Goal: Information Seeking & Learning: Learn about a topic

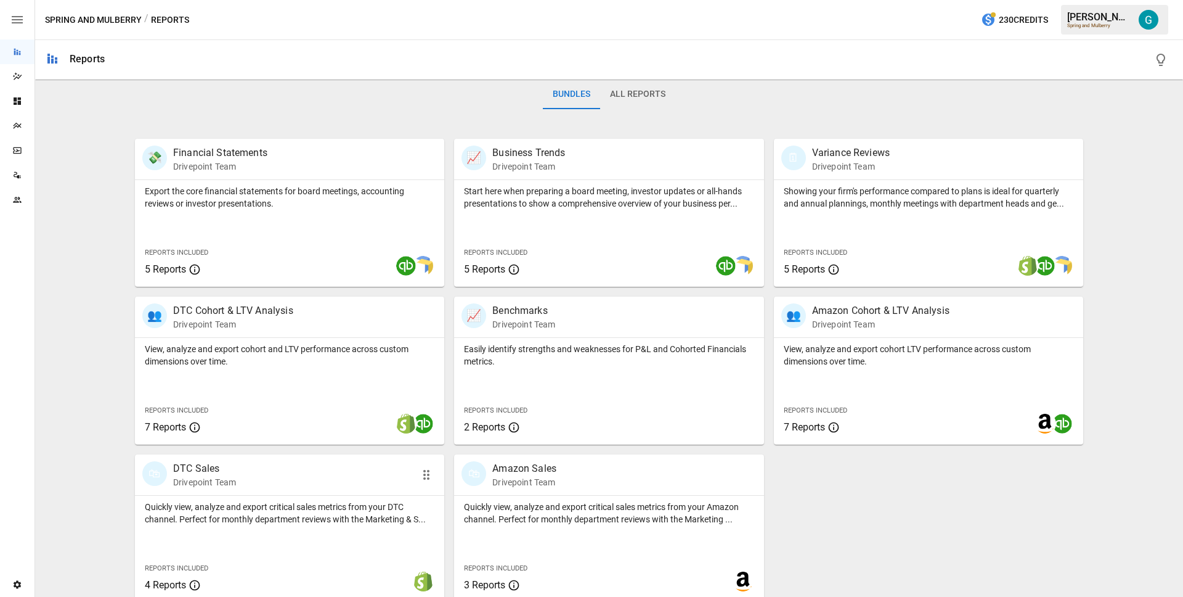
scroll to position [201, 0]
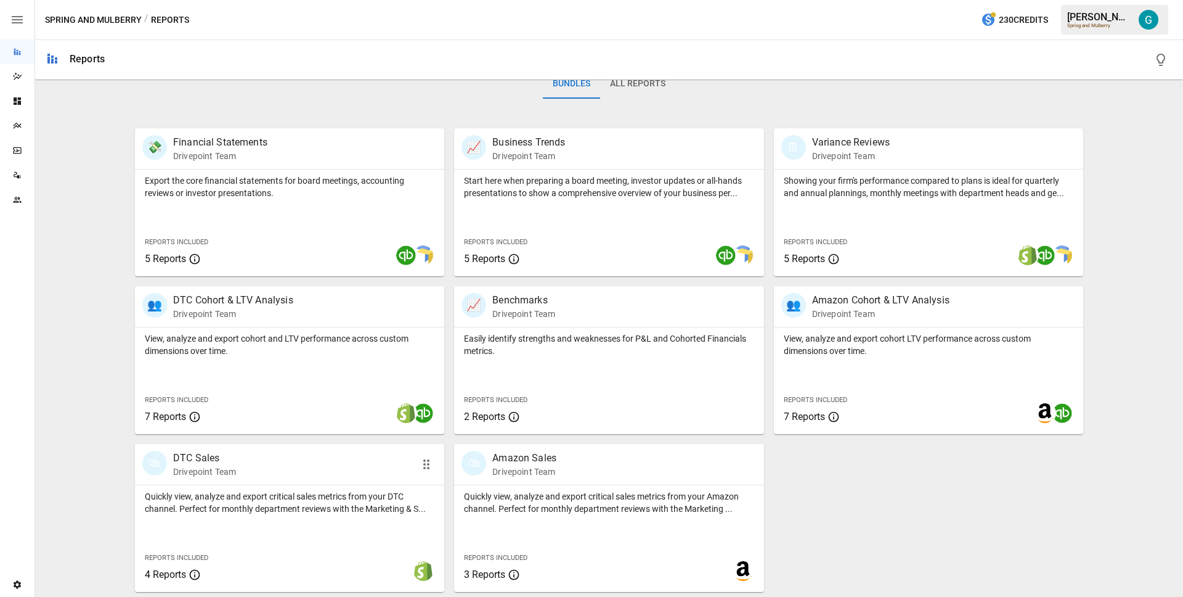
click at [377, 527] on div "Quickly view, analyze and export critical sales metrics from your DTC channel. …" at bounding box center [289, 538] width 309 height 107
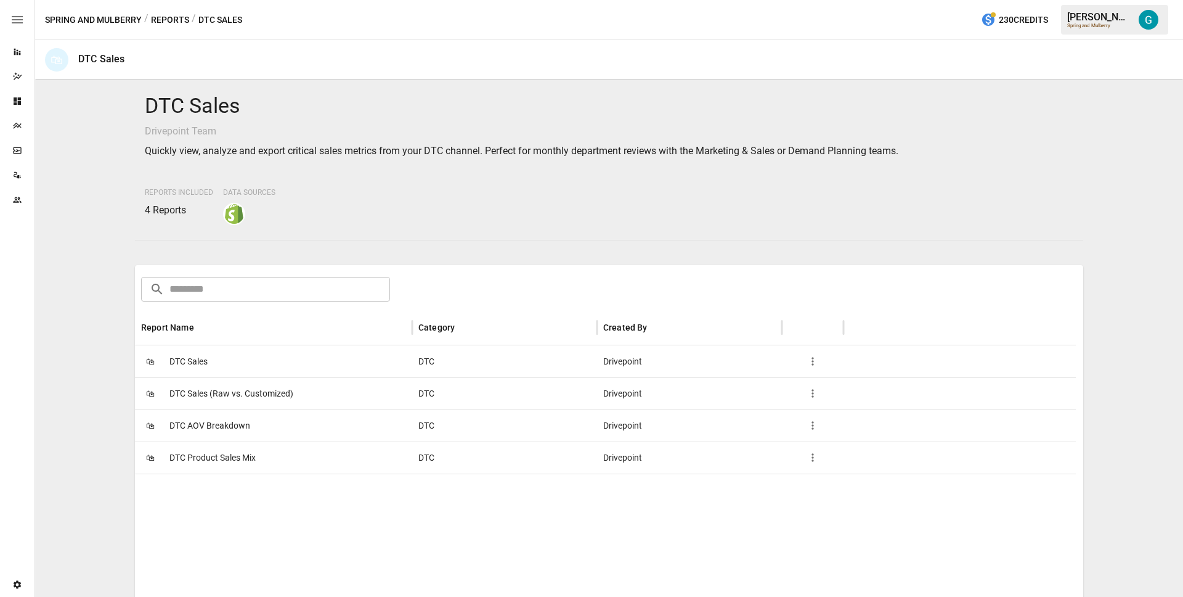
scroll to position [2, 0]
click at [190, 370] on span "DTC Sales" at bounding box center [188, 360] width 38 height 31
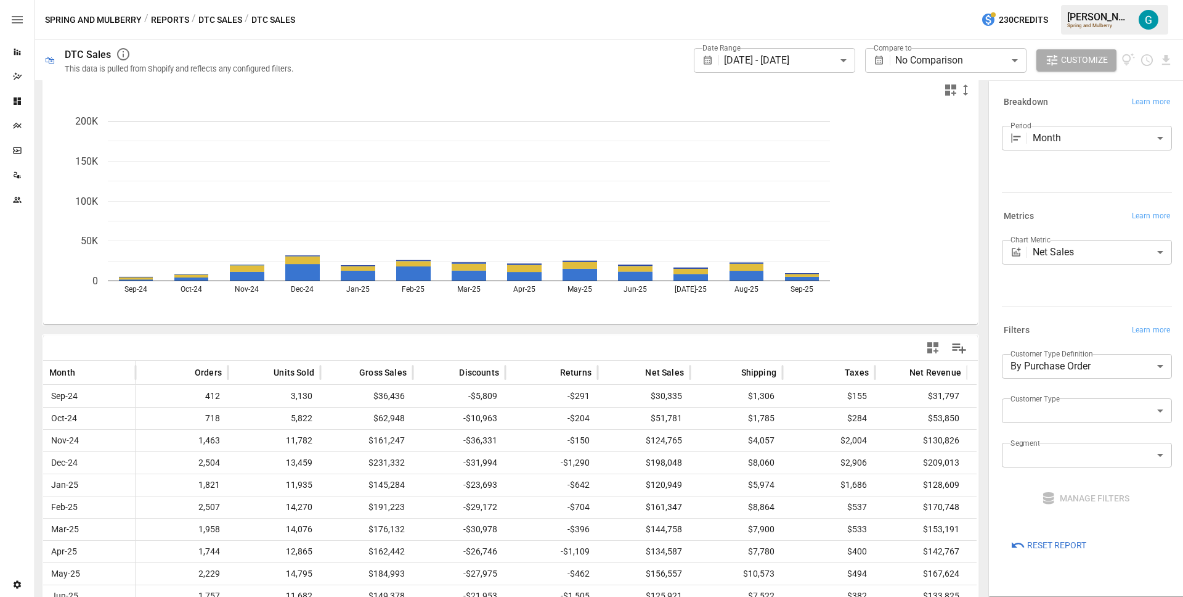
scroll to position [10, 0]
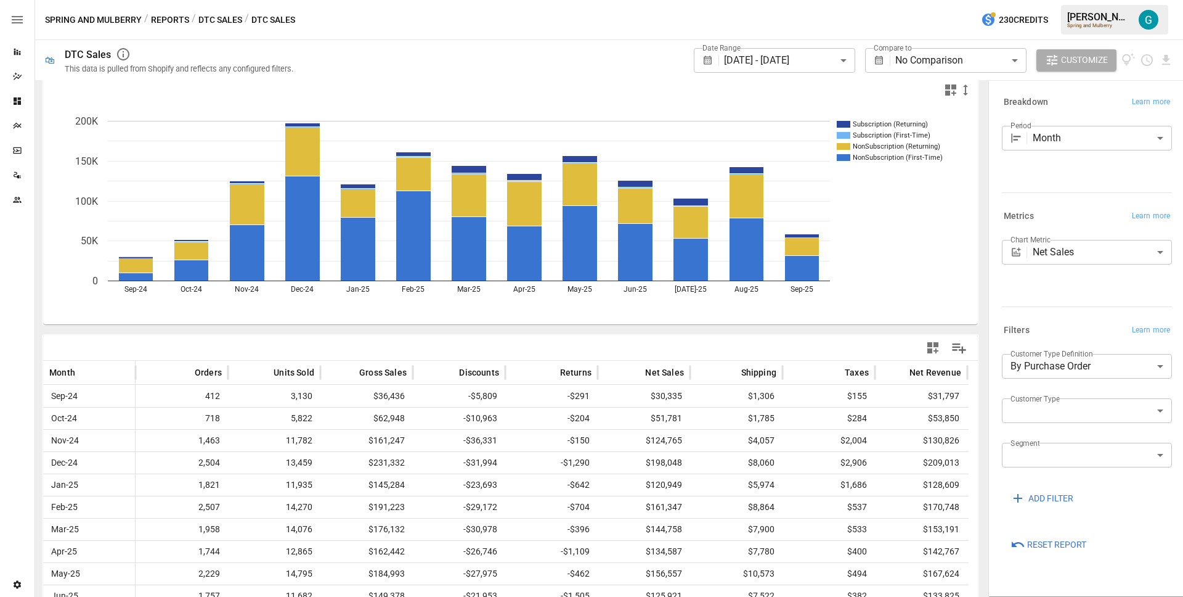
click at [163, 330] on div "Subscription (Returning) Subscription (First-Time) NonSubscription (Returning) …" at bounding box center [510, 376] width 941 height 602
click at [124, 339] on div at bounding box center [510, 347] width 935 height 25
click at [21, 148] on icon "SmartModel" at bounding box center [17, 150] width 8 height 7
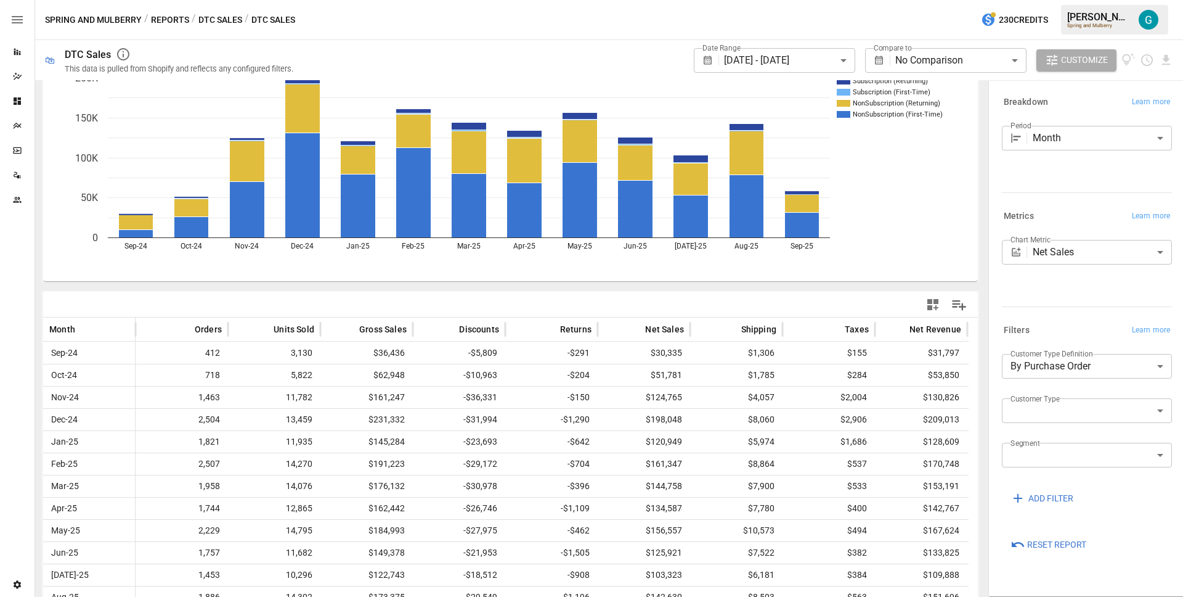
scroll to position [95, 0]
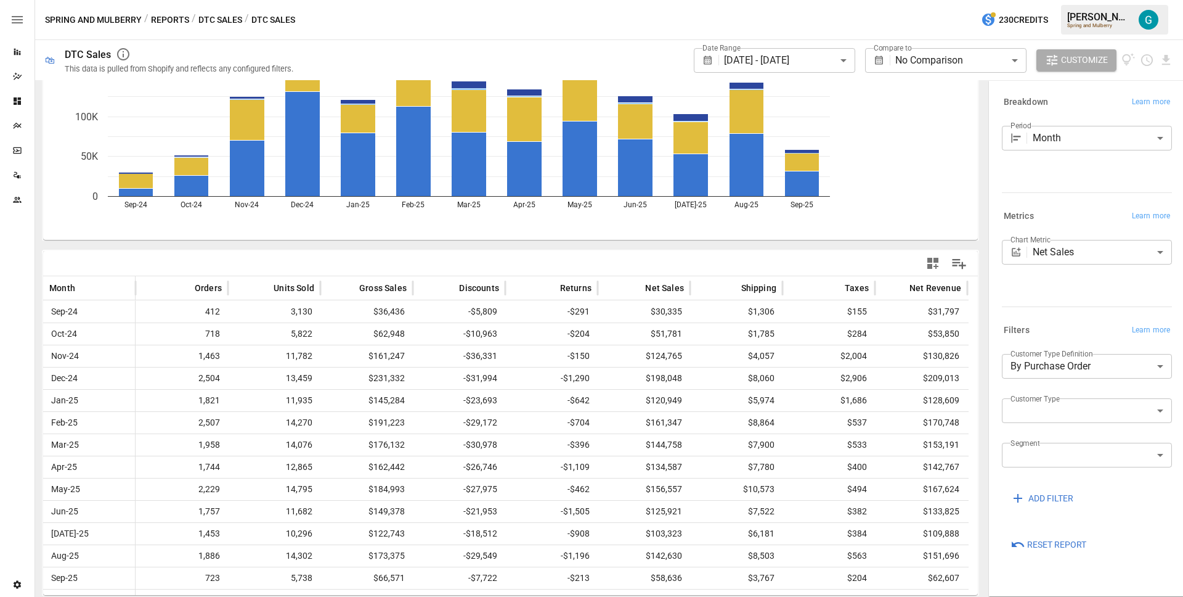
click at [1058, 0] on body "**********" at bounding box center [591, 0] width 1183 height 0
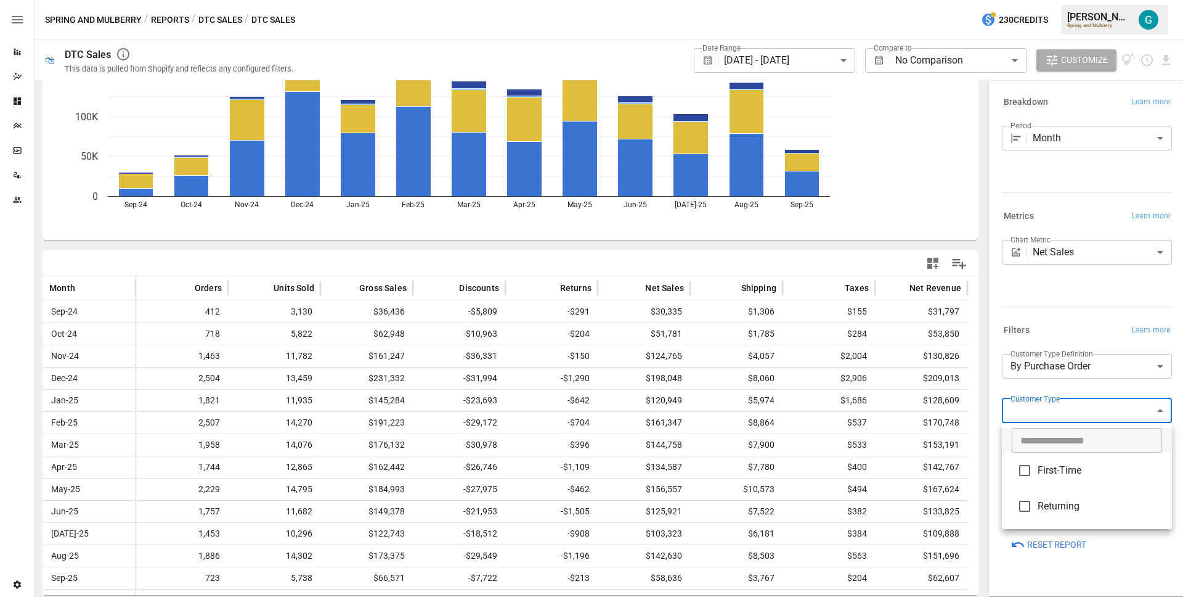
click at [1061, 507] on span "Returning" at bounding box center [1100, 506] width 124 height 15
type input "*********"
click at [1072, 319] on div at bounding box center [591, 298] width 1183 height 597
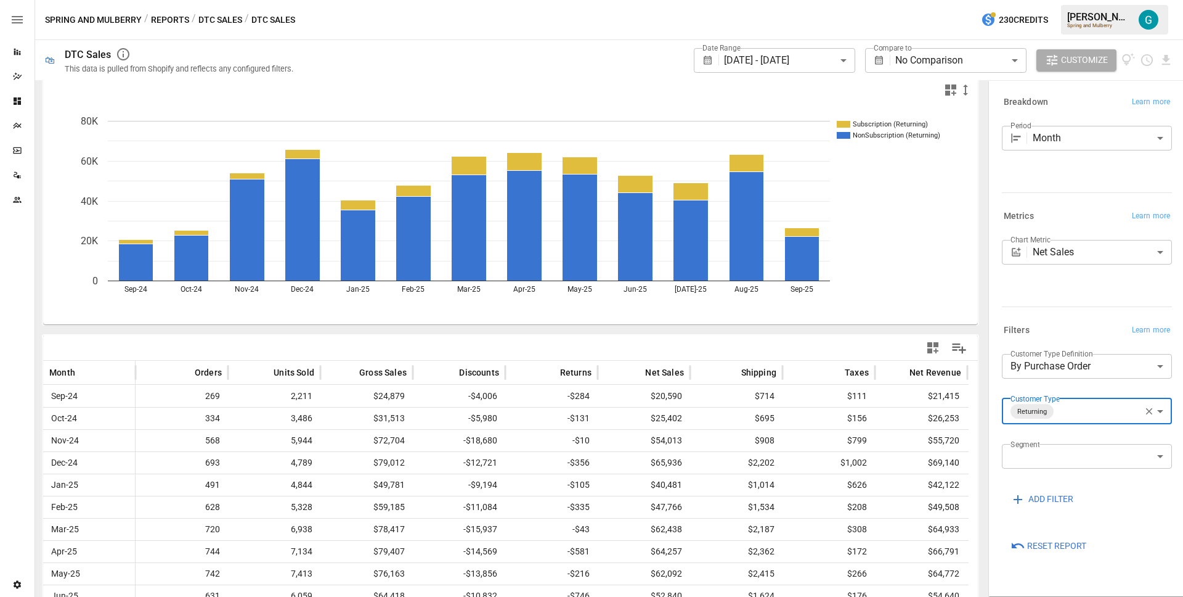
scroll to position [95, 0]
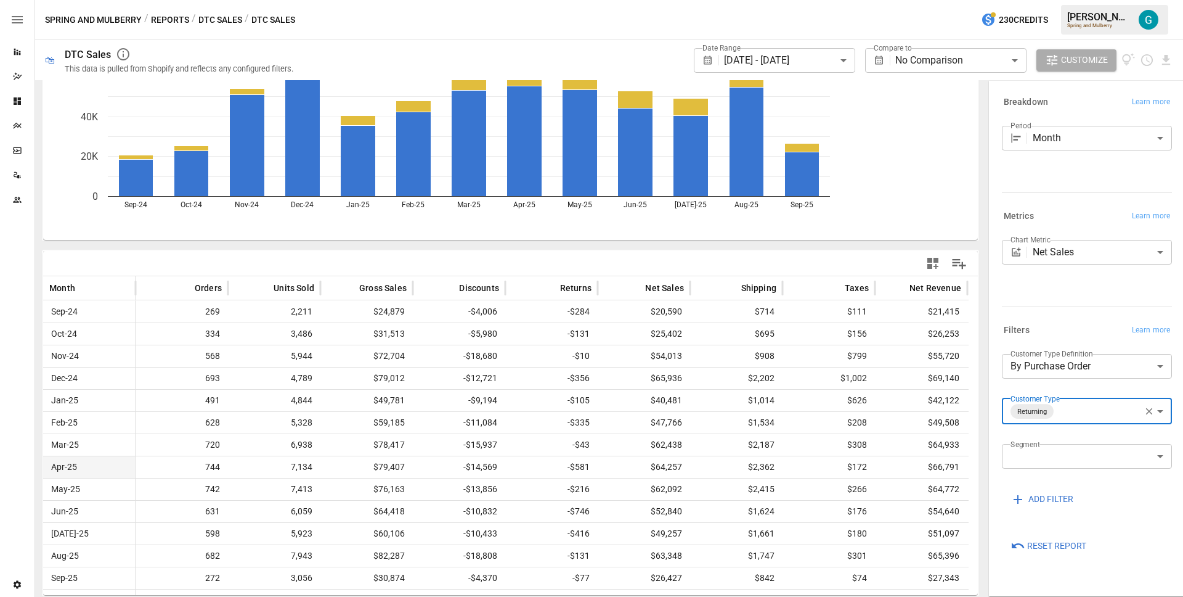
click at [234, 471] on span "7,134" at bounding box center [274, 467] width 80 height 22
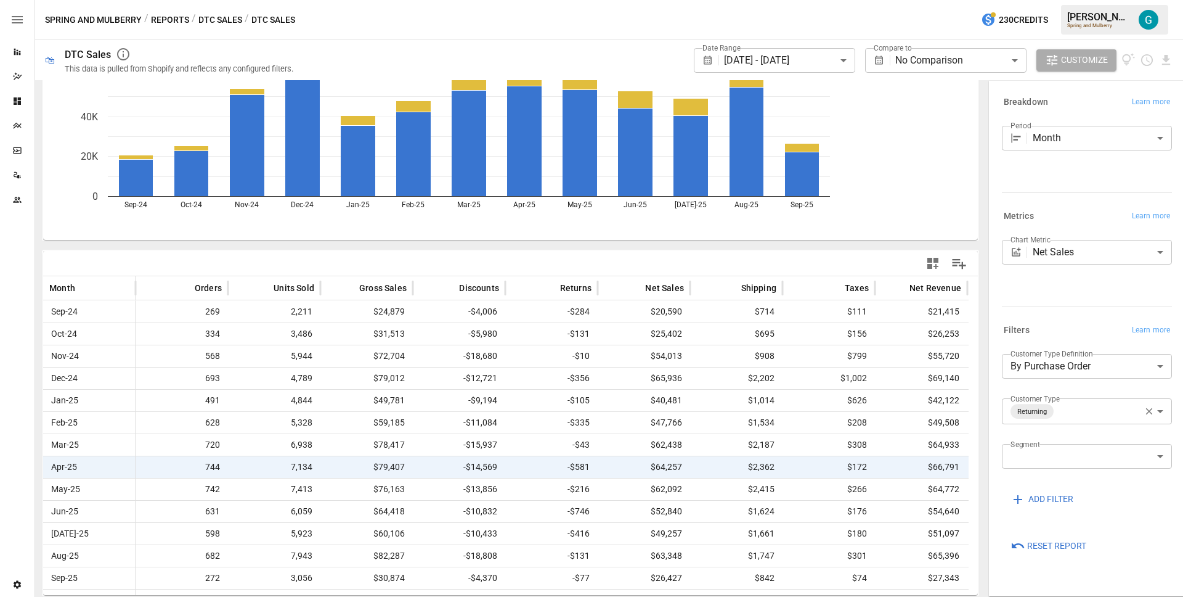
click at [168, 27] on div "Spring and Mulberry / Reports / DTC Sales / DTC Sales 230 Credits [PERSON_NAME]…" at bounding box center [609, 19] width 1148 height 39
click at [167, 23] on button "Reports" at bounding box center [170, 19] width 38 height 15
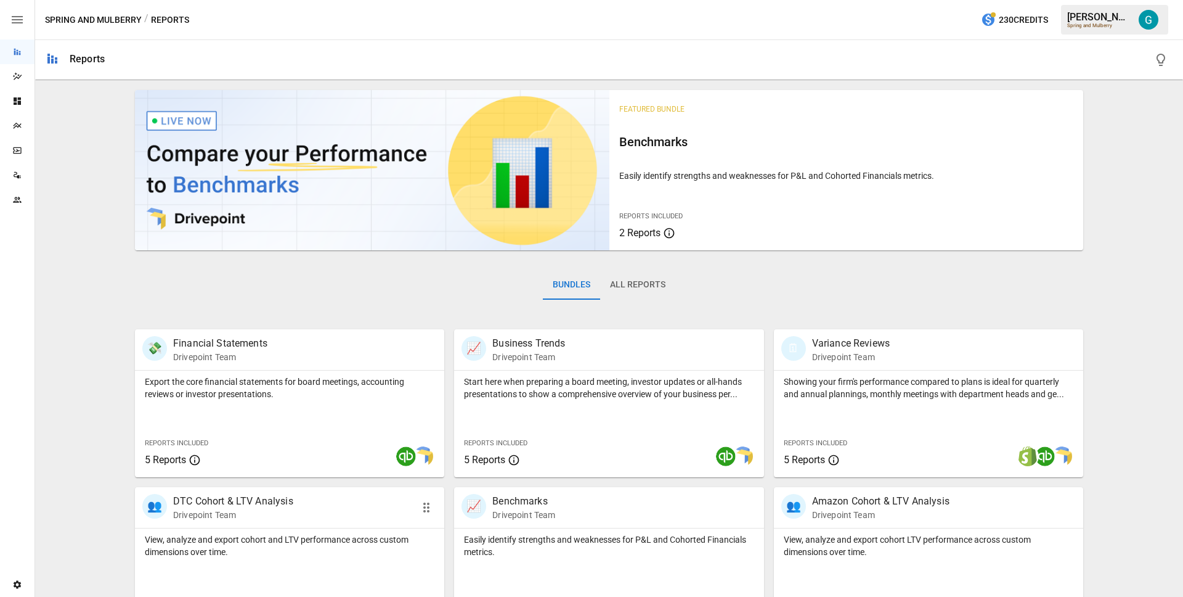
click at [242, 505] on p "DTC Cohort & LTV Analysis" at bounding box center [233, 501] width 120 height 15
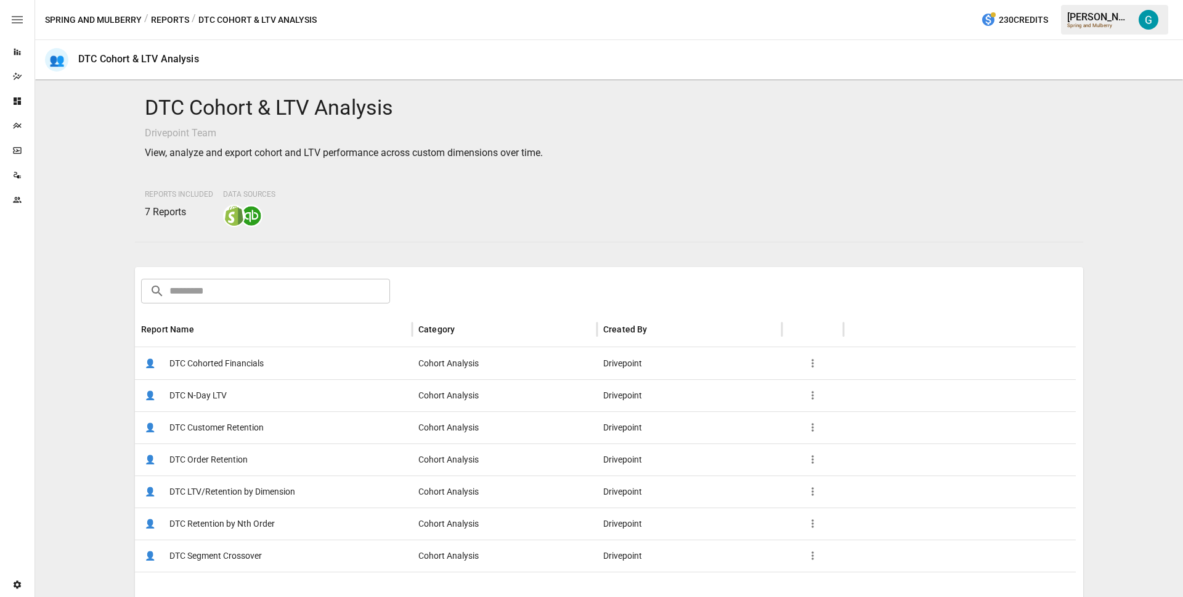
scroll to position [137, 0]
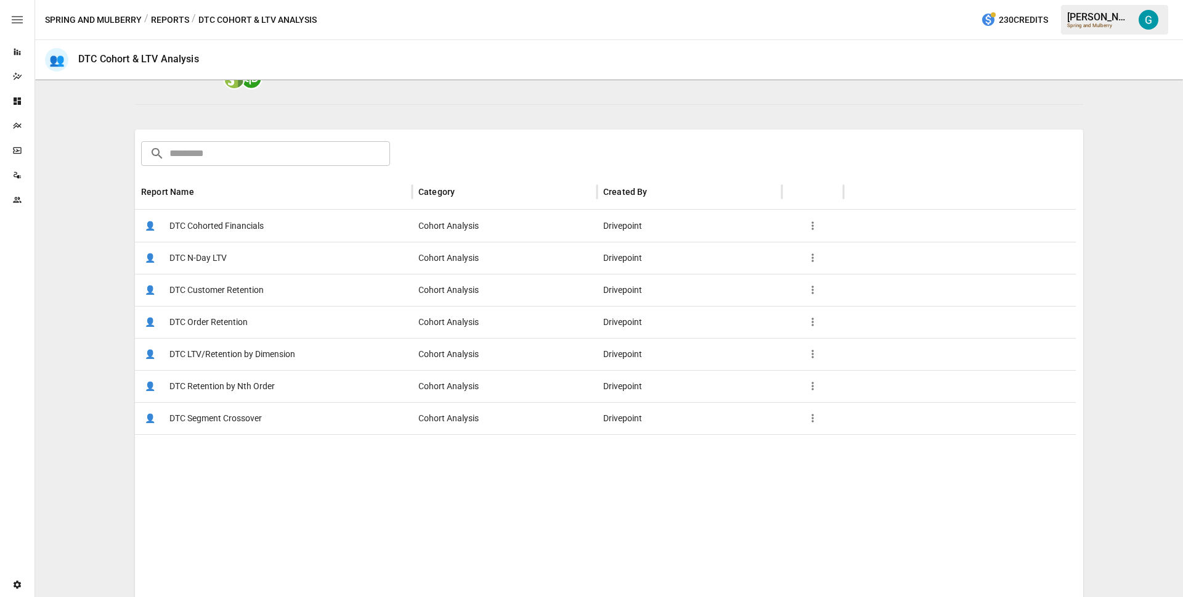
click at [222, 231] on span "DTC Cohorted Financials" at bounding box center [216, 225] width 94 height 31
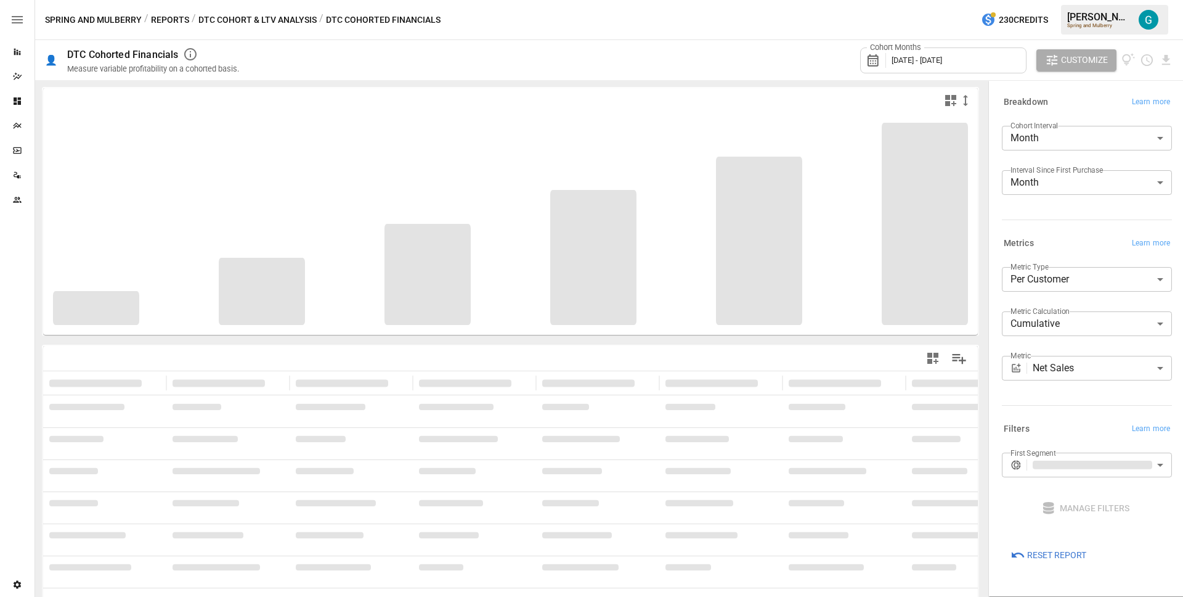
click at [1082, 237] on div "Metrics Learn more" at bounding box center [1087, 243] width 170 height 17
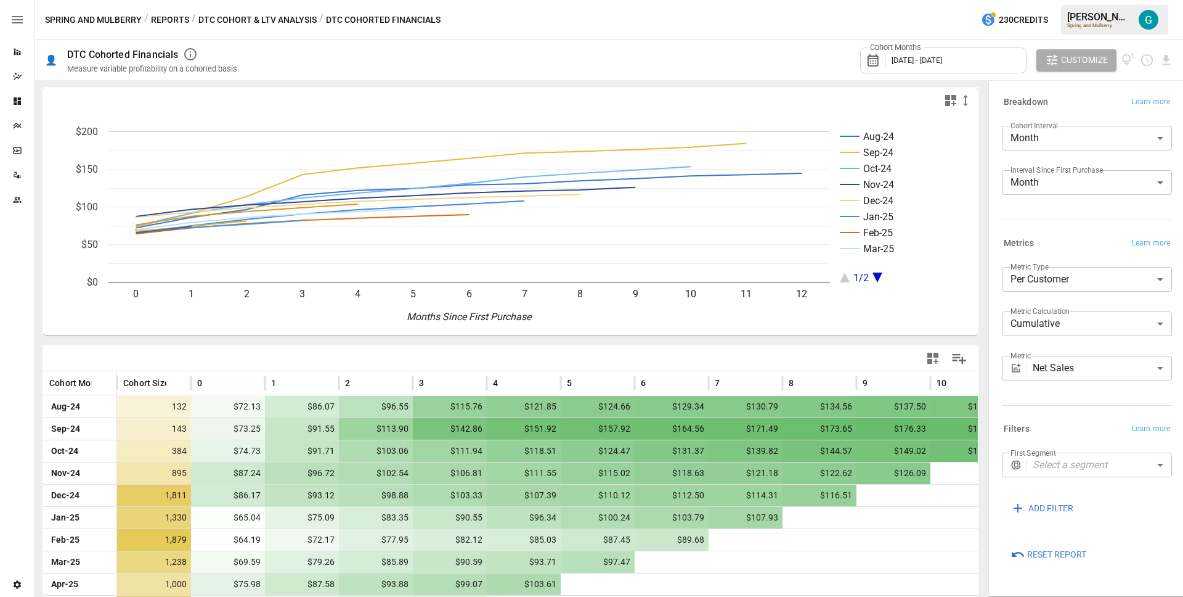
click at [171, 21] on button "Reports" at bounding box center [170, 19] width 38 height 15
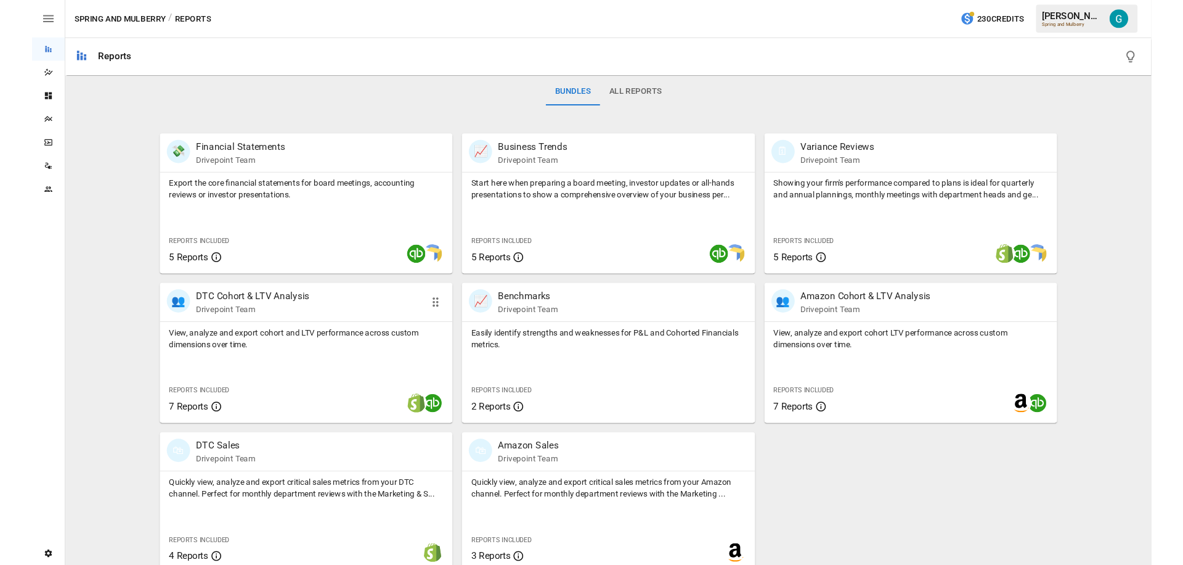
scroll to position [201, 0]
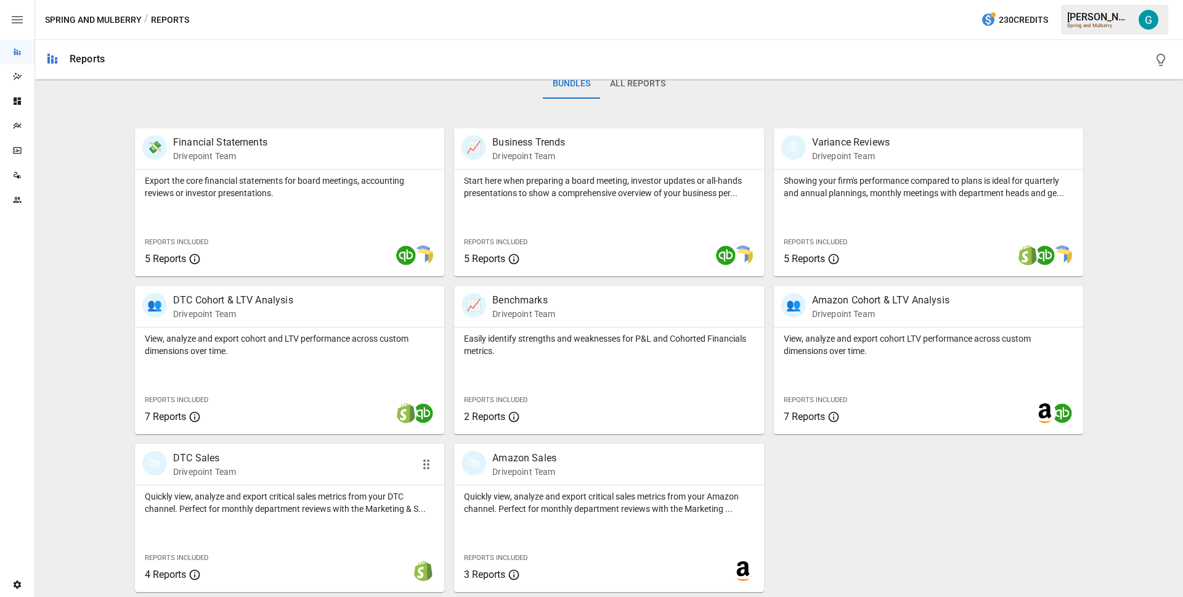
click at [297, 483] on div "🛍 DTC Sales Drivepoint Team" at bounding box center [289, 464] width 309 height 41
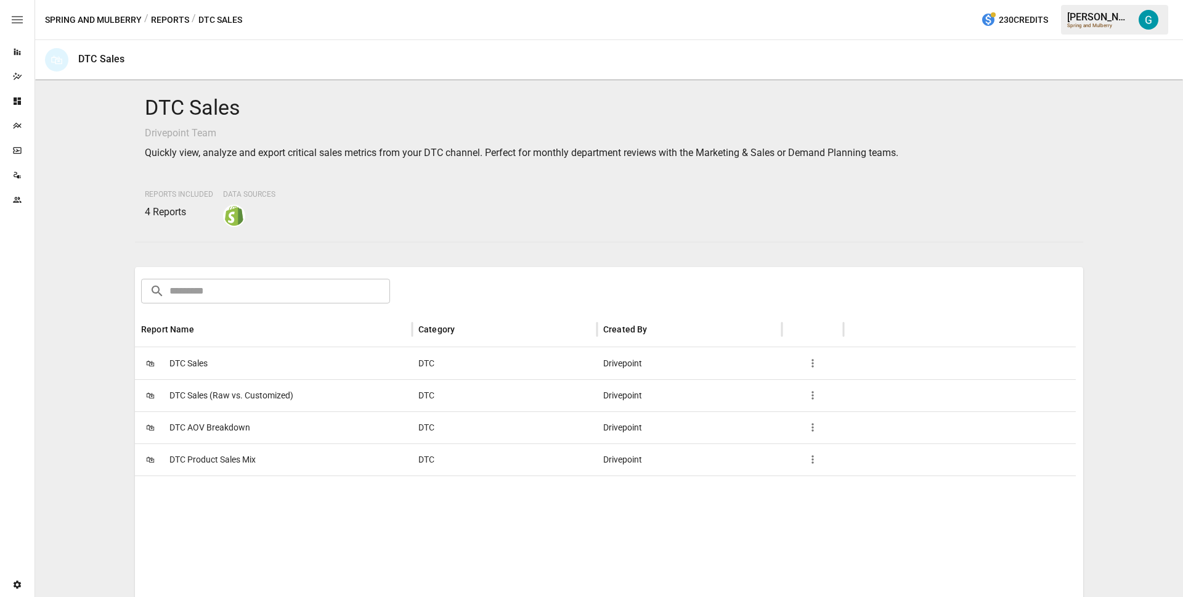
click at [229, 391] on span "DTC Sales (Raw vs. Customized)" at bounding box center [231, 395] width 124 height 31
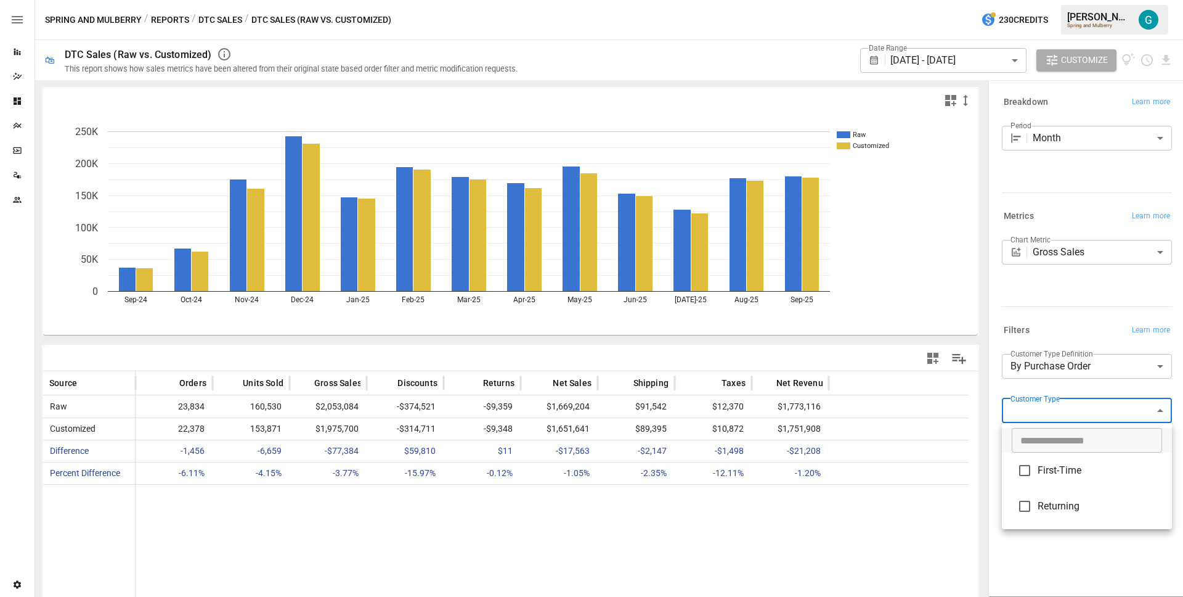
click at [1076, 0] on body "Reports Dazzler Studio Dashboards Plans SmartModel ™ Data Sources Team Settings…" at bounding box center [591, 0] width 1183 height 0
click at [1053, 463] on span "First-Time" at bounding box center [1100, 470] width 124 height 15
type input "**********"
click at [1050, 304] on div at bounding box center [591, 298] width 1183 height 597
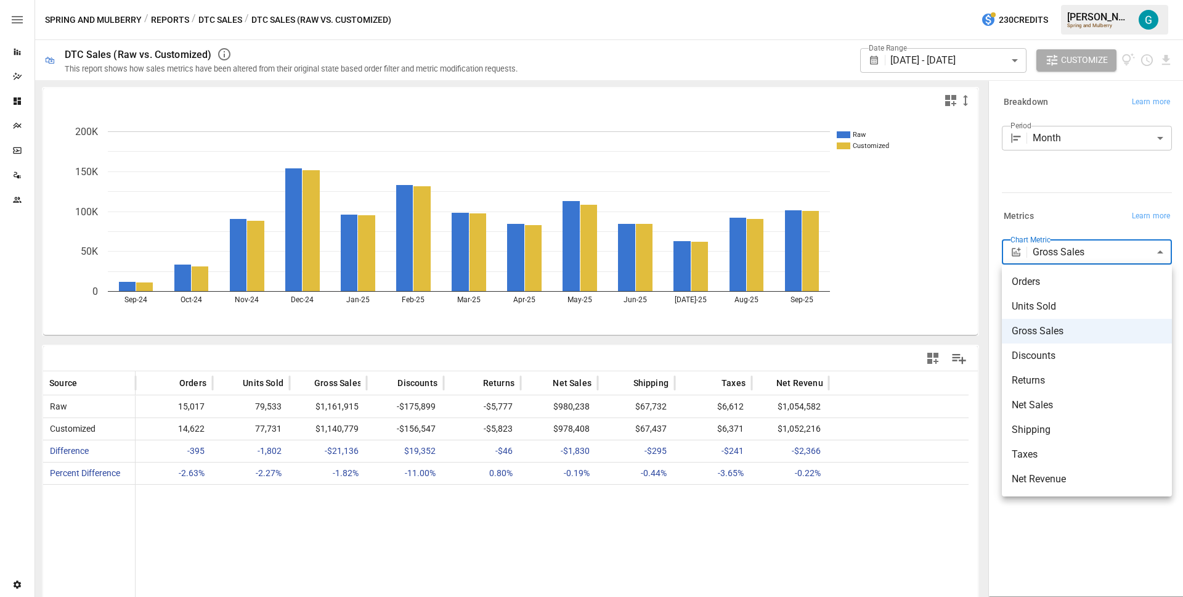
click at [1090, 0] on body "Reports Dazzler Studio Dashboards Plans SmartModel ™ Data Sources Team Settings…" at bounding box center [591, 0] width 1183 height 0
click at [1029, 290] on li "Orders" at bounding box center [1087, 281] width 170 height 25
type input "******"
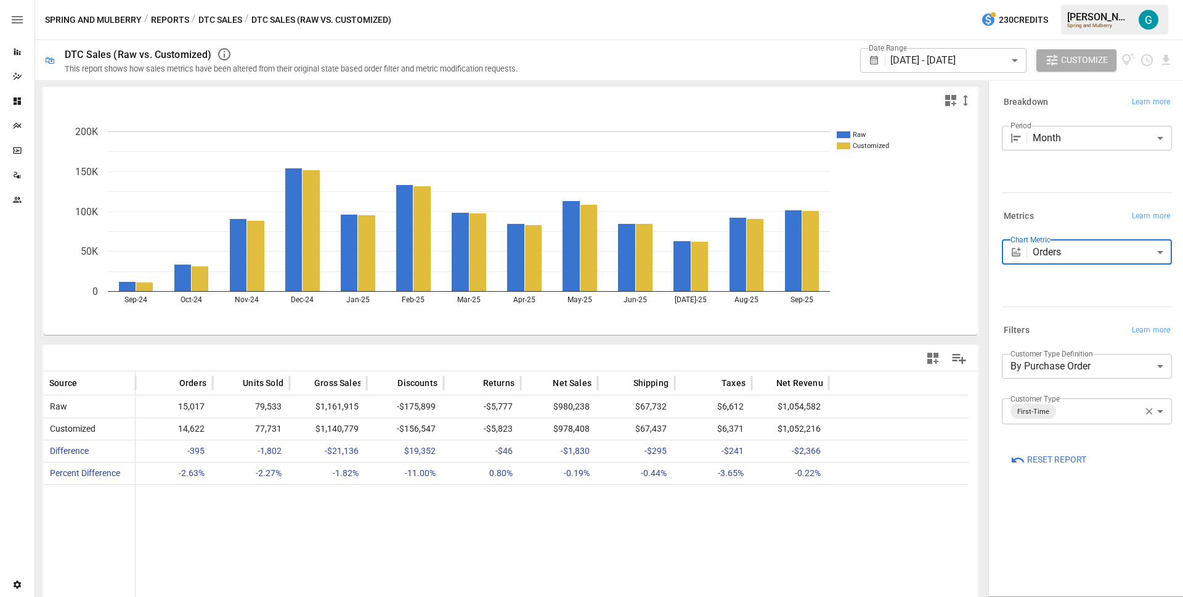
click at [1054, 293] on div "Chart Metric Orders ****** ​" at bounding box center [1087, 271] width 170 height 62
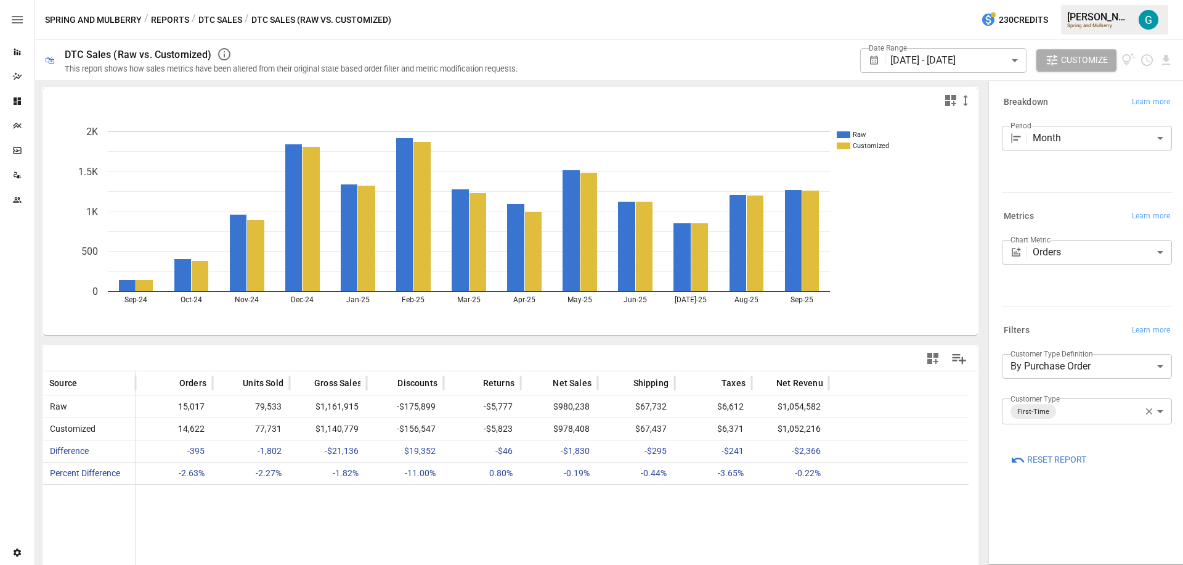
click at [178, 21] on button "Reports" at bounding box center [170, 19] width 38 height 15
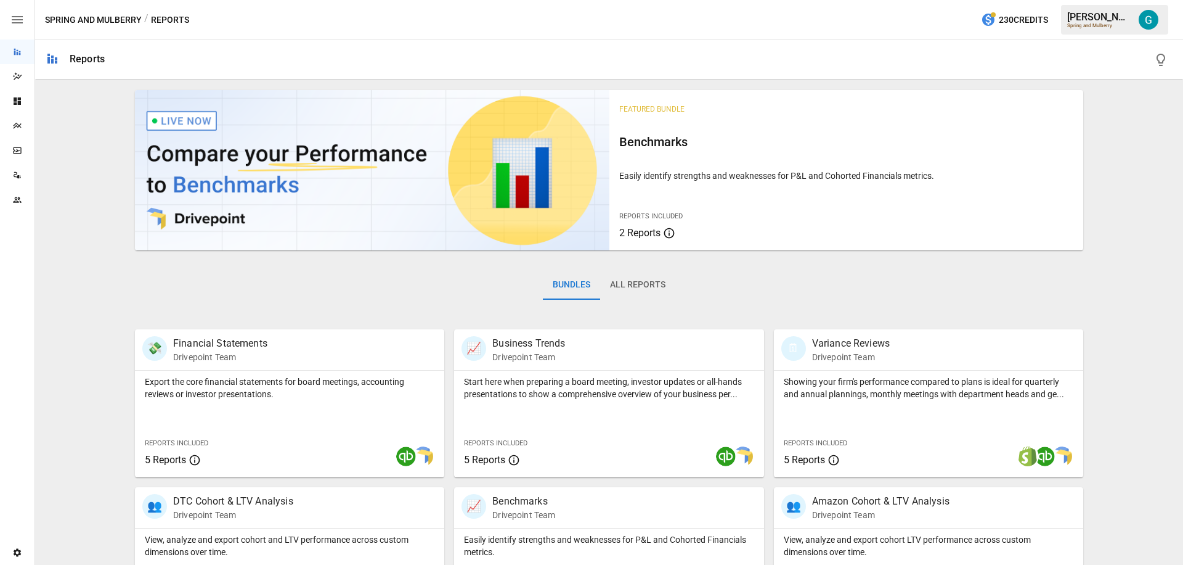
scroll to position [233, 0]
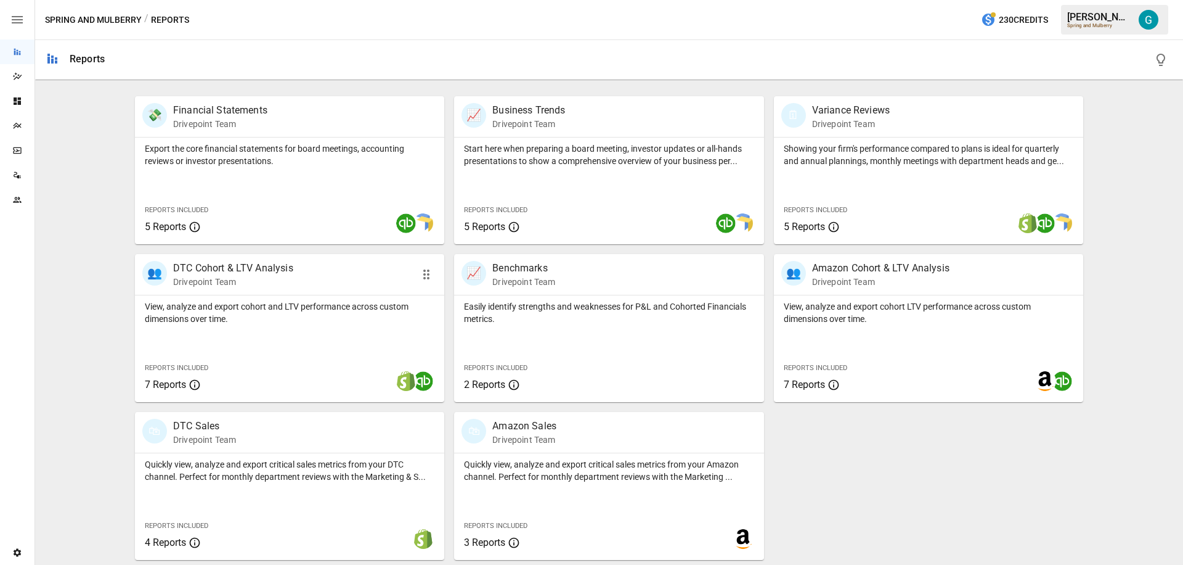
click at [237, 298] on div "View, analyze and export cohort and LTV performance across custom dimensions ov…" at bounding box center [289, 310] width 309 height 30
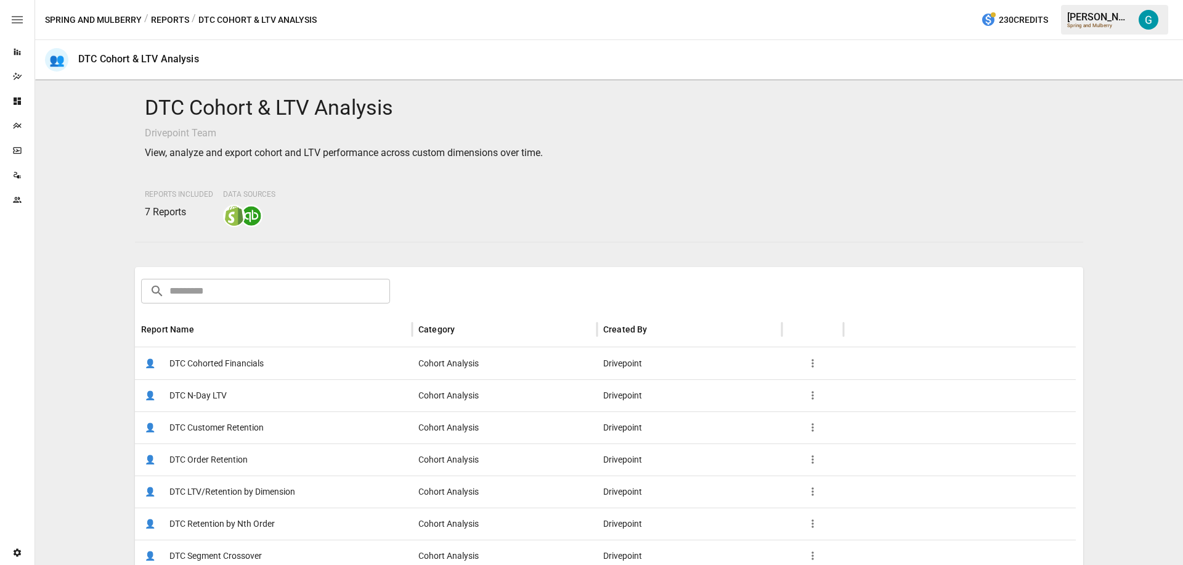
scroll to position [119, 0]
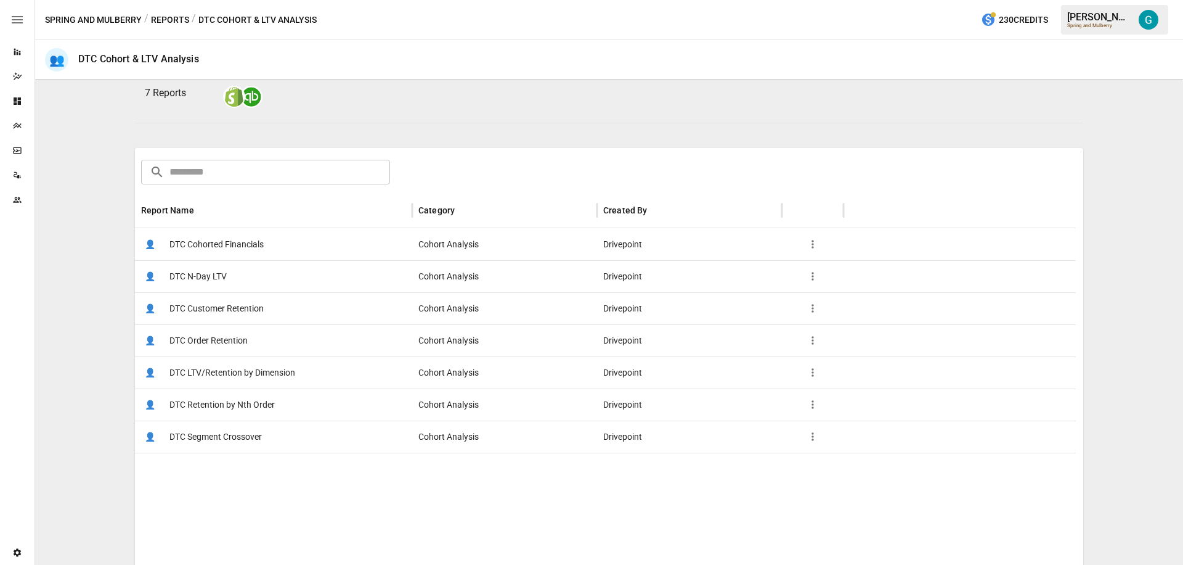
click at [216, 243] on span "DTC Cohorted Financials" at bounding box center [216, 244] width 94 height 31
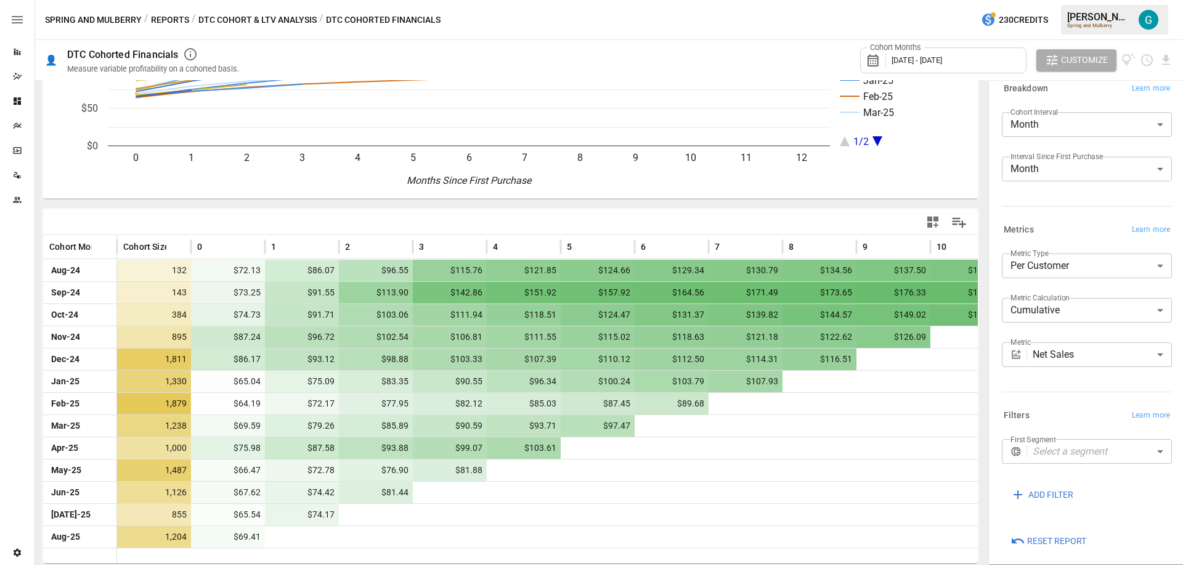
scroll to position [21, 0]
click at [1062, 227] on div "Metrics Learn more" at bounding box center [1087, 222] width 170 height 17
click at [1075, 0] on body "Reports Dazzler Studio Dashboards Plans SmartModel ™ Data Sources Team Settings…" at bounding box center [591, 0] width 1183 height 0
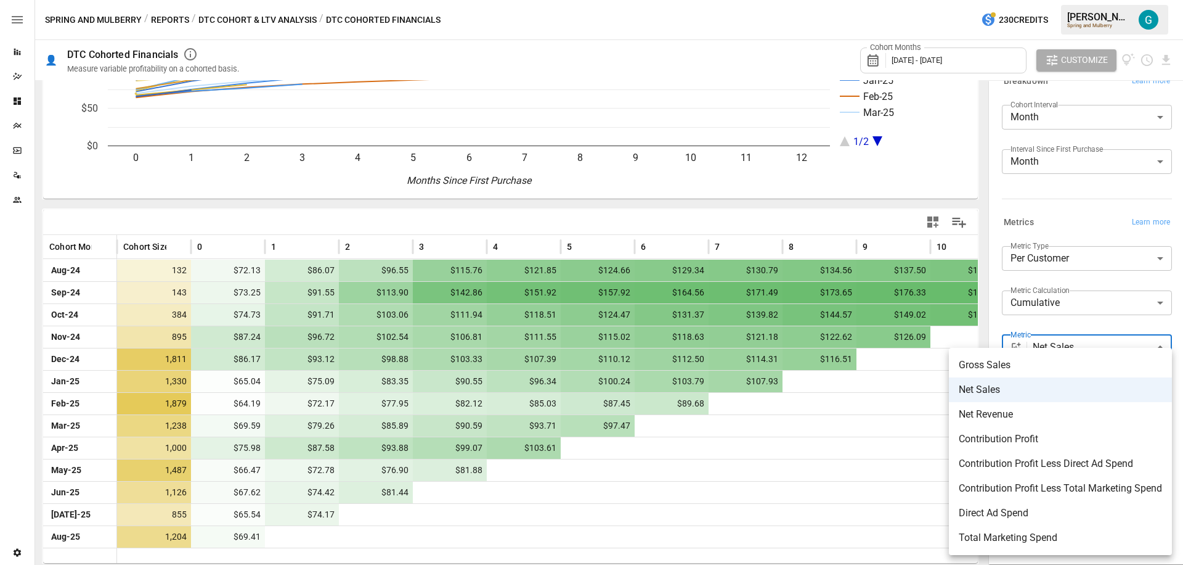
click at [1090, 323] on div at bounding box center [591, 282] width 1183 height 565
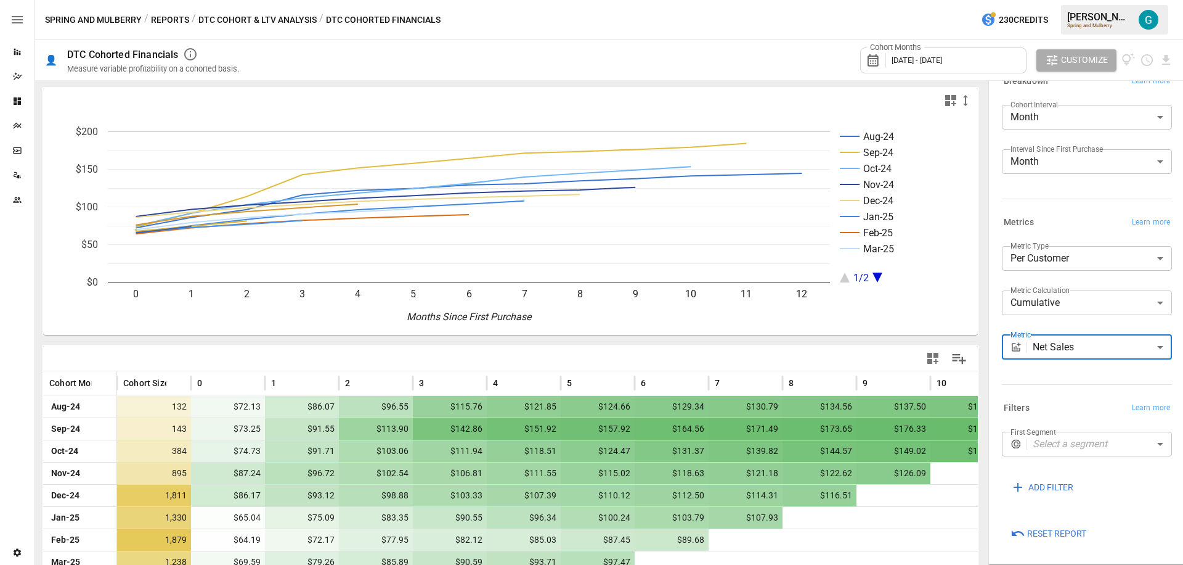
scroll to position [133, 0]
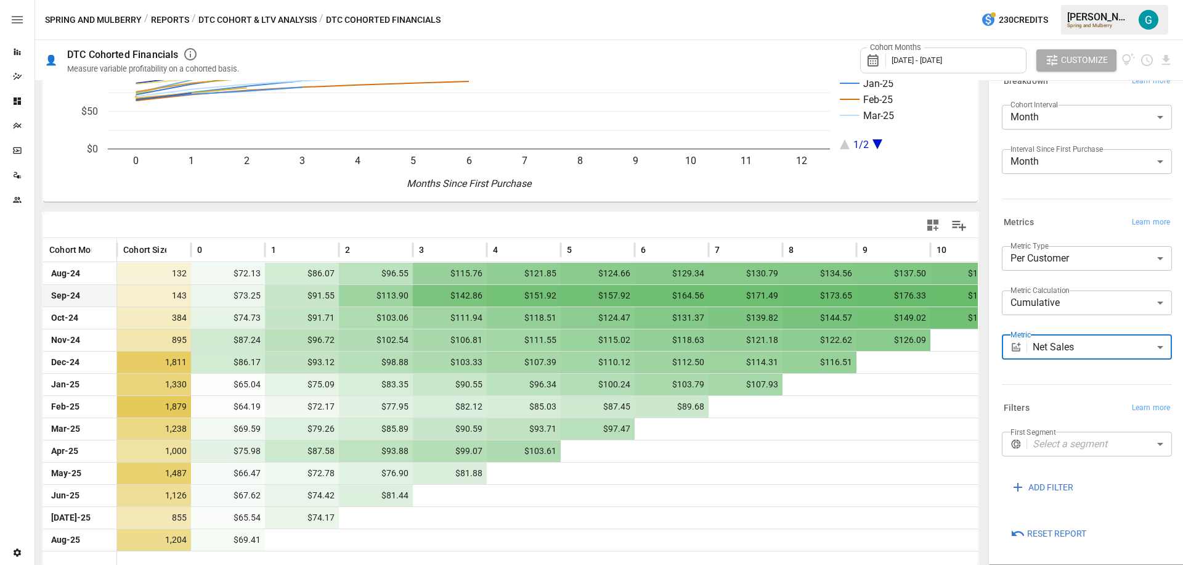
click at [218, 293] on span "$73.25" at bounding box center [229, 296] width 65 height 22
drag, startPoint x: 164, startPoint y: 296, endPoint x: 186, endPoint y: 296, distance: 21.6
click at [186, 296] on span "143" at bounding box center [155, 296] width 65 height 22
click at [536, 452] on span "$103.61" at bounding box center [525, 451] width 65 height 22
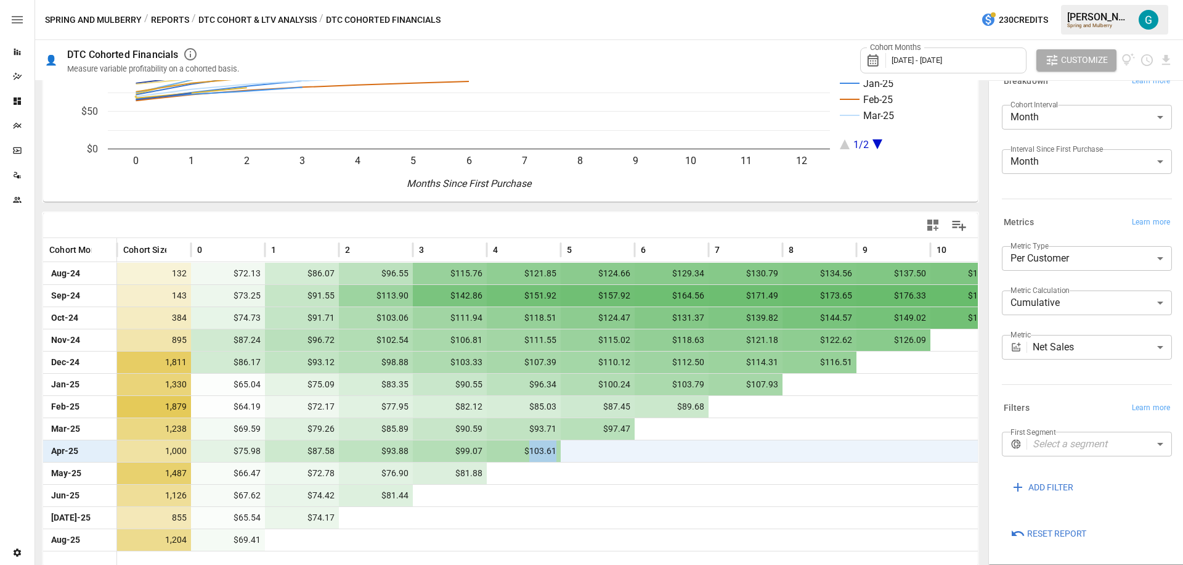
drag, startPoint x: 528, startPoint y: 452, endPoint x: 556, endPoint y: 451, distance: 28.4
click at [556, 451] on span "$103.61" at bounding box center [525, 451] width 65 height 22
click at [1059, 376] on div "**********" at bounding box center [1084, 310] width 175 height 138
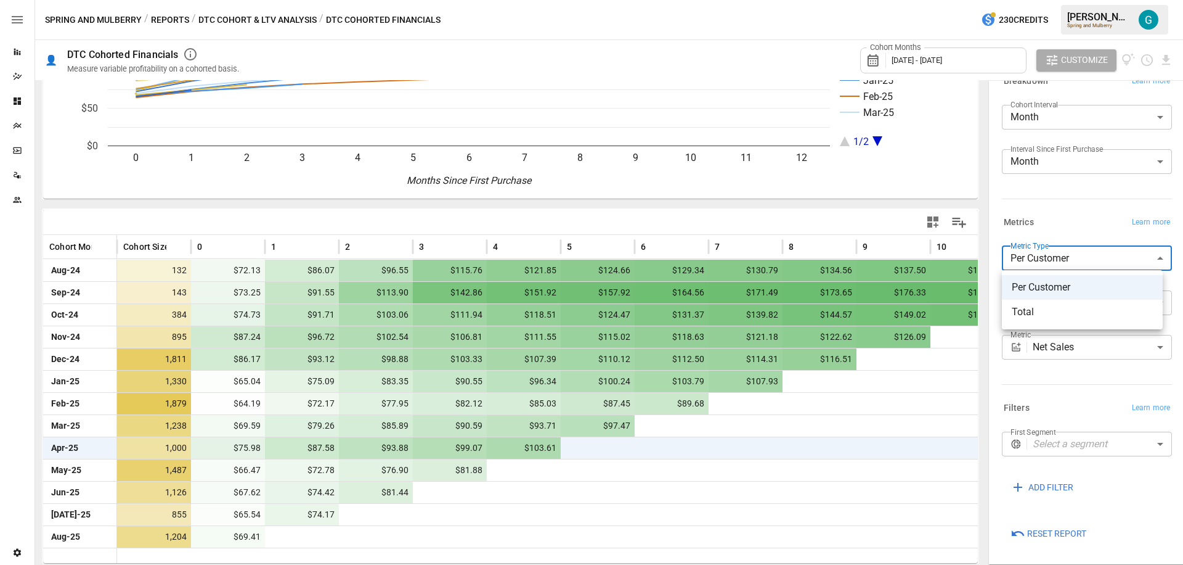
click at [1051, 0] on body "Reports Dazzler Studio Dashboards Plans SmartModel ™ Data Sources Team Settings…" at bounding box center [591, 0] width 1183 height 0
click at [1048, 314] on span "Total" at bounding box center [1082, 311] width 141 height 15
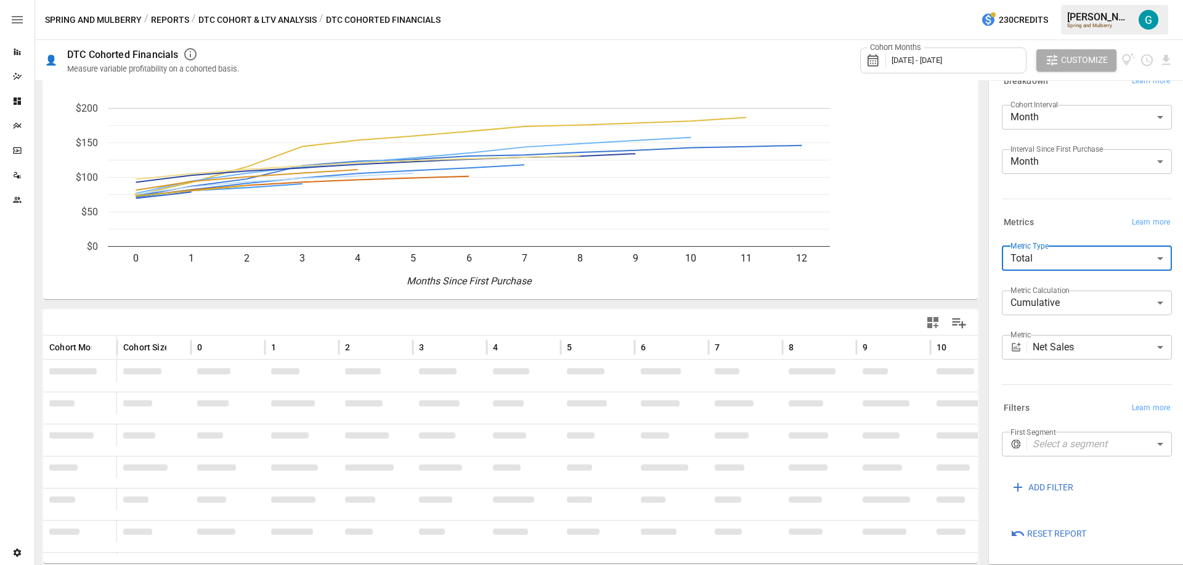
scroll to position [136, 0]
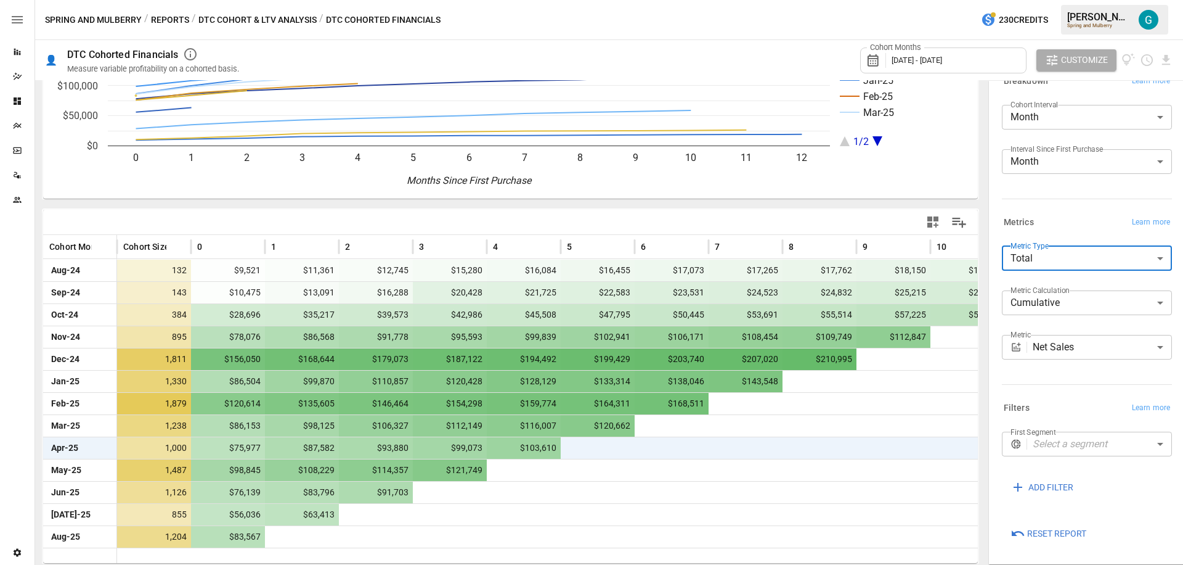
click at [1031, 0] on body "Reports Dazzler Studio Dashboards Plans SmartModel ™ Data Sources Team Settings…" at bounding box center [591, 0] width 1183 height 0
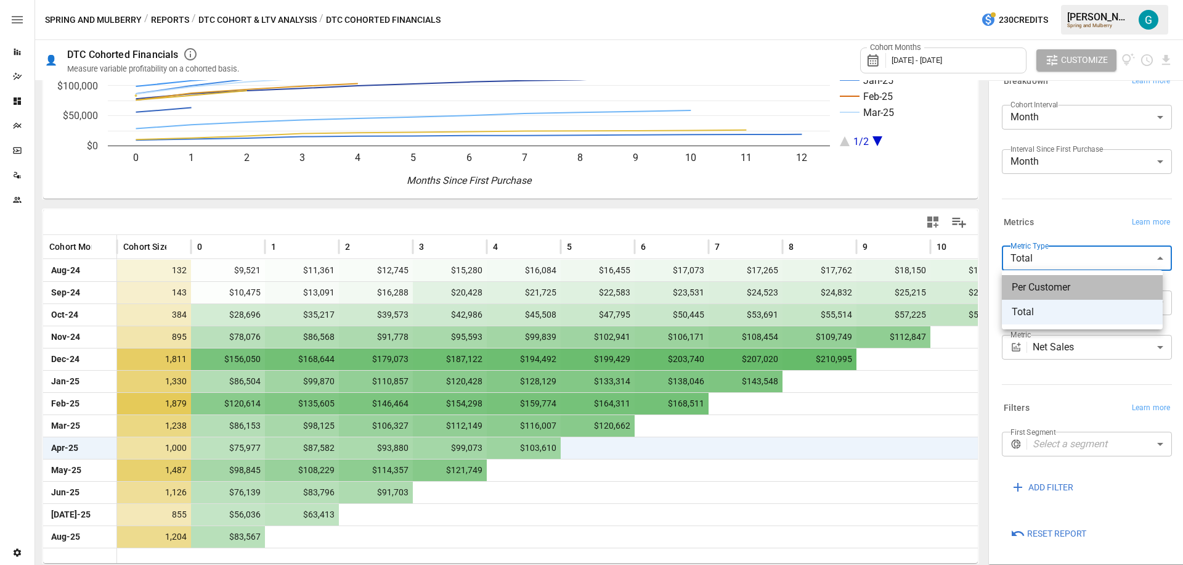
click at [1045, 292] on span "Per Customer" at bounding box center [1082, 287] width 141 height 15
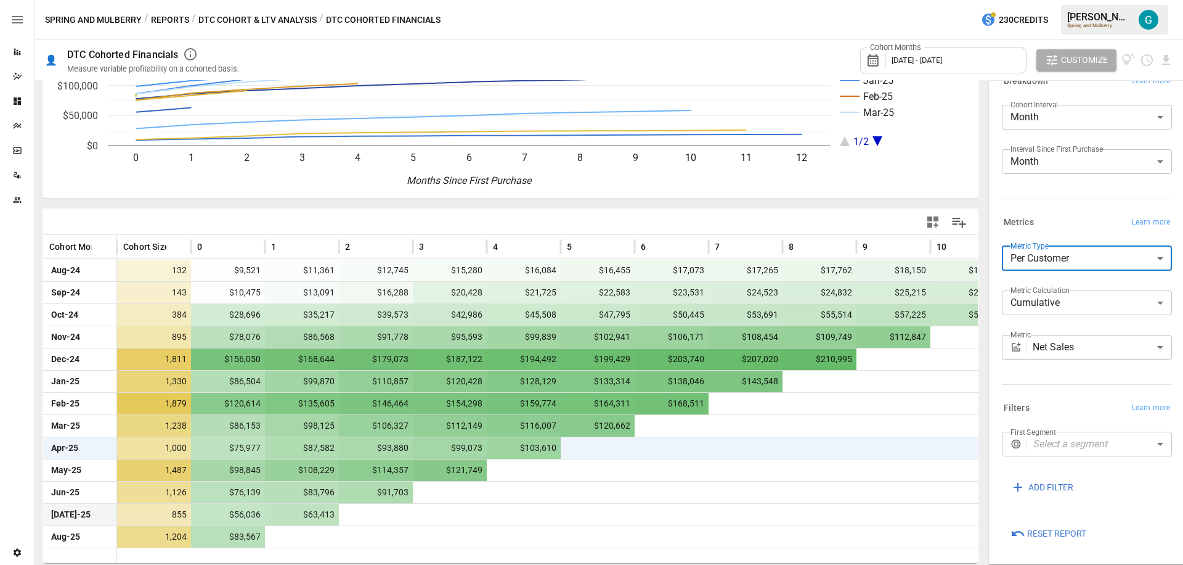
scroll to position [136, 0]
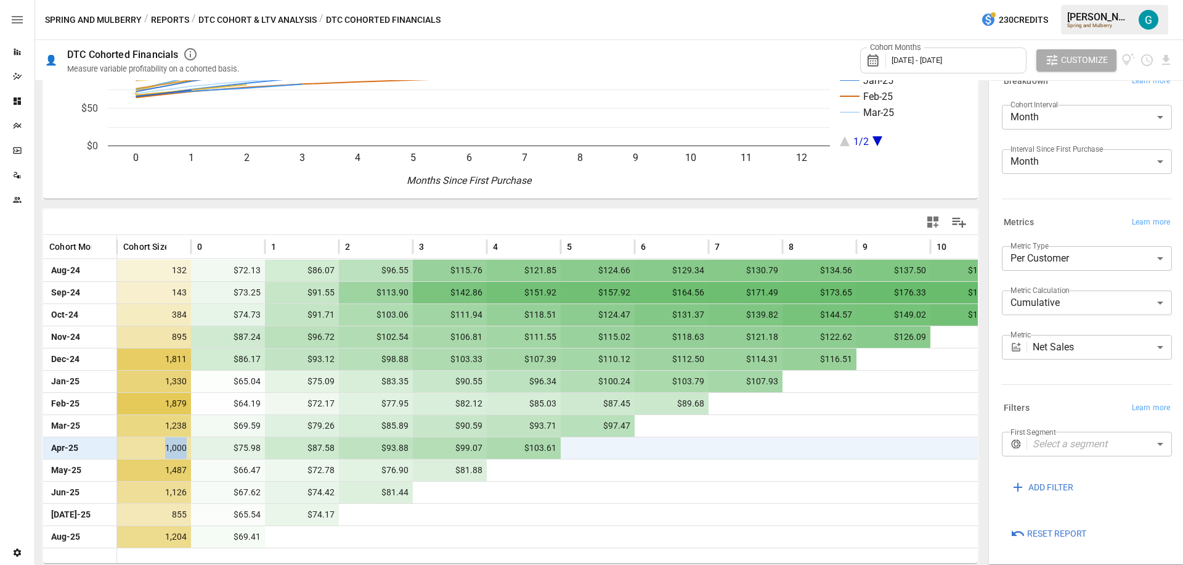
drag, startPoint x: 160, startPoint y: 446, endPoint x: 190, endPoint y: 444, distance: 29.6
click at [190, 444] on div "1,000" at bounding box center [154, 448] width 74 height 22
drag, startPoint x: 227, startPoint y: 447, endPoint x: 268, endPoint y: 448, distance: 41.3
click at [268, 448] on div "Apr-25 1,000 $75.98 $87.58 $93.88 $99.07 $103.61" at bounding box center [597, 447] width 1109 height 22
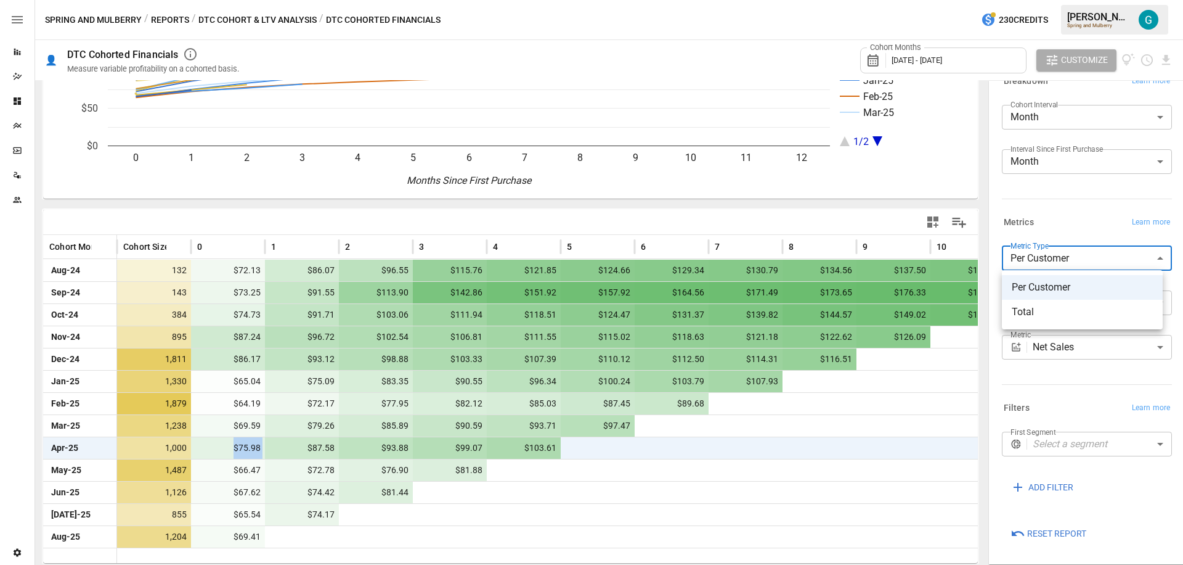
click at [1078, 0] on body "Reports Dazzler Studio Dashboards Plans SmartModel ™ Data Sources Team Settings…" at bounding box center [591, 0] width 1183 height 0
click at [1051, 309] on span "Total" at bounding box center [1082, 311] width 141 height 15
type input "*****"
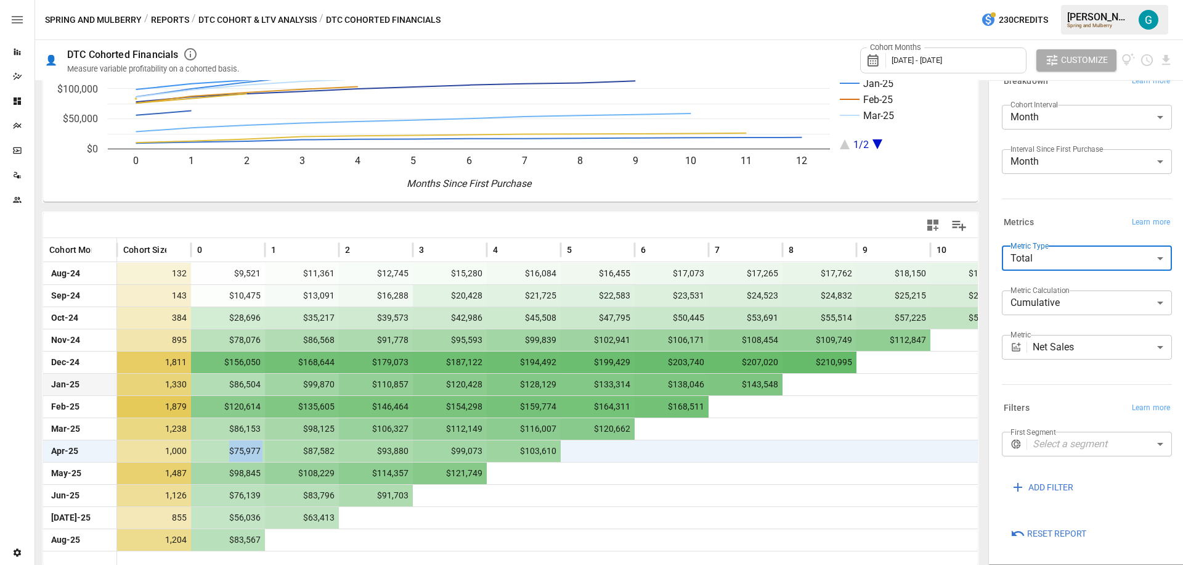
scroll to position [136, 0]
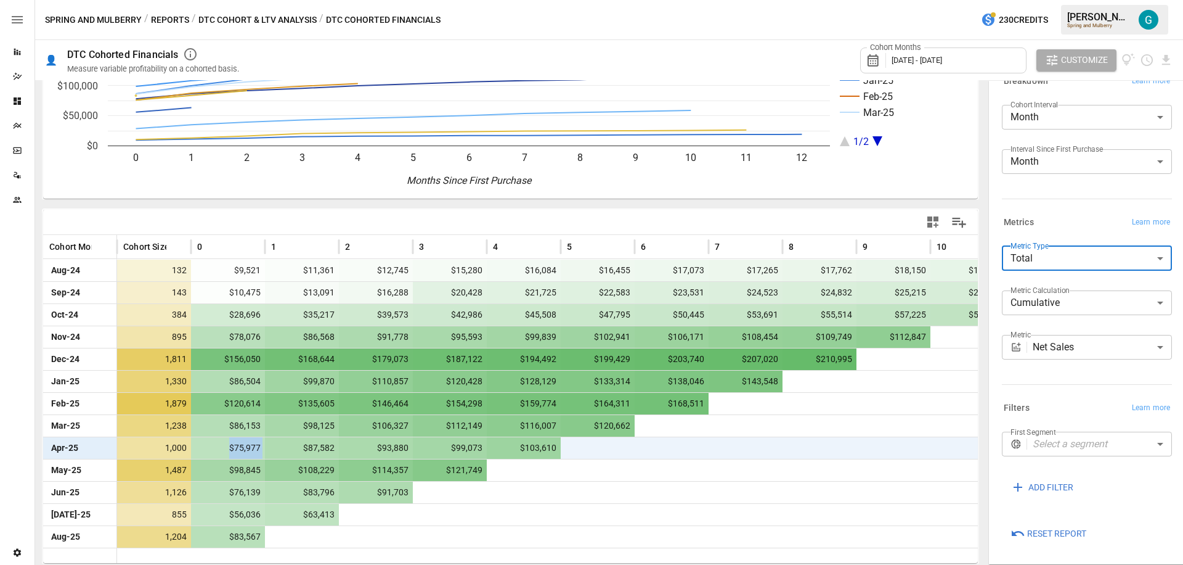
click at [242, 449] on span "$75,977" at bounding box center [229, 448] width 65 height 22
drag, startPoint x: 236, startPoint y: 449, endPoint x: 246, endPoint y: 448, distance: 9.9
click at [246, 448] on span "$75,977" at bounding box center [229, 448] width 65 height 22
click at [250, 456] on span "$75,977" at bounding box center [229, 448] width 65 height 22
drag, startPoint x: 236, startPoint y: 449, endPoint x: 258, endPoint y: 448, distance: 22.2
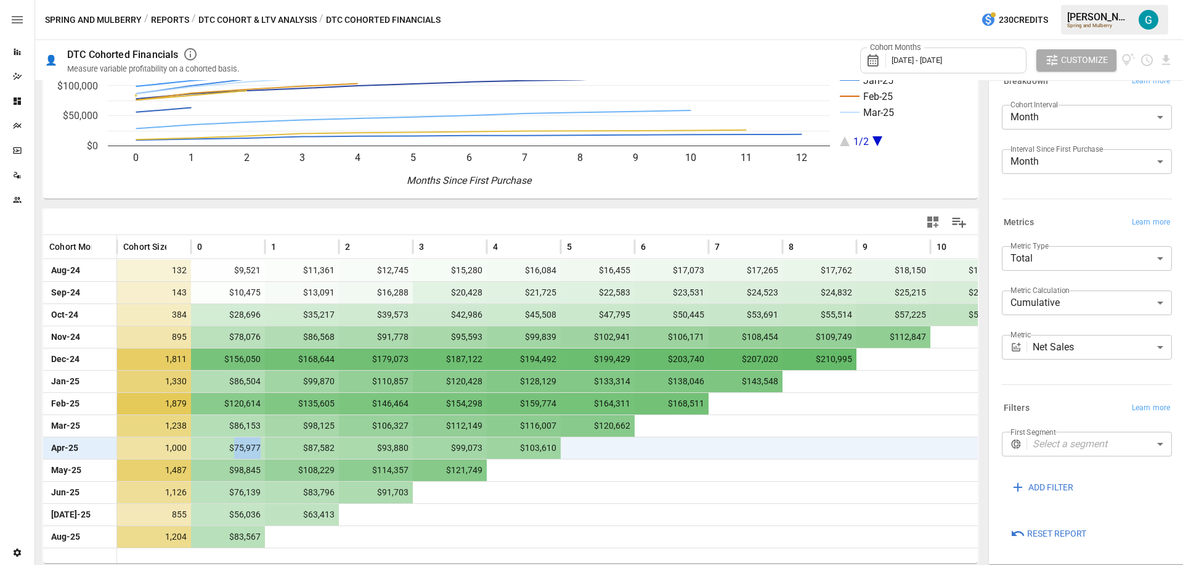
click at [258, 448] on span "$75,977" at bounding box center [229, 448] width 65 height 22
click at [1067, 375] on div "**********" at bounding box center [1084, 310] width 175 height 138
click at [1055, 0] on body "Reports Dazzler Studio Dashboards Plans SmartModel ™ Data Sources Team Settings…" at bounding box center [591, 0] width 1183 height 0
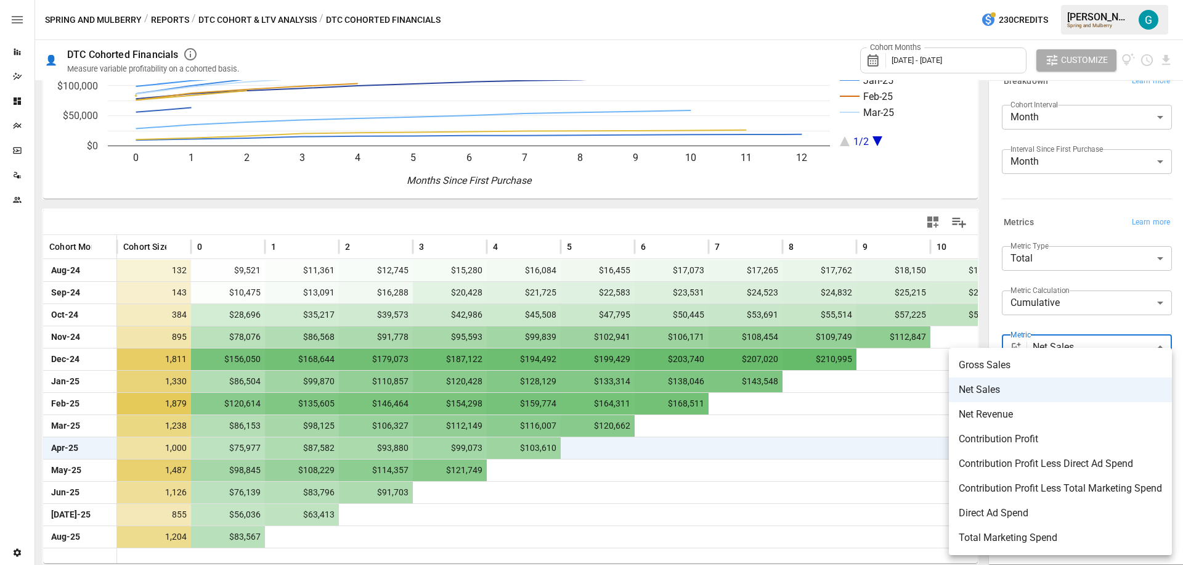
click at [1049, 274] on div at bounding box center [591, 282] width 1183 height 565
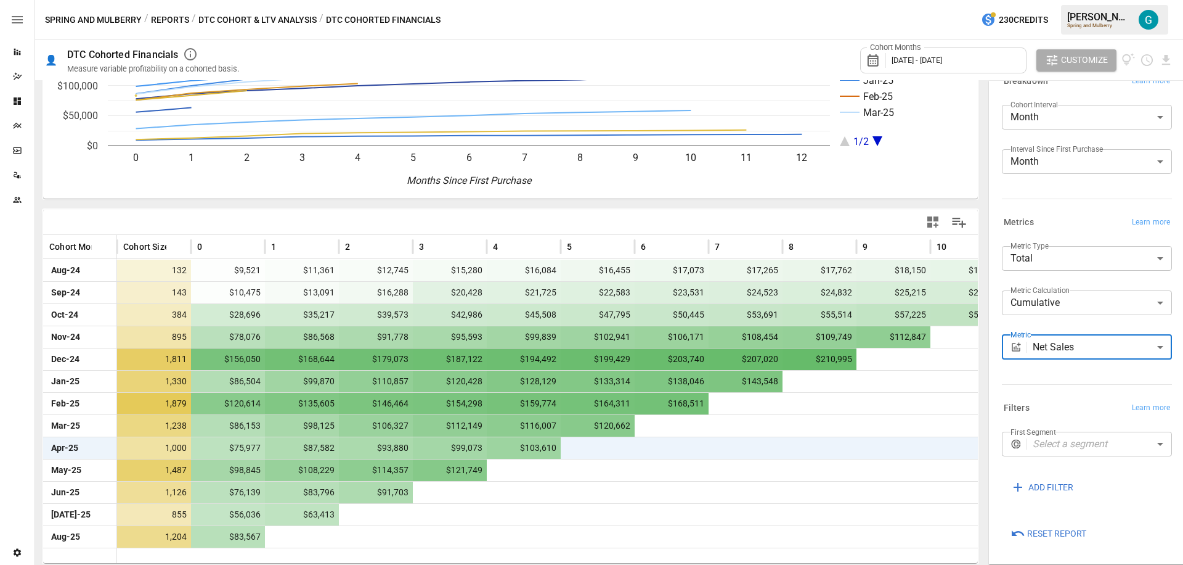
click at [1049, 274] on div "Metric Type Total ***** ​" at bounding box center [1087, 263] width 170 height 35
drag, startPoint x: 311, startPoint y: 447, endPoint x: 322, endPoint y: 449, distance: 11.4
click at [322, 449] on span "$87,582" at bounding box center [303, 448] width 65 height 22
drag, startPoint x: 310, startPoint y: 448, endPoint x: 330, endPoint y: 446, distance: 19.8
click at [330, 446] on span "$87,582" at bounding box center [303, 448] width 65 height 22
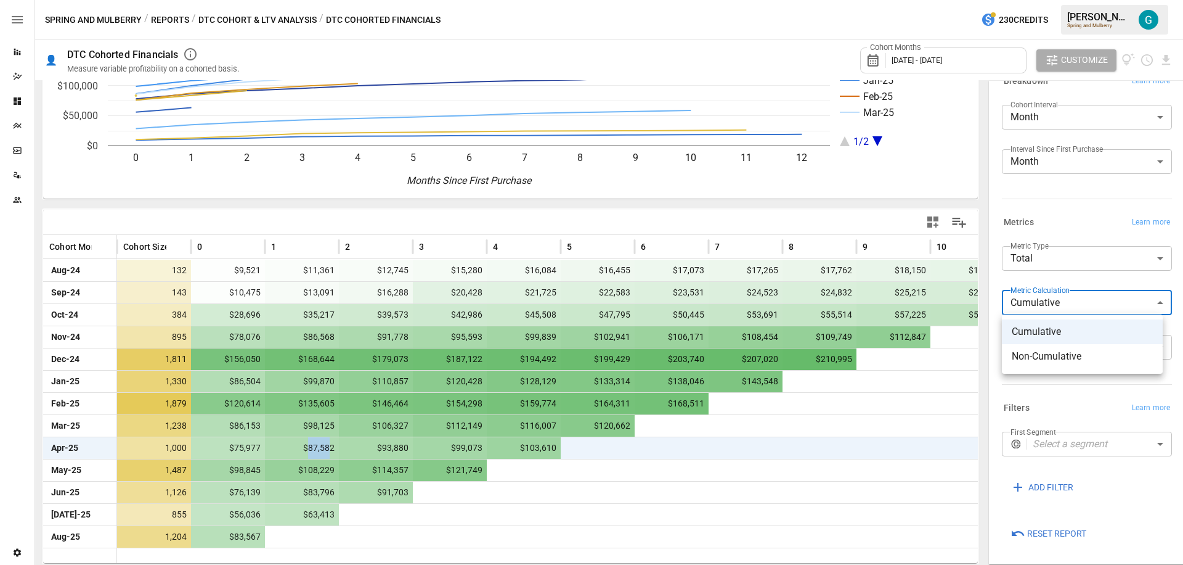
click at [1055, 0] on body "Reports Dazzler Studio Dashboards Plans SmartModel ™ Data Sources Team Settings…" at bounding box center [591, 0] width 1183 height 0
click at [1053, 354] on span "Non-Cumulative" at bounding box center [1082, 356] width 141 height 15
type input "**********"
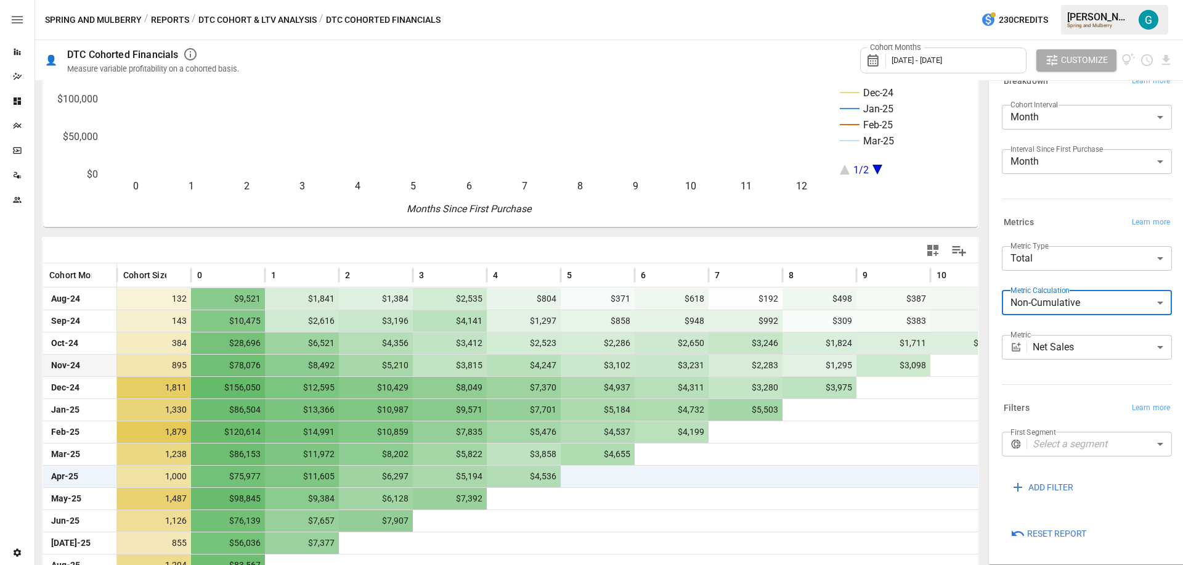
scroll to position [136, 0]
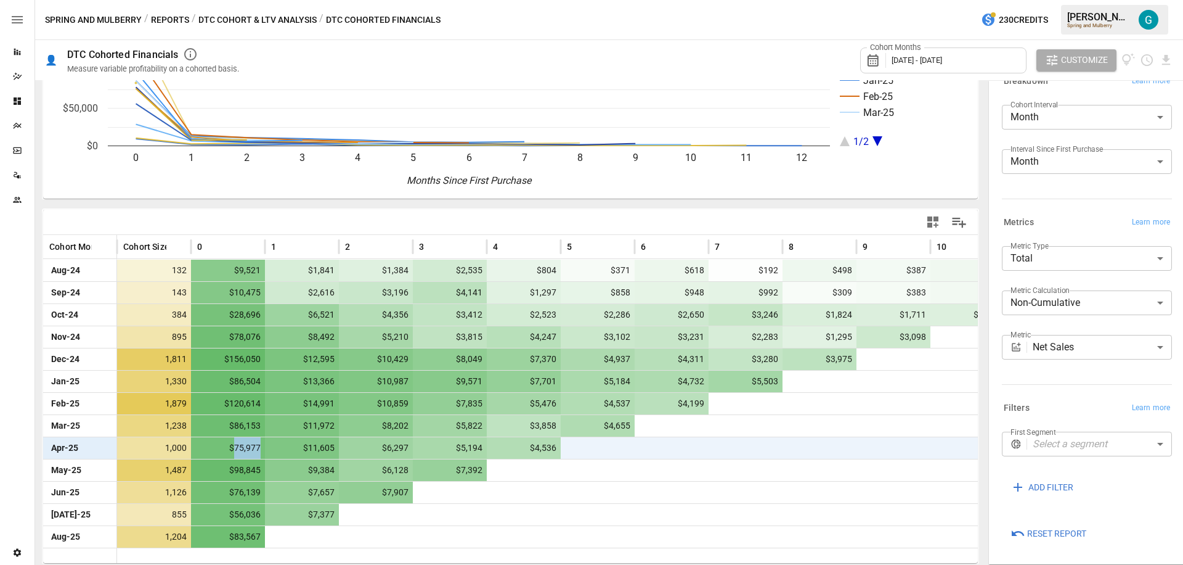
drag, startPoint x: 235, startPoint y: 447, endPoint x: 259, endPoint y: 447, distance: 24.7
click at [259, 447] on span "$75,977" at bounding box center [229, 448] width 65 height 22
drag, startPoint x: 309, startPoint y: 448, endPoint x: 335, endPoint y: 448, distance: 25.9
click at [335, 448] on span "$11,605" at bounding box center [303, 448] width 65 height 22
drag, startPoint x: 388, startPoint y: 447, endPoint x: 408, endPoint y: 446, distance: 19.8
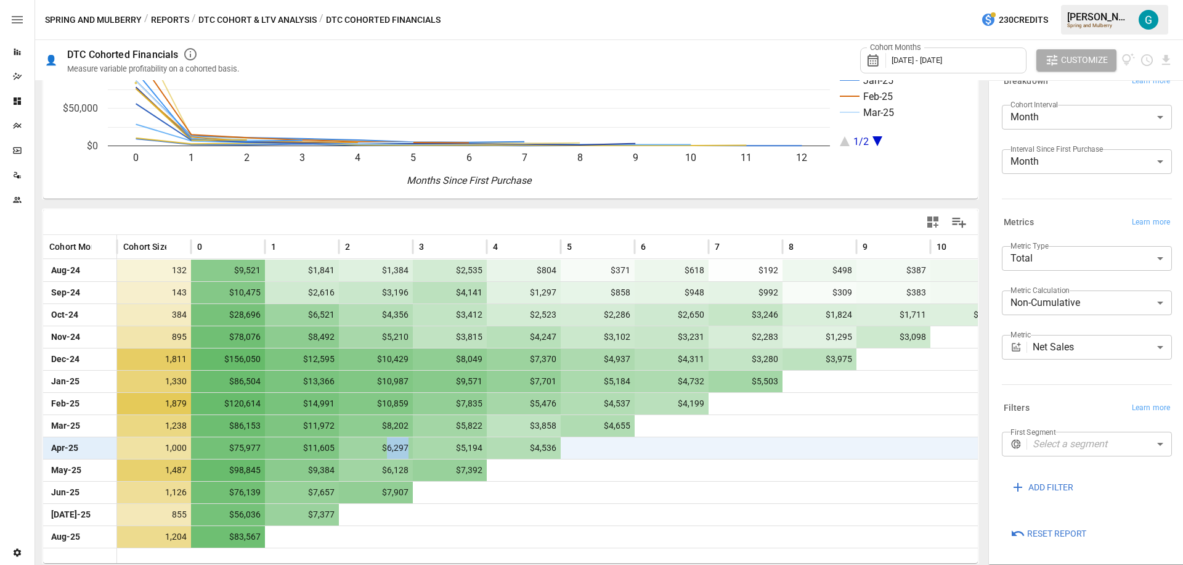
click at [408, 446] on span "$6,297" at bounding box center [377, 448] width 65 height 22
drag, startPoint x: 460, startPoint y: 447, endPoint x: 482, endPoint y: 449, distance: 21.7
click at [483, 447] on span "$5,194" at bounding box center [451, 448] width 65 height 22
drag, startPoint x: 537, startPoint y: 447, endPoint x: 558, endPoint y: 451, distance: 21.2
click at [558, 451] on span "$4,536" at bounding box center [525, 448] width 65 height 22
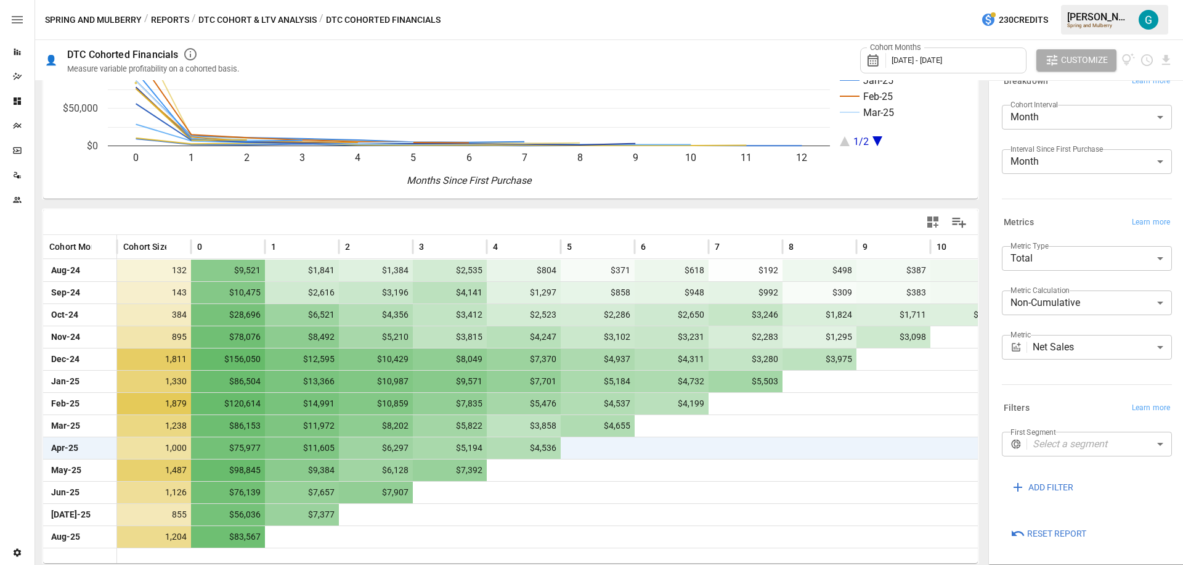
click at [1088, 365] on div "Metric Net Sales ********* ​" at bounding box center [1087, 352] width 170 height 35
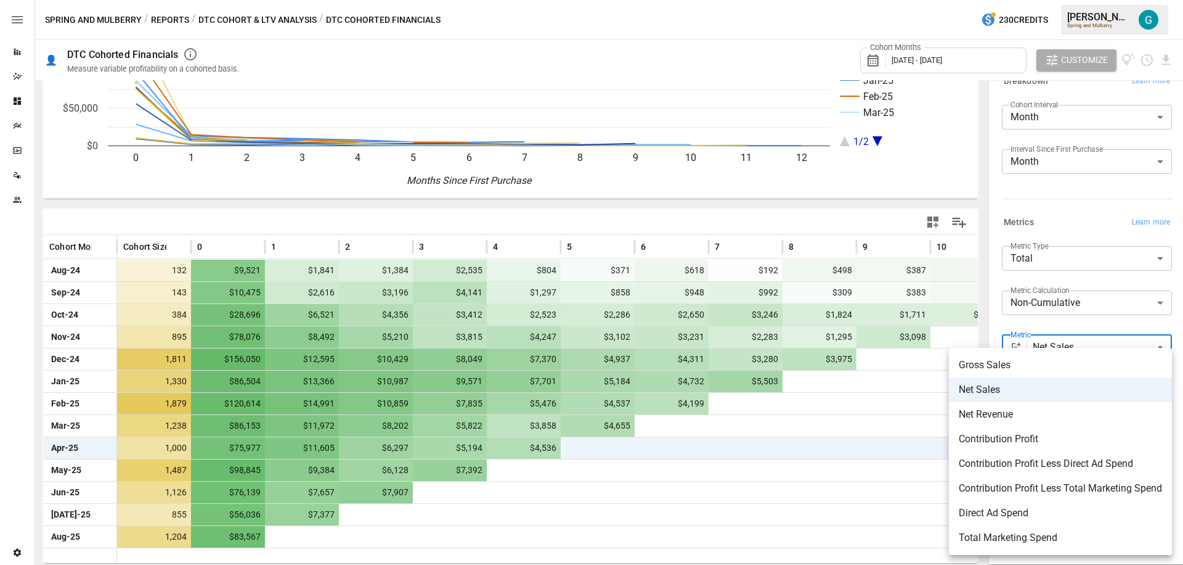
click at [1079, 0] on body "Reports Dazzler Studio Dashboards Plans SmartModel ™ Data Sources Team Settings…" at bounding box center [591, 0] width 1183 height 0
click at [1038, 465] on span "Contribution Profit Less Direct Ad Spend" at bounding box center [1060, 463] width 203 height 15
type input "**********"
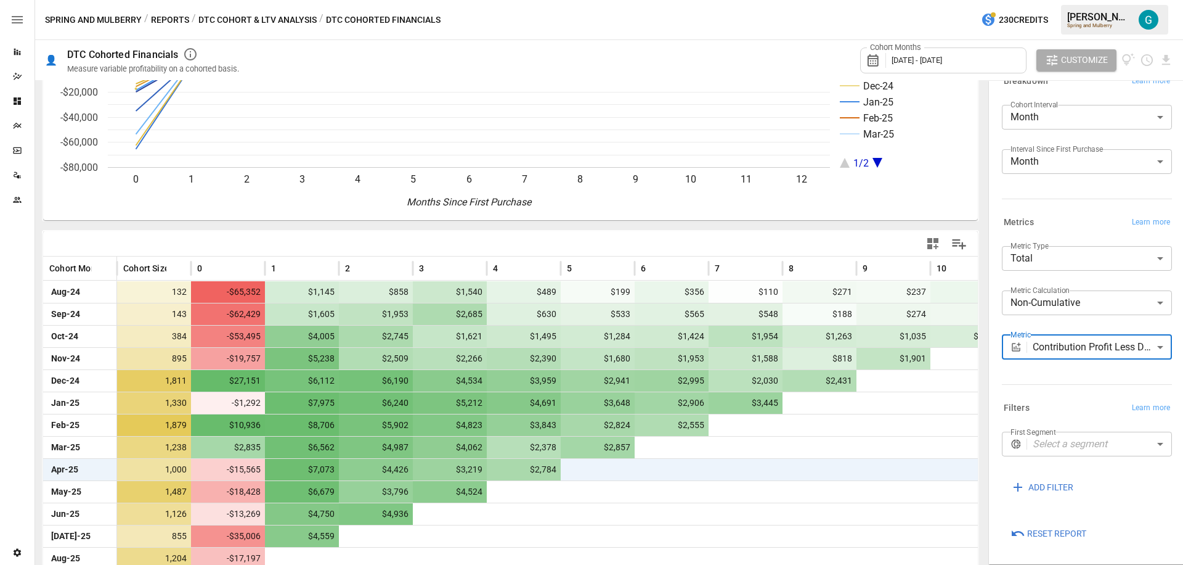
scroll to position [136, 0]
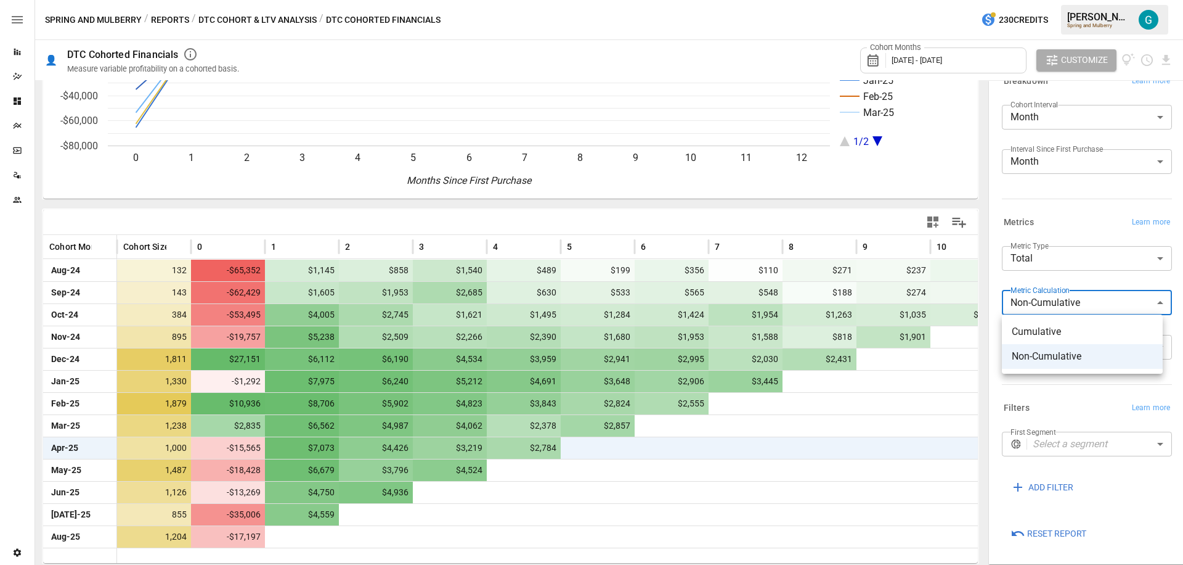
click at [1091, 0] on body "Reports Dazzler Studio Dashboards Plans SmartModel ™ Data Sources Team Settings…" at bounding box center [591, 0] width 1183 height 0
click at [1065, 335] on span "Cumulative" at bounding box center [1082, 331] width 141 height 15
type input "**********"
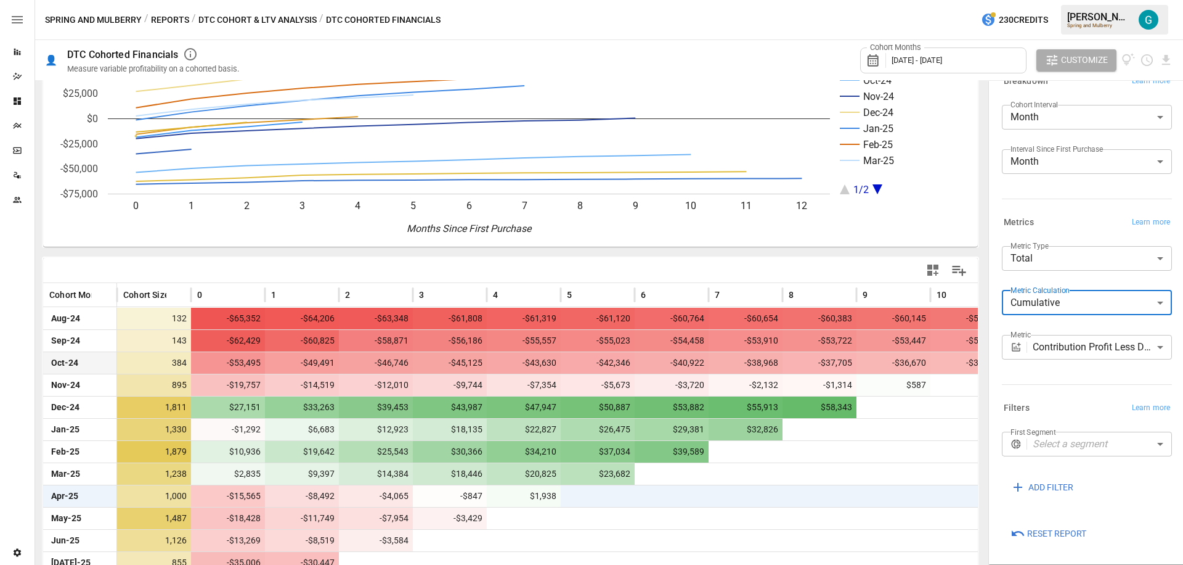
scroll to position [136, 0]
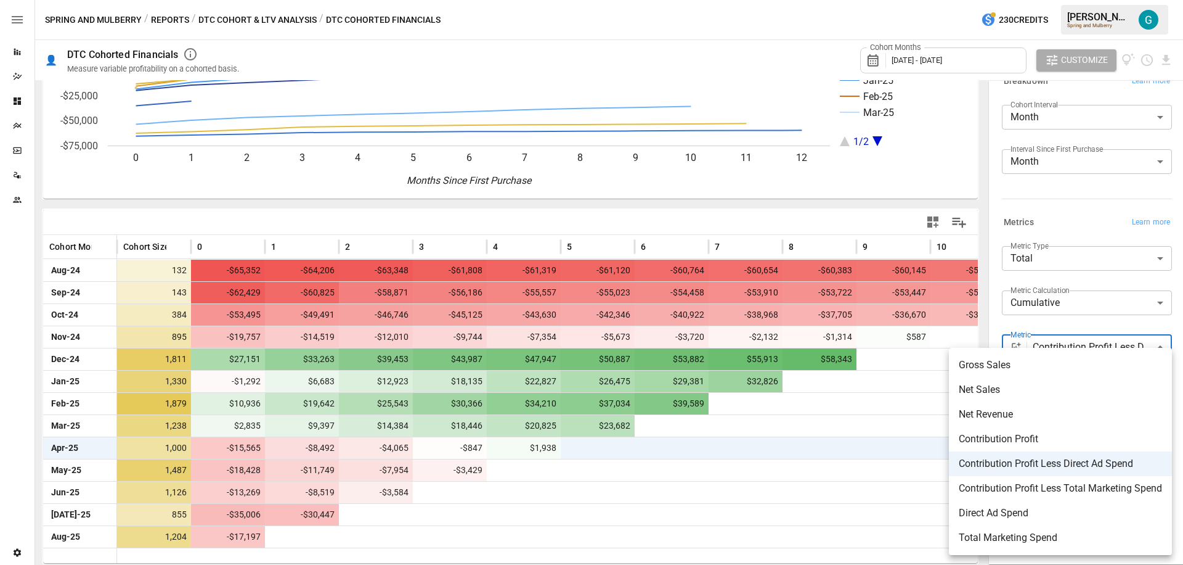
click at [1082, 0] on body "Reports Dazzler Studio Dashboards Plans SmartModel ™ Data Sources Team Settings…" at bounding box center [591, 0] width 1183 height 0
click at [1013, 512] on span "Direct Ad Spend" at bounding box center [1060, 512] width 203 height 15
type input "**********"
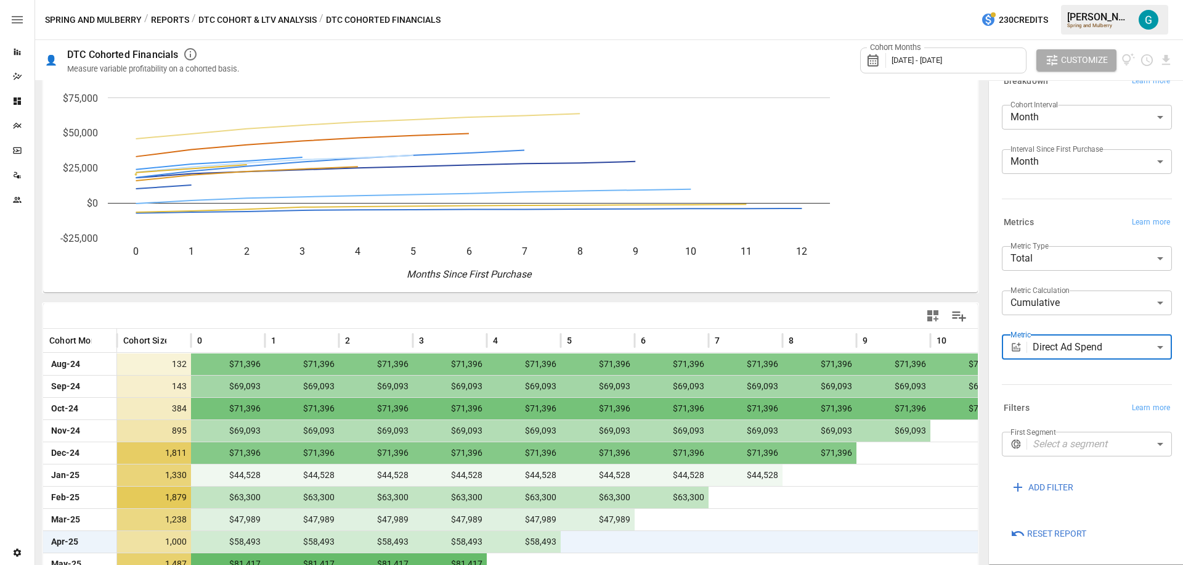
scroll to position [43, 0]
click at [1058, 0] on body "Reports Dazzler Studio Dashboards Plans SmartModel ™ Data Sources Team Settings…" at bounding box center [591, 0] width 1183 height 0
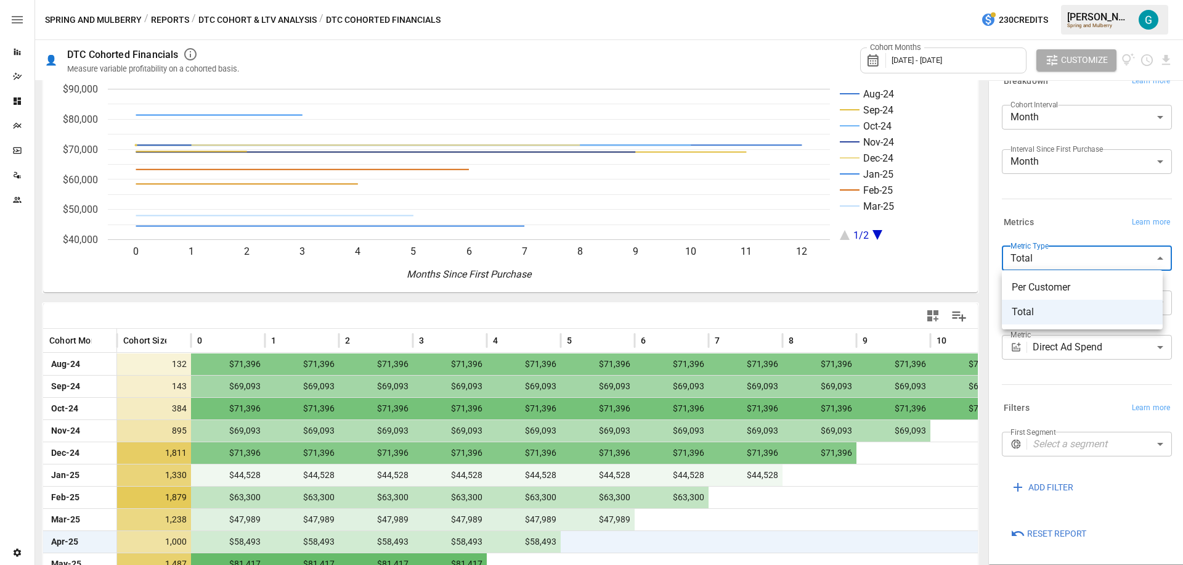
click at [1056, 283] on span "Per Customer" at bounding box center [1082, 287] width 141 height 15
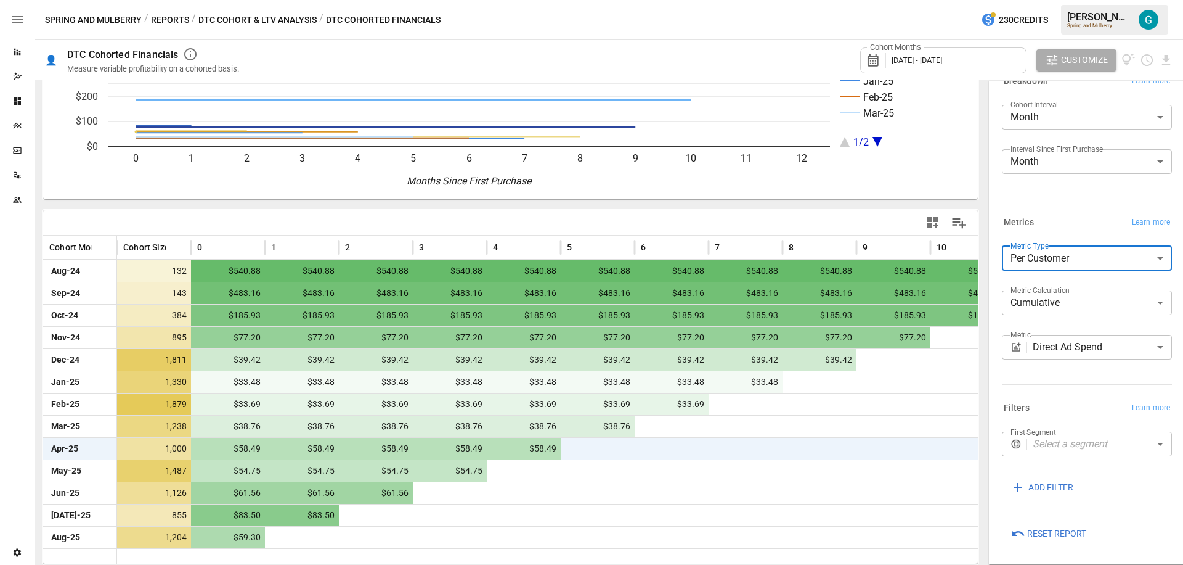
scroll to position [136, 0]
click at [260, 425] on span "$38.76" at bounding box center [229, 426] width 65 height 22
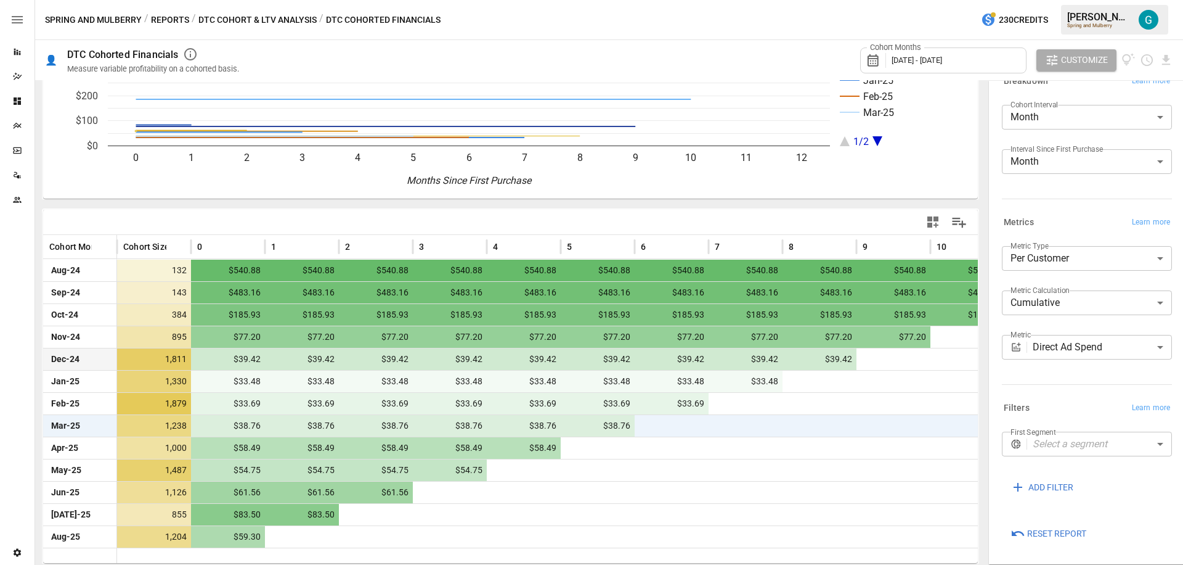
click at [265, 357] on div "$39.42" at bounding box center [302, 359] width 74 height 22
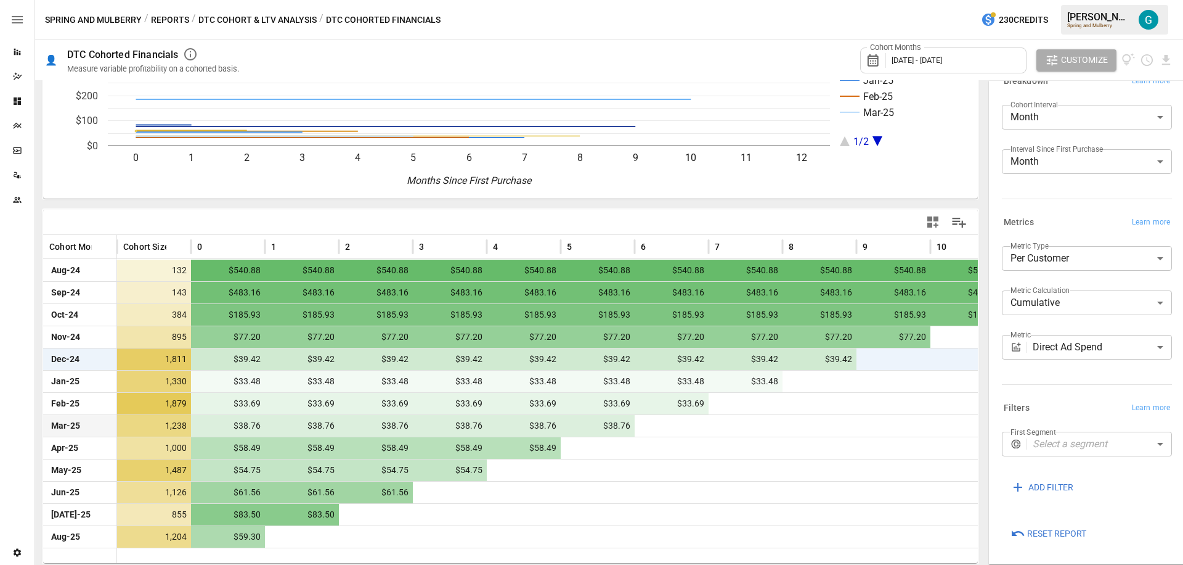
click at [274, 425] on span "$38.76" at bounding box center [303, 426] width 65 height 22
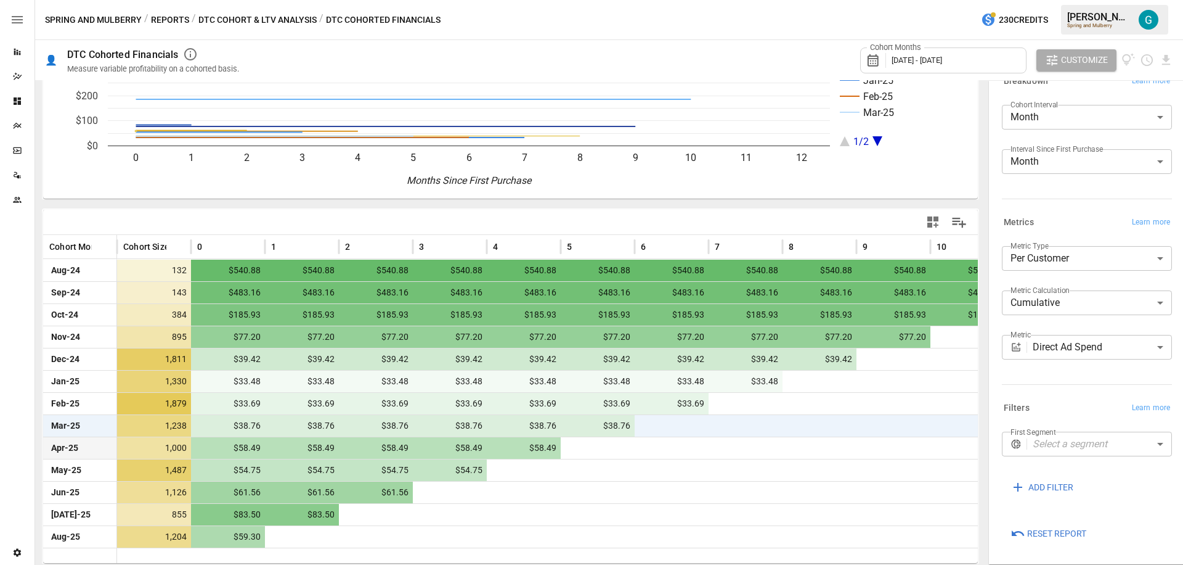
click at [271, 449] on span "$58.49" at bounding box center [303, 448] width 65 height 22
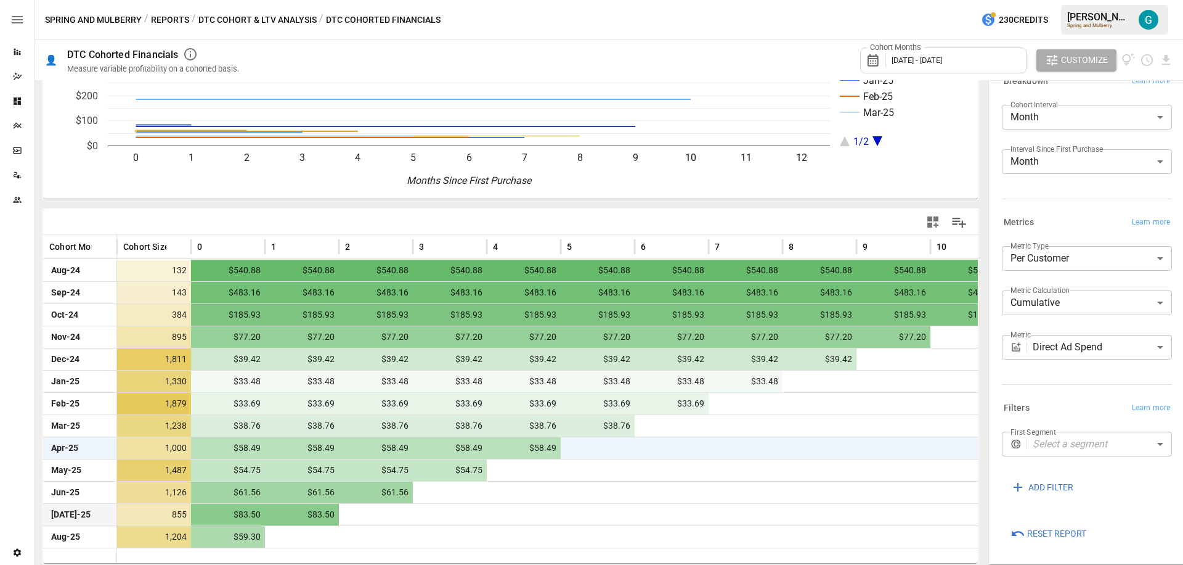
click at [271, 516] on span "$83.50" at bounding box center [303, 515] width 65 height 22
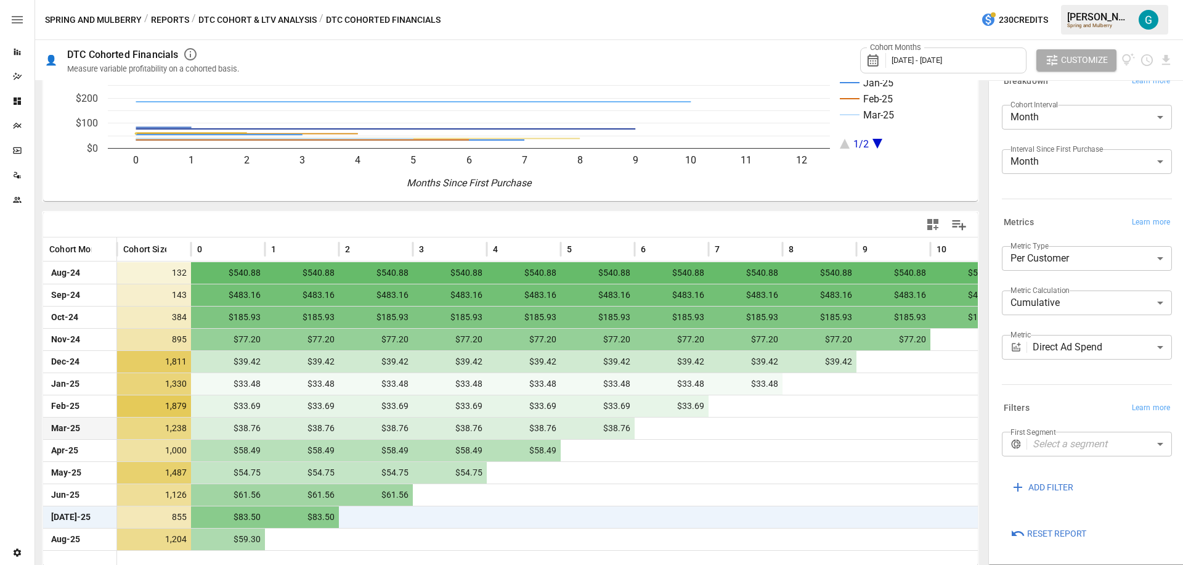
scroll to position [134, 0]
drag, startPoint x: 674, startPoint y: 425, endPoint x: 122, endPoint y: 427, distance: 551.6
click at [124, 427] on div "Mar-25 1,238 $38.76 $38.76 $38.76 $38.76 $38.76 $38.76" at bounding box center [597, 428] width 1109 height 22
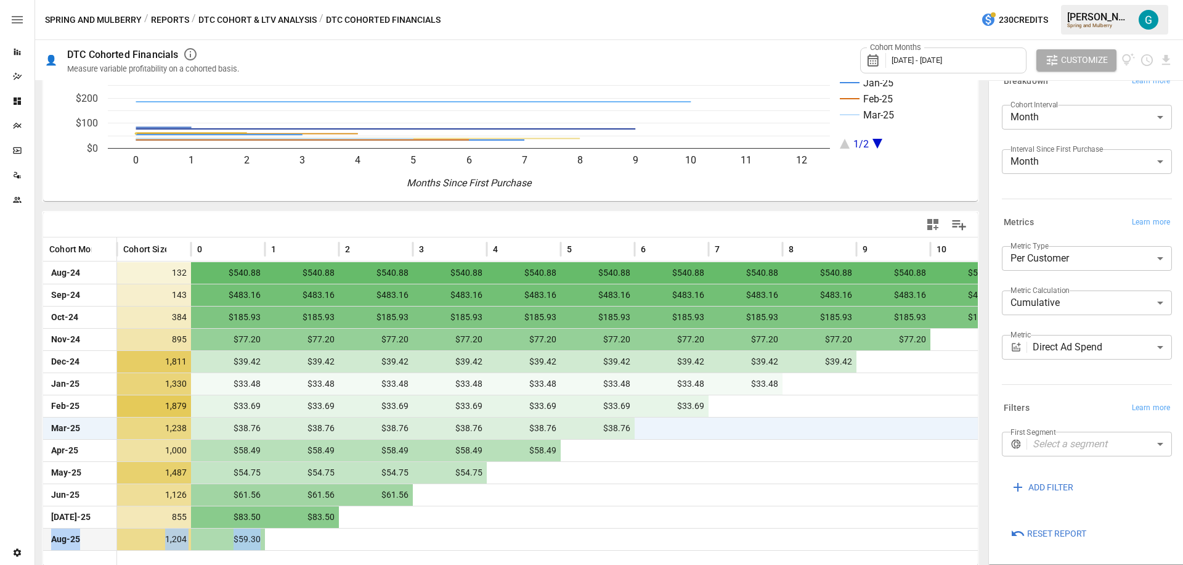
drag, startPoint x: 51, startPoint y: 537, endPoint x: 310, endPoint y: 539, distance: 258.9
click at [310, 539] on div "Aug-25 1,204 $59.30" at bounding box center [597, 539] width 1109 height 22
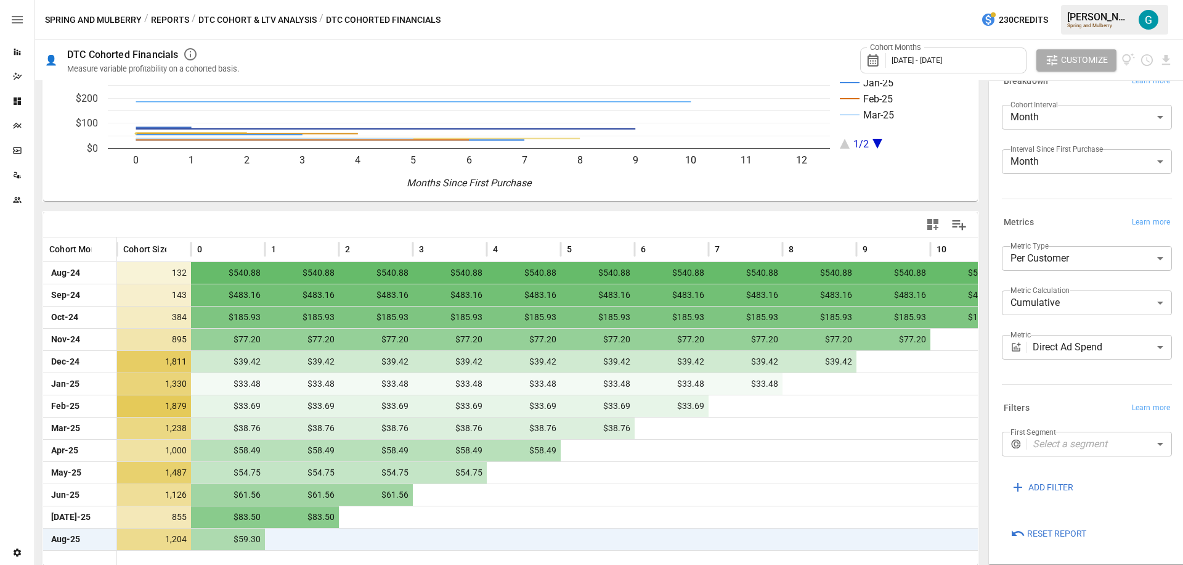
click at [1074, 288] on div "**********" at bounding box center [1087, 307] width 170 height 123
click at [1077, 0] on body "Reports Dazzler Studio Dashboards Plans SmartModel ™ Data Sources Team Settings…" at bounding box center [591, 0] width 1183 height 0
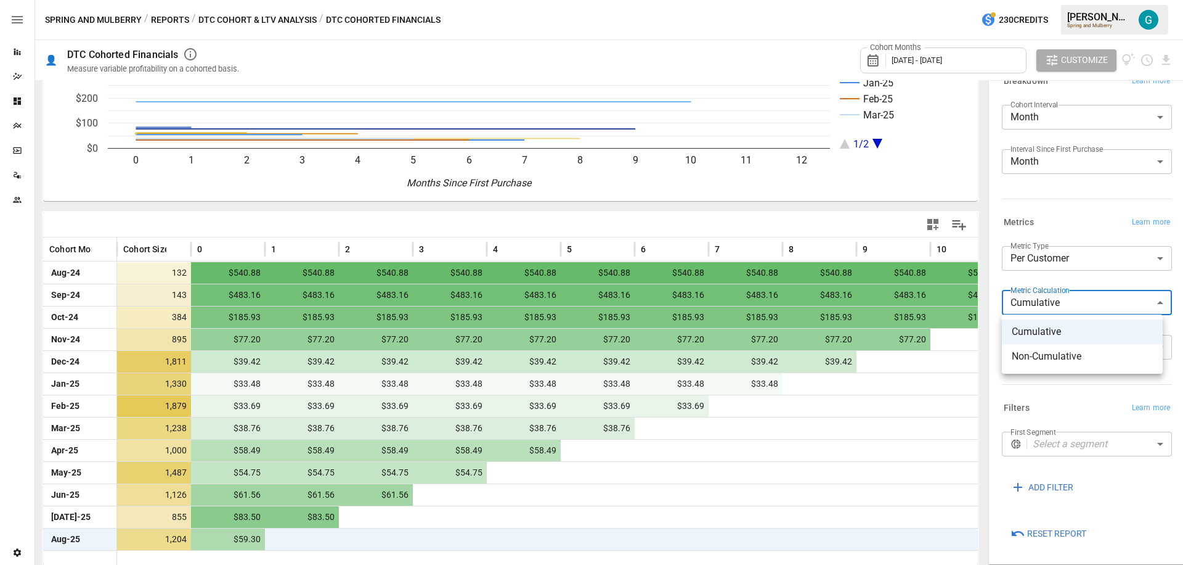
click at [1066, 264] on div at bounding box center [591, 282] width 1183 height 565
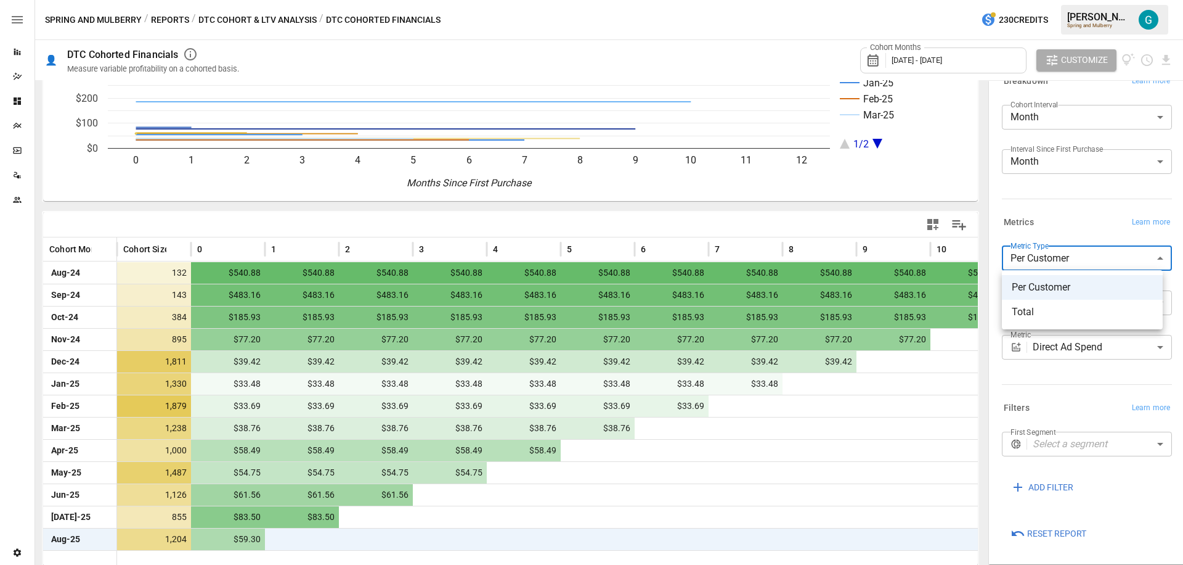
click at [1066, 0] on body "Reports Dazzler Studio Dashboards Plans SmartModel ™ Data Sources Team Settings…" at bounding box center [591, 0] width 1183 height 0
click at [1058, 317] on span "Total" at bounding box center [1082, 311] width 141 height 15
type input "*****"
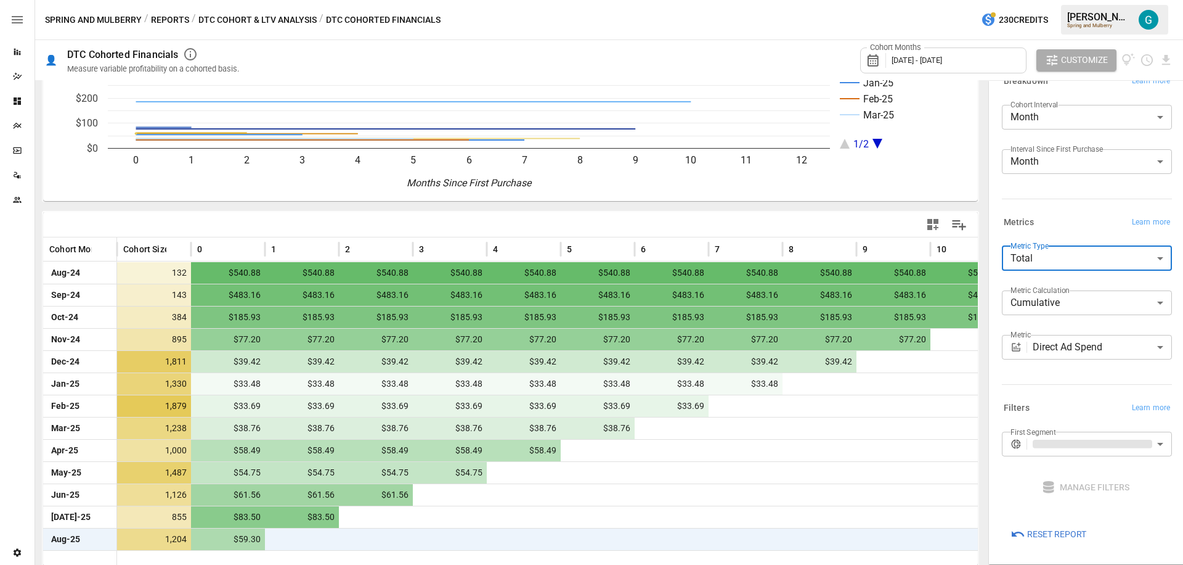
click at [1067, 221] on div "Metrics Learn more" at bounding box center [1087, 222] width 170 height 17
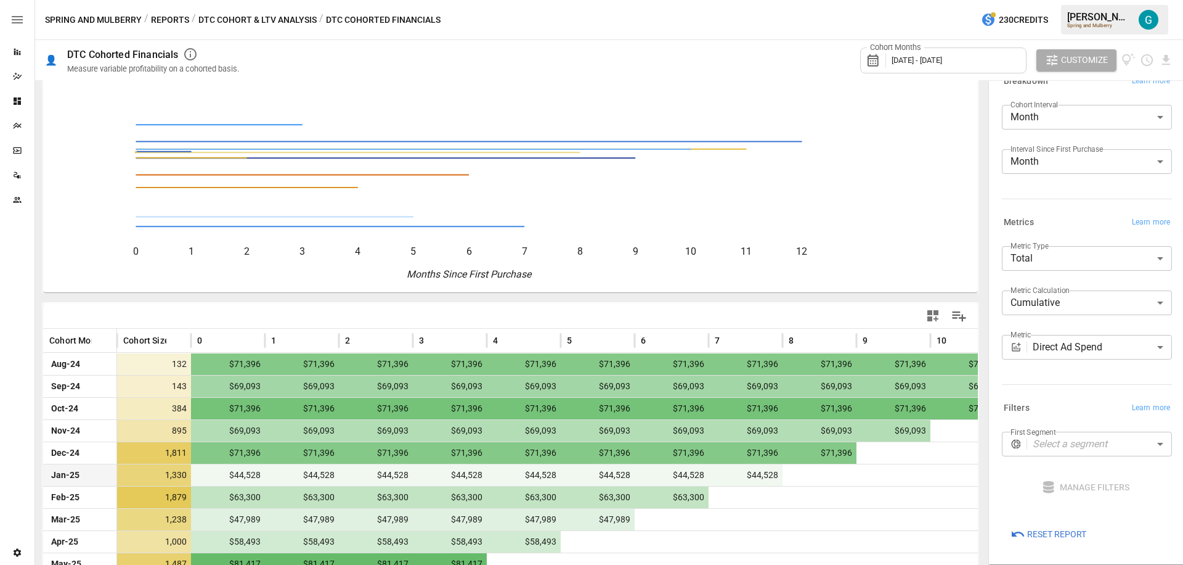
scroll to position [136, 0]
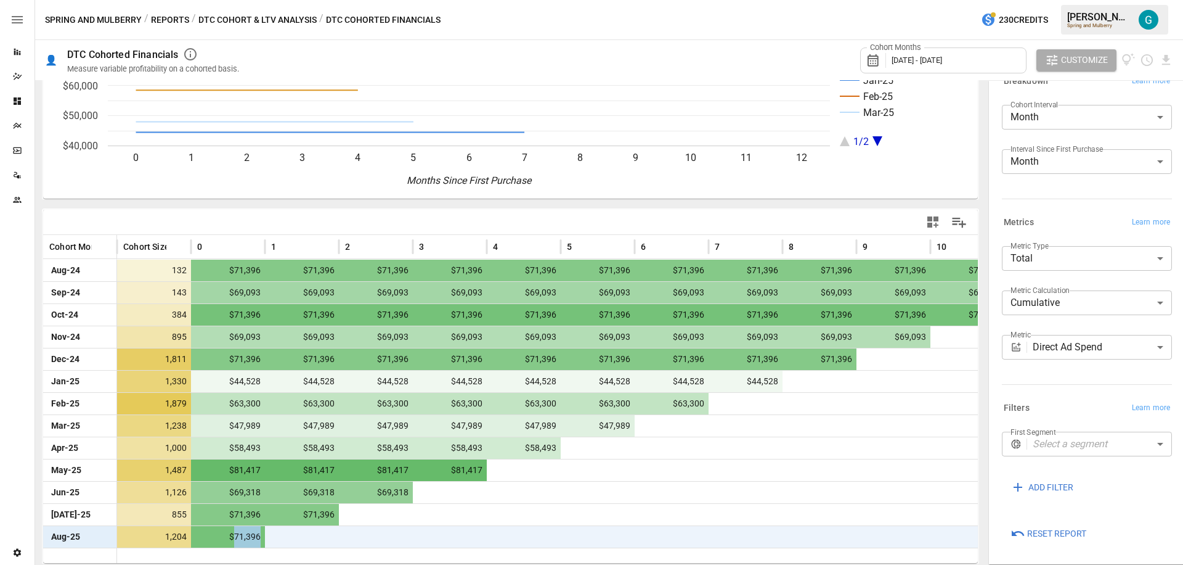
drag, startPoint x: 234, startPoint y: 535, endPoint x: 269, endPoint y: 535, distance: 34.5
click at [269, 535] on div "Aug-25 1,204 $71,396" at bounding box center [597, 536] width 1109 height 22
drag, startPoint x: 163, startPoint y: 536, endPoint x: 186, endPoint y: 537, distance: 22.3
click at [186, 537] on span "1,204" at bounding box center [155, 537] width 65 height 22
drag, startPoint x: 235, startPoint y: 536, endPoint x: 264, endPoint y: 537, distance: 28.4
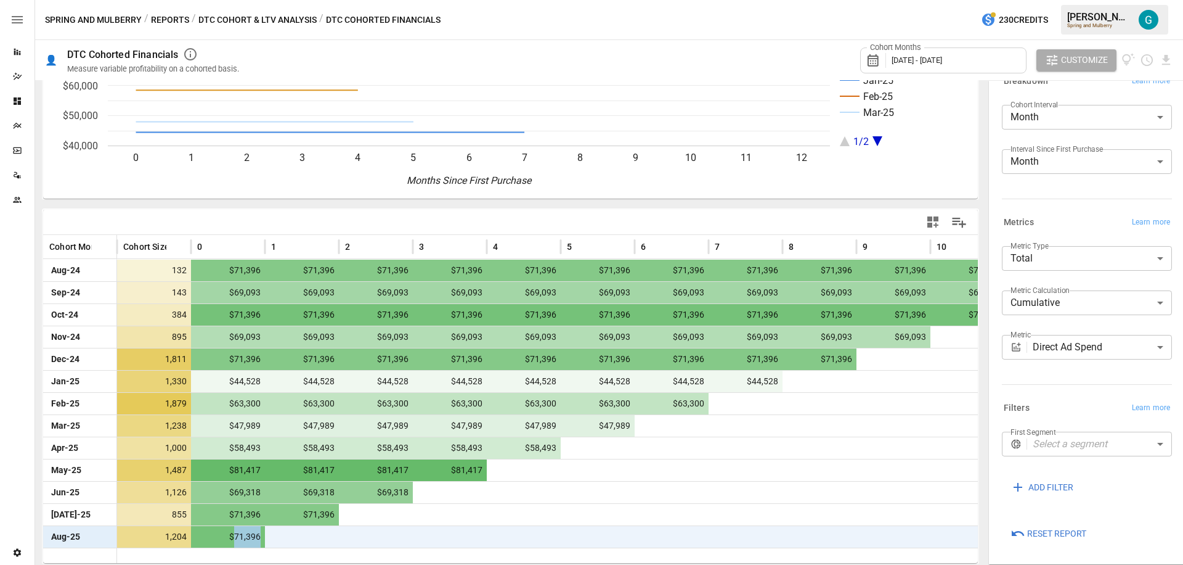
click at [264, 537] on div "$71,396" at bounding box center [228, 537] width 74 height 22
drag, startPoint x: 162, startPoint y: 536, endPoint x: 185, endPoint y: 536, distance: 22.8
click at [185, 536] on span "1,204" at bounding box center [155, 537] width 65 height 22
click at [189, 537] on div "1,204" at bounding box center [154, 537] width 74 height 22
drag, startPoint x: 166, startPoint y: 536, endPoint x: 186, endPoint y: 537, distance: 19.8
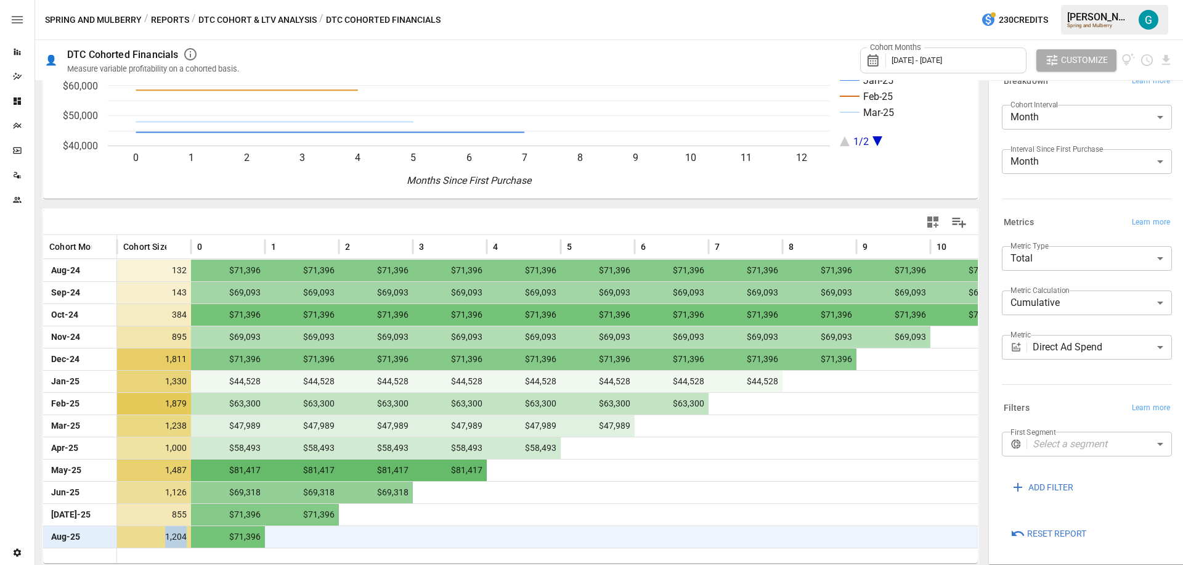
click at [186, 537] on span "1,204" at bounding box center [155, 537] width 65 height 22
click at [167, 536] on span "1,204" at bounding box center [155, 537] width 65 height 22
drag, startPoint x: 165, startPoint y: 537, endPoint x: 187, endPoint y: 534, distance: 23.0
click at [187, 534] on span "1,204" at bounding box center [155, 537] width 65 height 22
click at [173, 20] on button "Reports" at bounding box center [170, 19] width 38 height 15
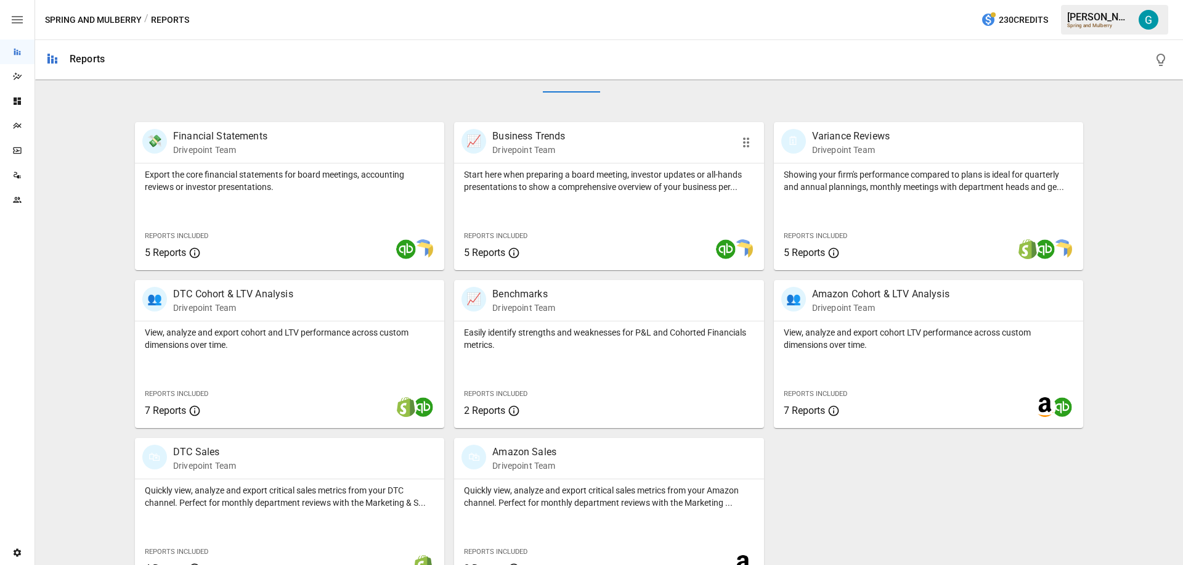
scroll to position [233, 0]
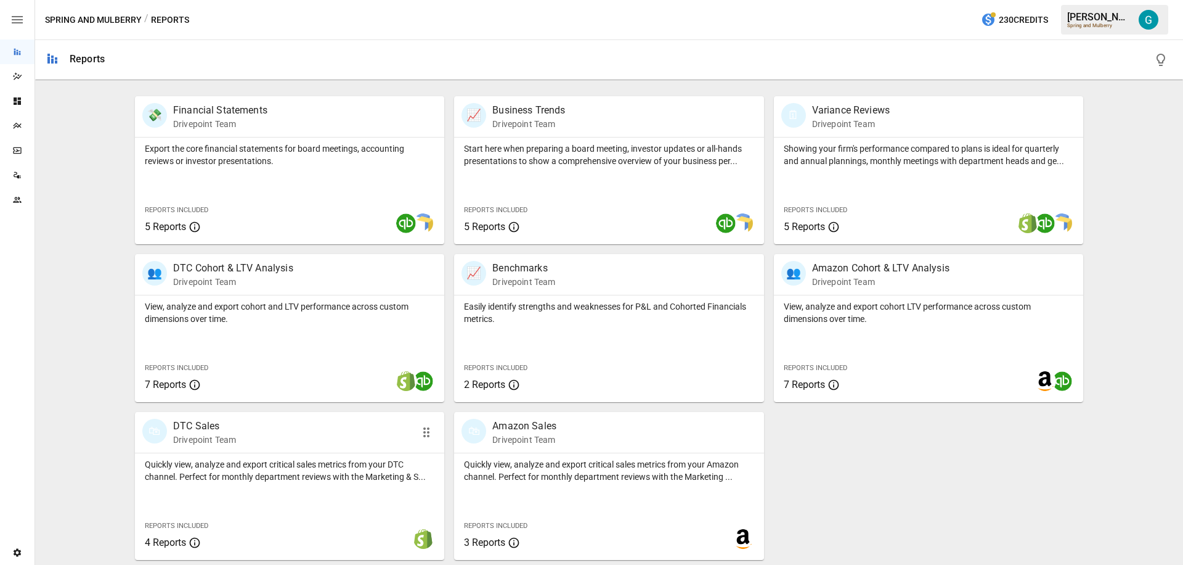
click at [223, 444] on p "Drivepoint Team" at bounding box center [204, 439] width 63 height 12
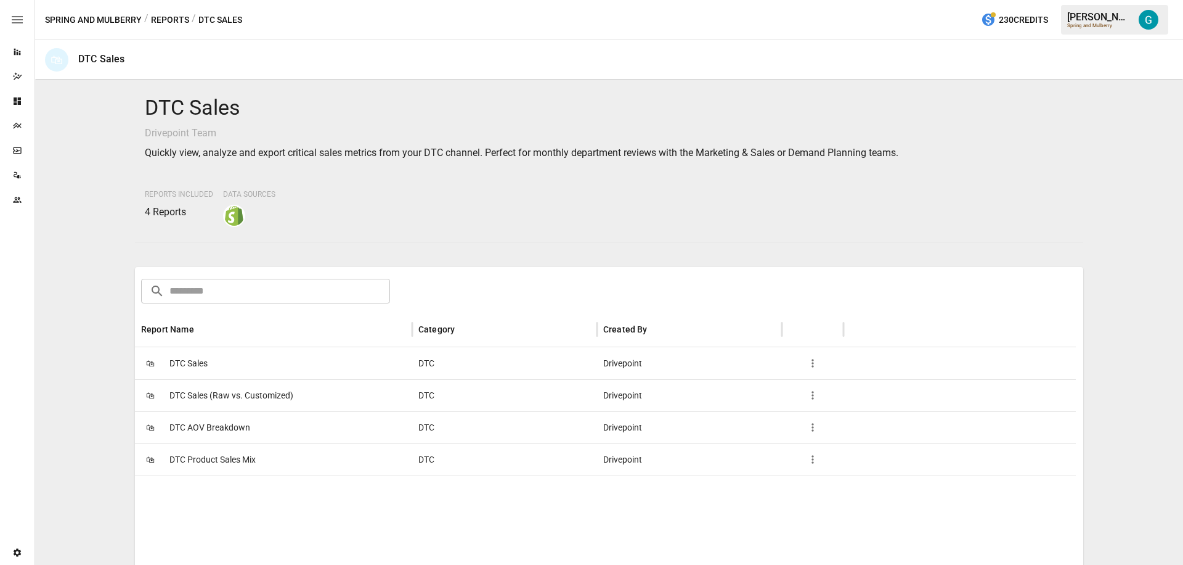
click at [234, 356] on div "🛍 DTC Sales" at bounding box center [273, 363] width 277 height 32
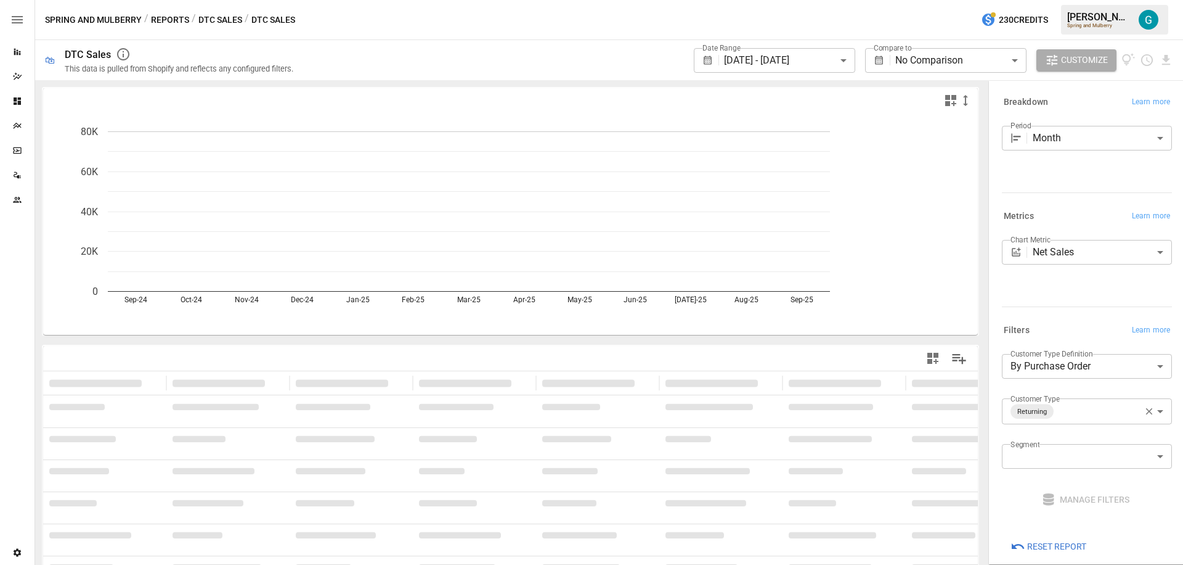
click at [1144, 408] on icon "button" at bounding box center [1149, 411] width 11 height 11
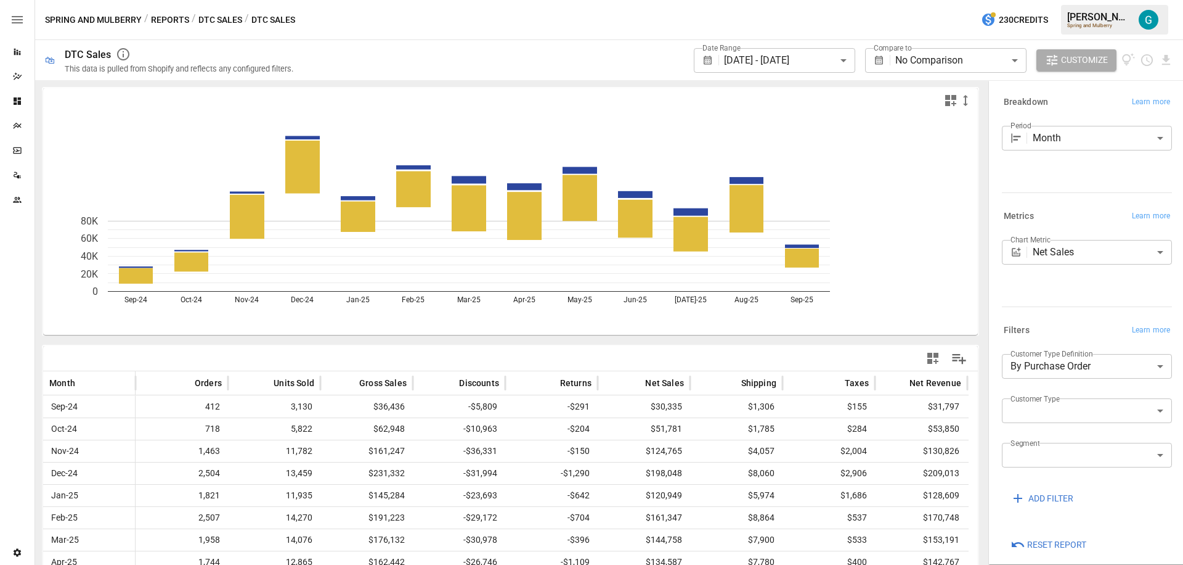
click at [1053, 300] on div "Chart Metric Net Sales ********* ​" at bounding box center [1087, 271] width 170 height 62
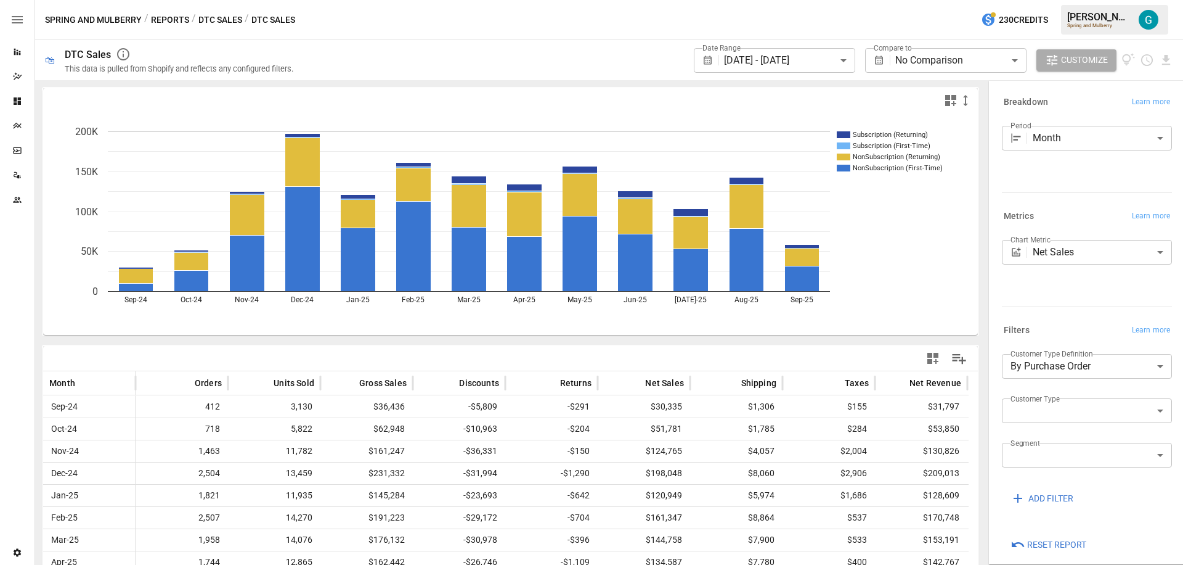
click at [1076, 0] on body "**********" at bounding box center [591, 0] width 1183 height 0
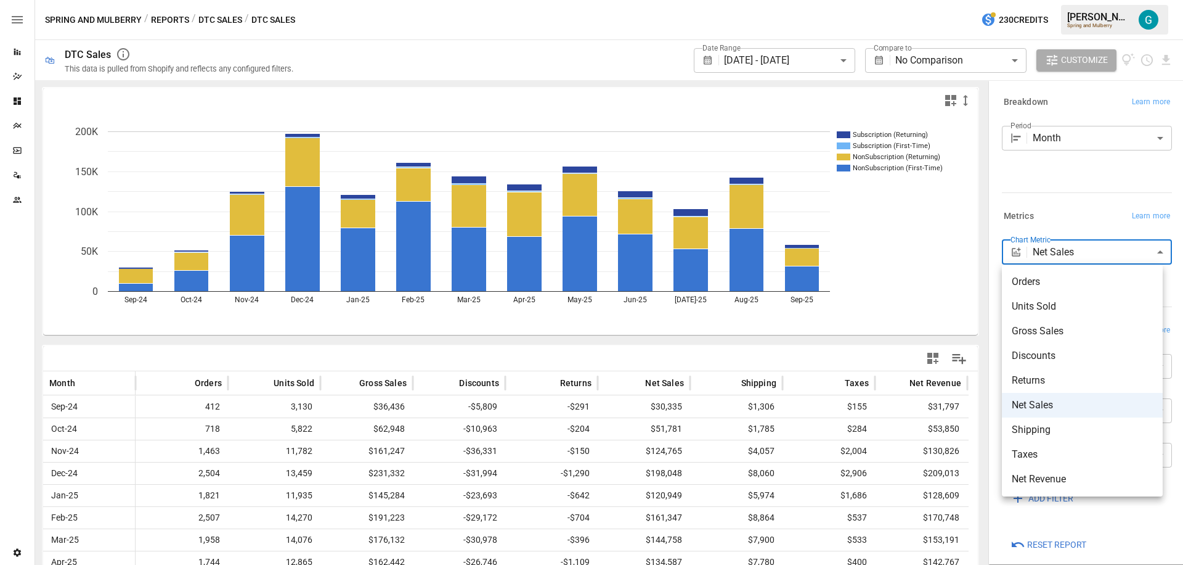
click at [1082, 485] on span "Net Revenue" at bounding box center [1082, 478] width 141 height 15
type input "**********"
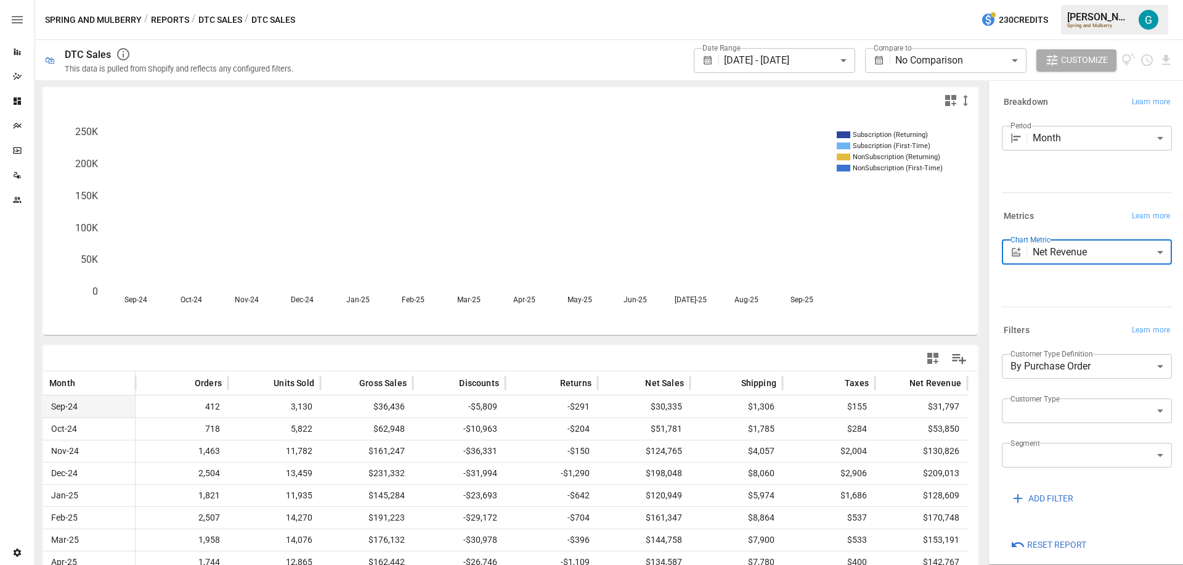
scroll to position [127, 0]
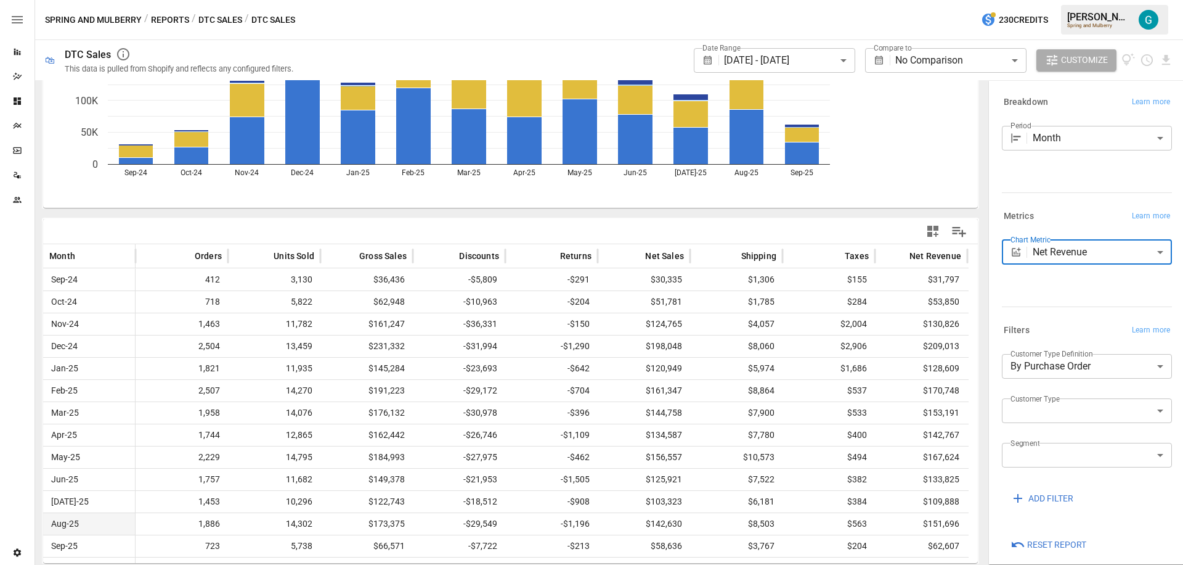
click at [921, 518] on span "$151,696" at bounding box center [921, 524] width 80 height 22
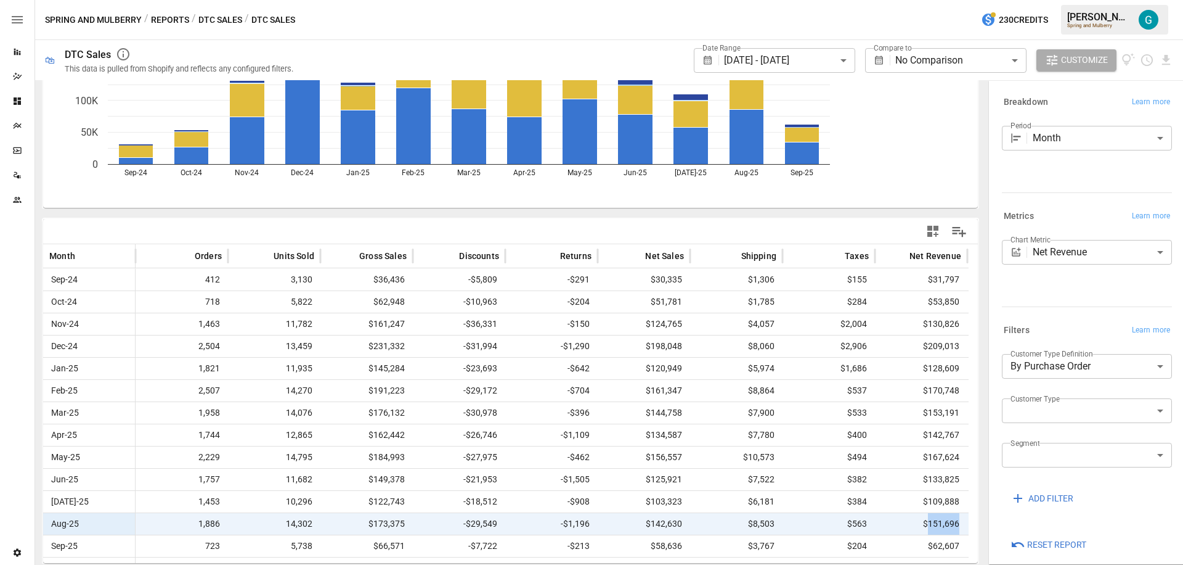
drag, startPoint x: 930, startPoint y: 525, endPoint x: 960, endPoint y: 523, distance: 30.3
click at [960, 523] on span "$151,696" at bounding box center [921, 524] width 80 height 22
drag, startPoint x: 200, startPoint y: 524, endPoint x: 225, endPoint y: 524, distance: 25.3
click at [225, 524] on div "1,886" at bounding box center [182, 524] width 92 height 22
drag, startPoint x: 925, startPoint y: 523, endPoint x: 966, endPoint y: 523, distance: 40.7
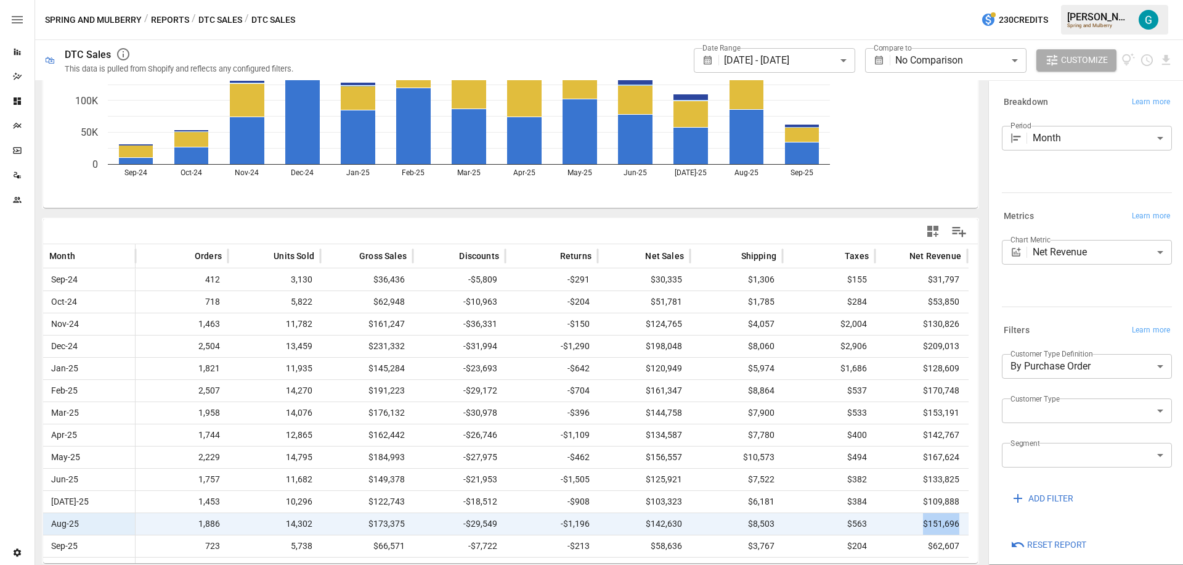
click at [966, 523] on div "$151,696" at bounding box center [921, 524] width 92 height 22
click at [168, 20] on button "Reports" at bounding box center [170, 19] width 38 height 15
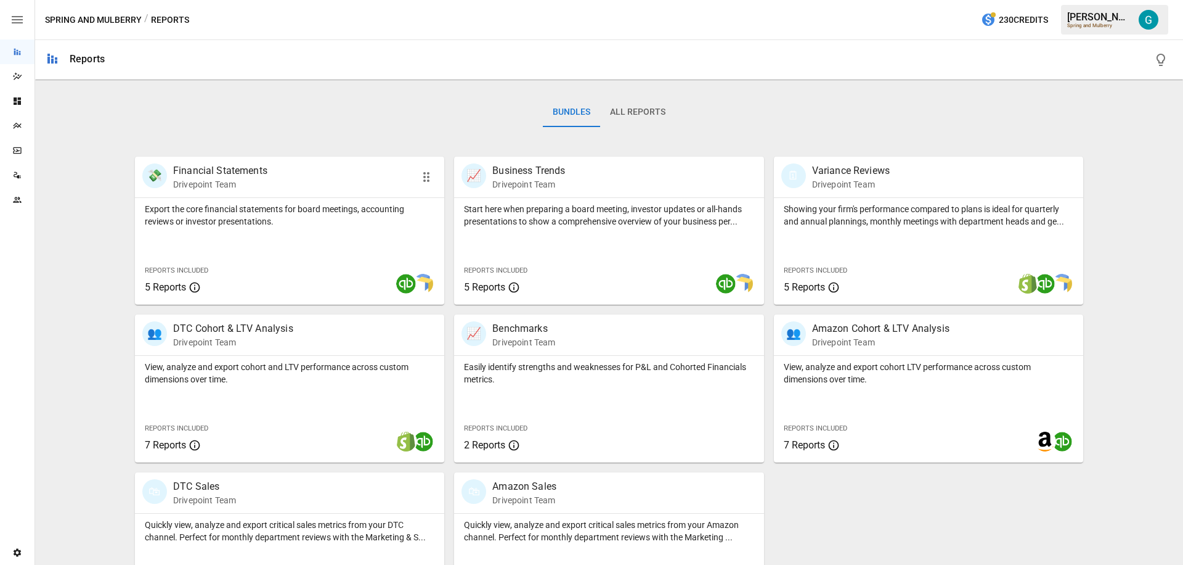
scroll to position [233, 0]
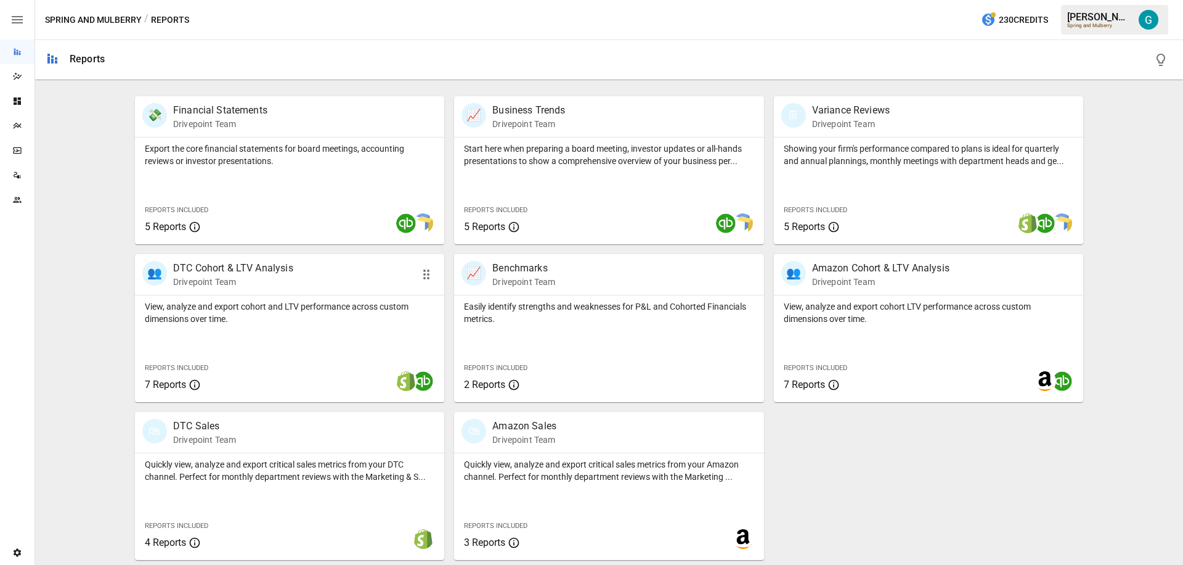
click at [227, 285] on p "Drivepoint Team" at bounding box center [233, 281] width 120 height 12
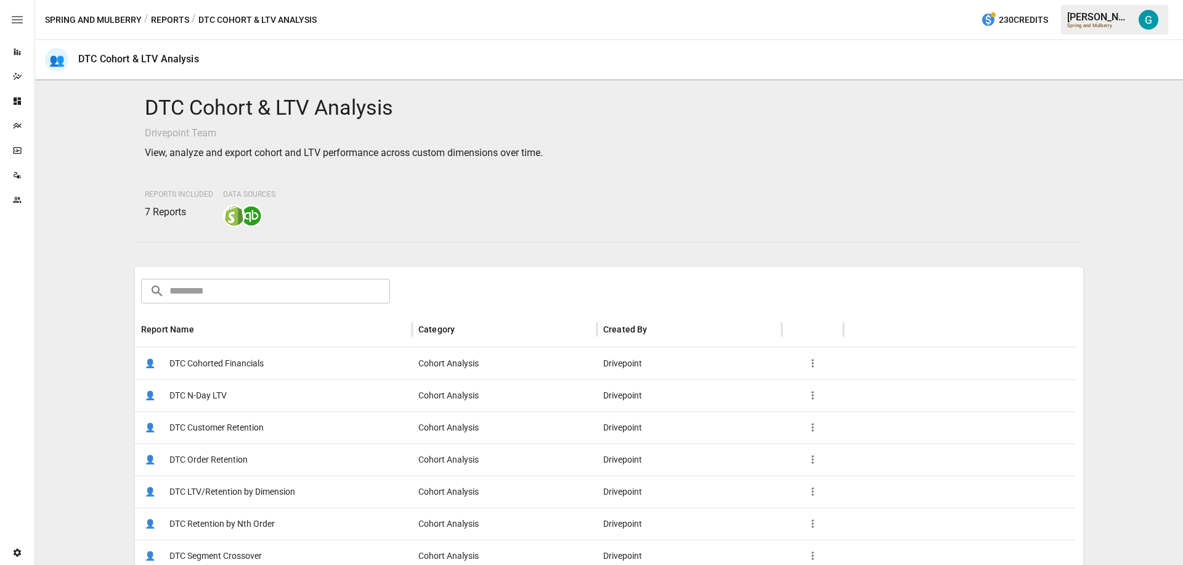
click at [237, 364] on span "DTC Cohorted Financials" at bounding box center [216, 363] width 94 height 31
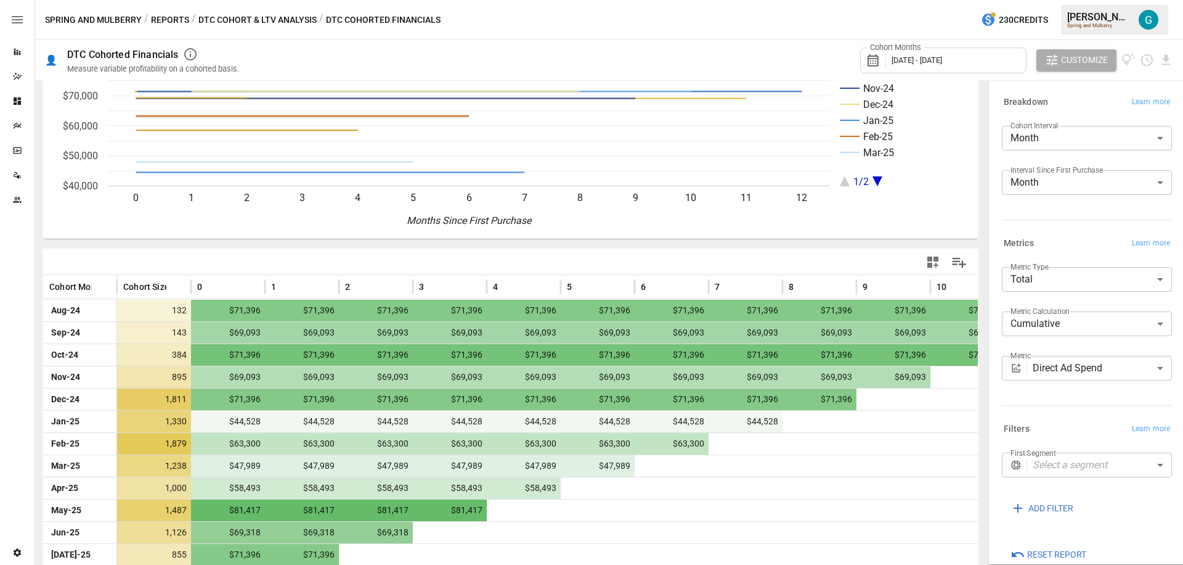
scroll to position [136, 0]
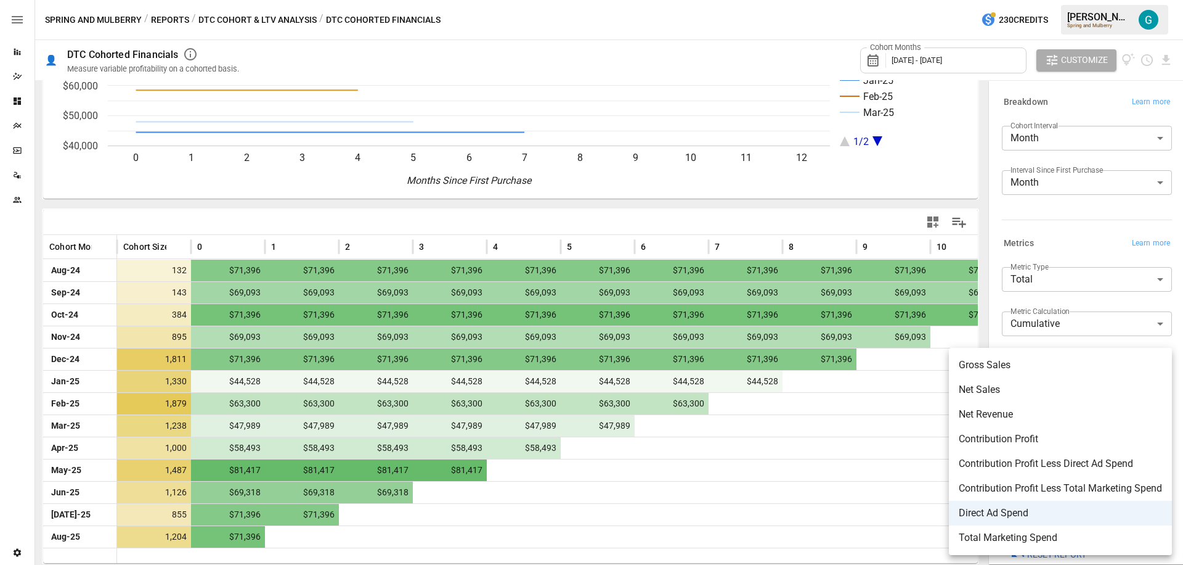
click at [1065, 0] on body "Reports Dazzler Studio Dashboards Plans SmartModel ™ Data Sources Team Settings…" at bounding box center [591, 0] width 1183 height 0
click at [1026, 410] on span "Net Revenue" at bounding box center [1060, 414] width 203 height 15
type input "**********"
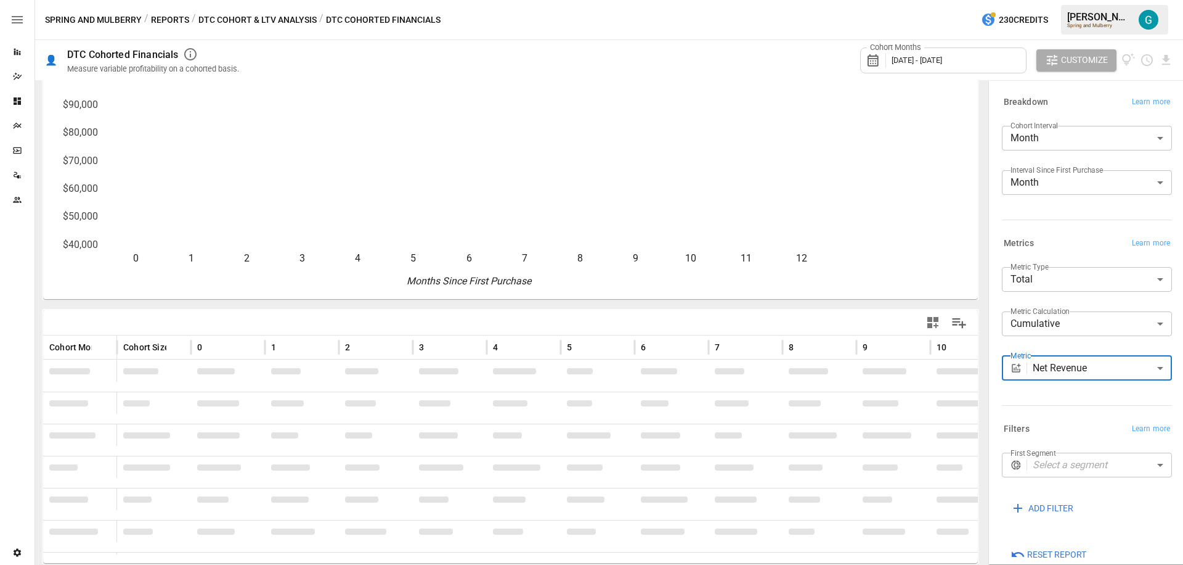
scroll to position [136, 0]
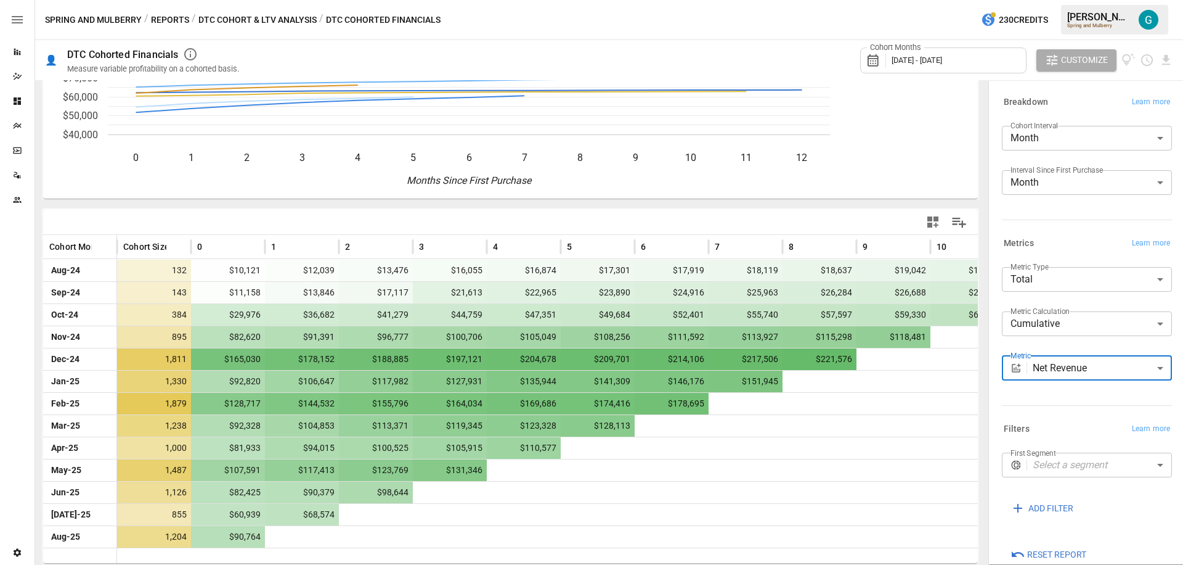
click at [1023, 0] on body "Reports Dazzler Studio Dashboards Plans SmartModel ™ Data Sources Team Settings…" at bounding box center [591, 0] width 1183 height 0
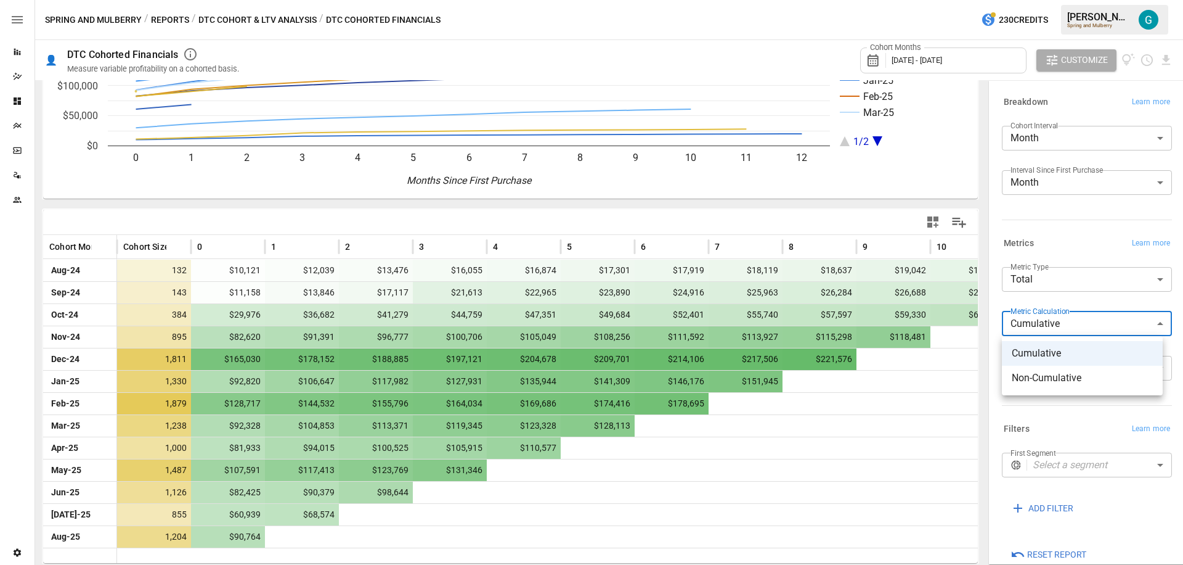
click at [1040, 374] on span "Non-Cumulative" at bounding box center [1082, 377] width 141 height 15
type input "**********"
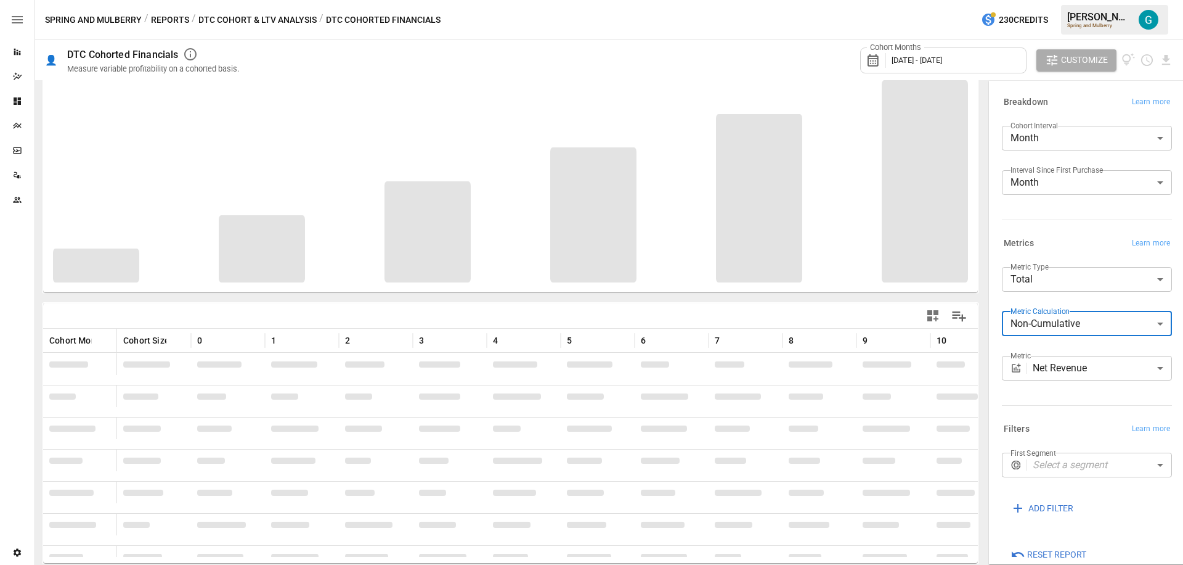
scroll to position [136, 0]
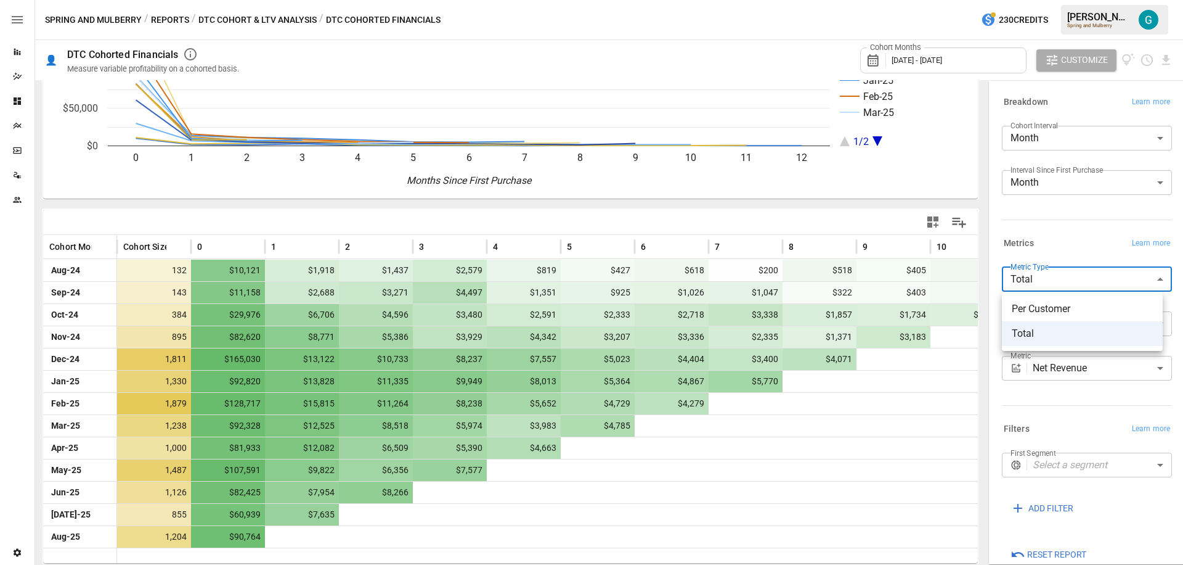
click at [1048, 0] on body "Reports Dazzler Studio Dashboards Plans SmartModel ™ Data Sources Team Settings…" at bounding box center [591, 0] width 1183 height 0
click at [1050, 316] on span "Per Customer" at bounding box center [1082, 308] width 141 height 15
type input "**********"
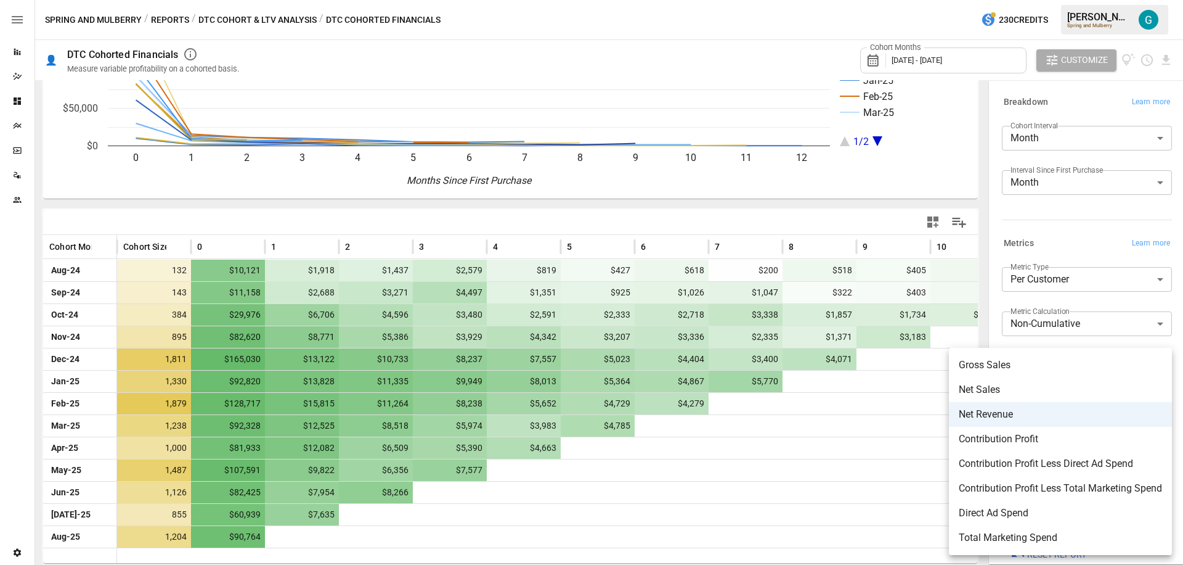
click at [1062, 0] on body "Reports Dazzler Studio Dashboards Plans SmartModel ™ Data Sources Team Settings…" at bounding box center [591, 0] width 1183 height 0
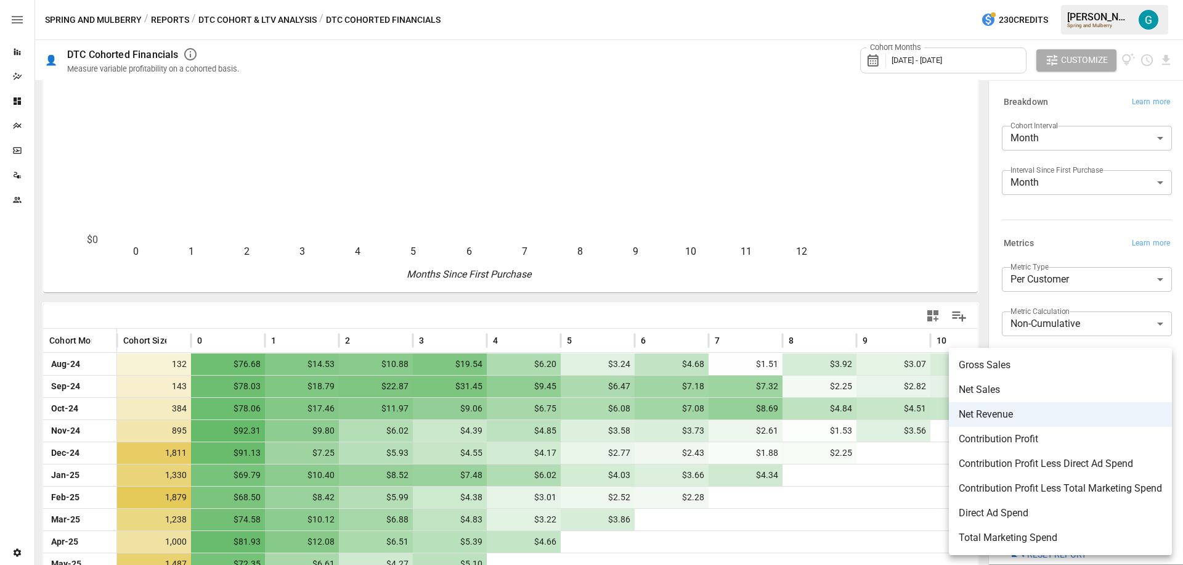
scroll to position [136, 0]
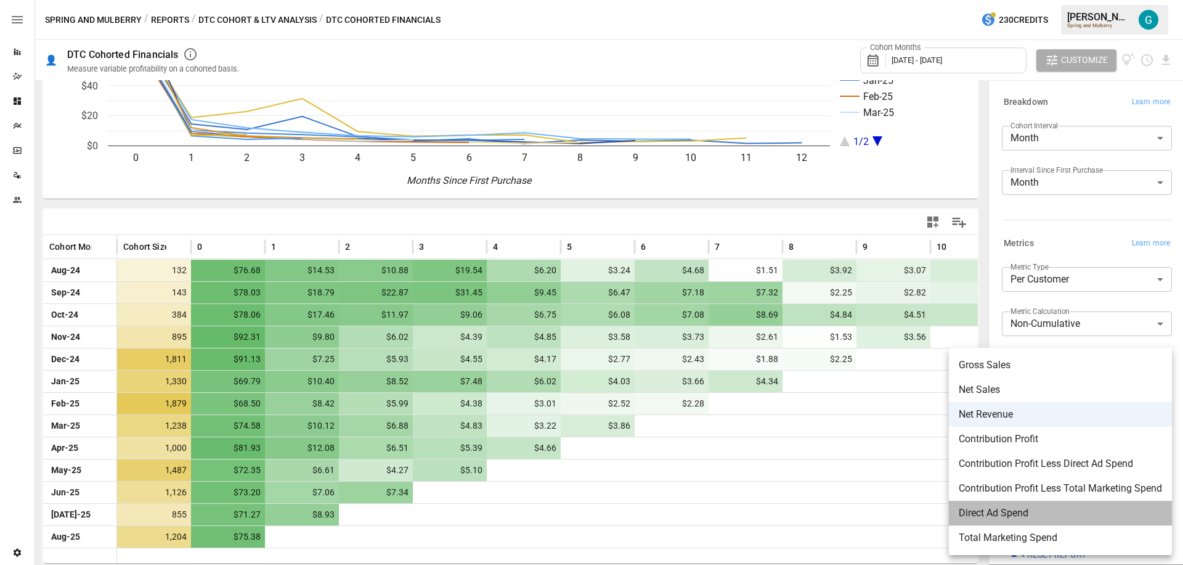
click at [1037, 508] on span "Direct Ad Spend" at bounding box center [1060, 512] width 203 height 15
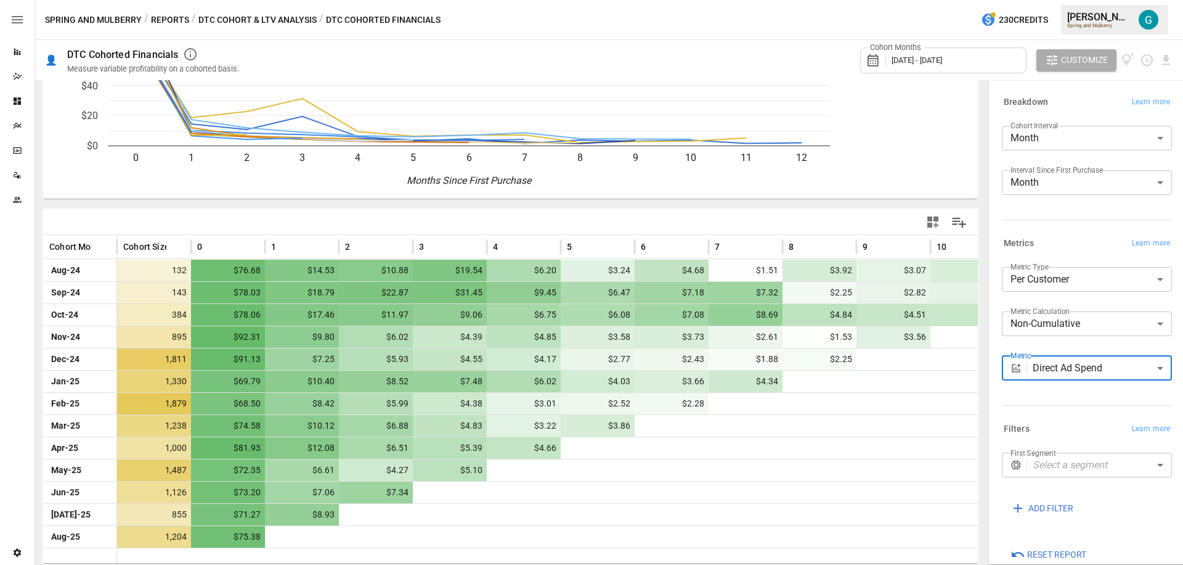
scroll to position [136, 0]
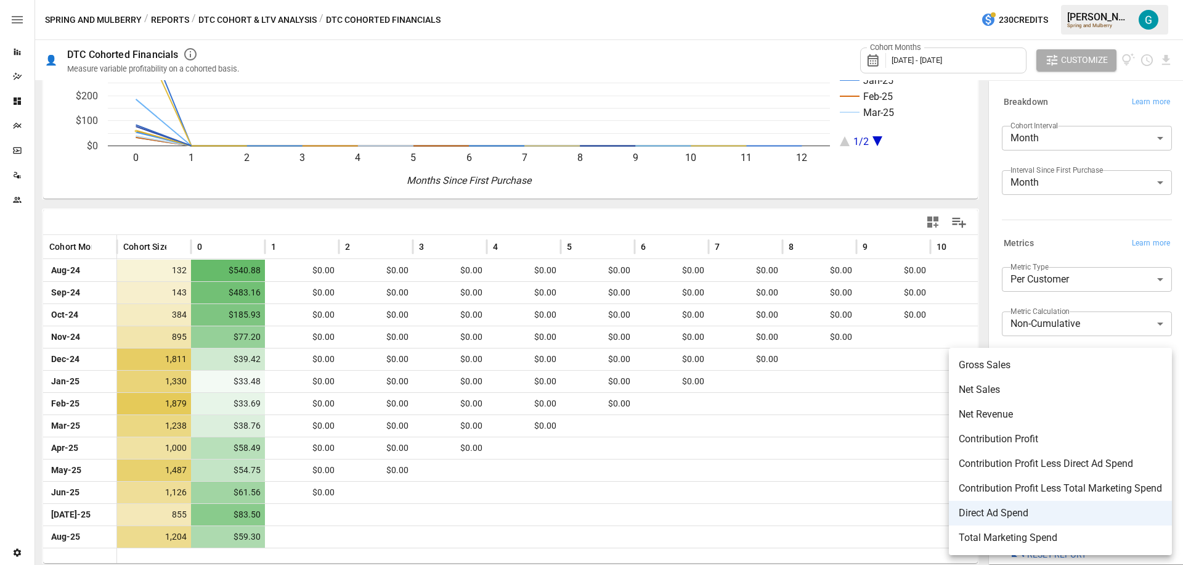
click at [1078, 0] on body "Reports Dazzler Studio Dashboards Plans SmartModel ™ Data Sources Team Settings…" at bounding box center [591, 0] width 1183 height 0
click at [1008, 422] on li "Net Revenue" at bounding box center [1060, 414] width 223 height 25
type input "**********"
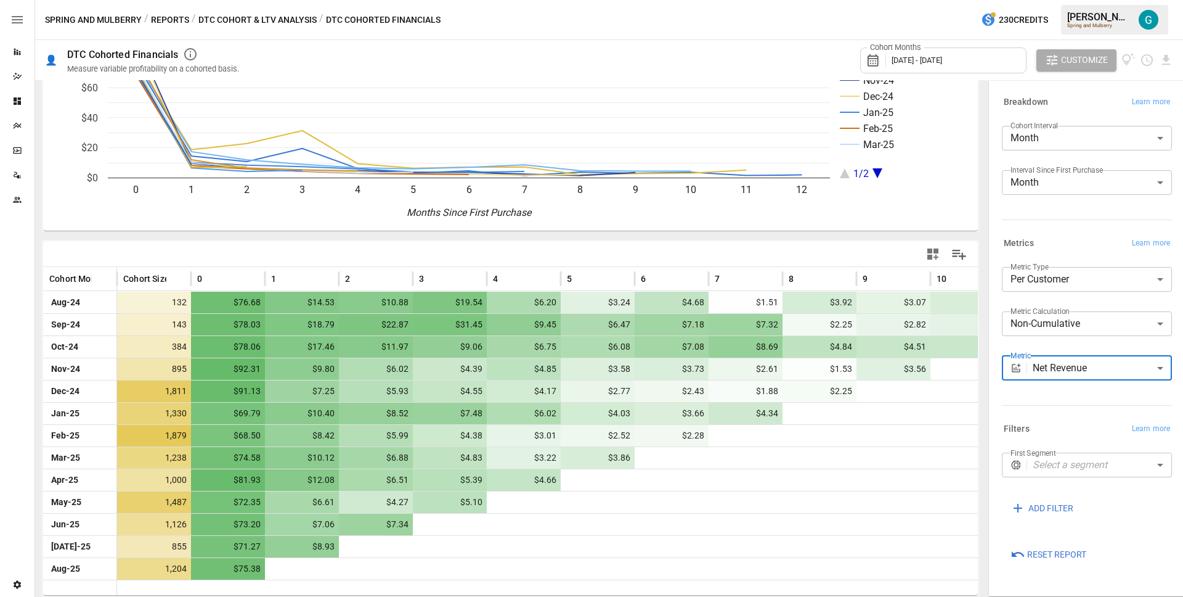
scroll to position [104, 0]
